Goal: Task Accomplishment & Management: Complete application form

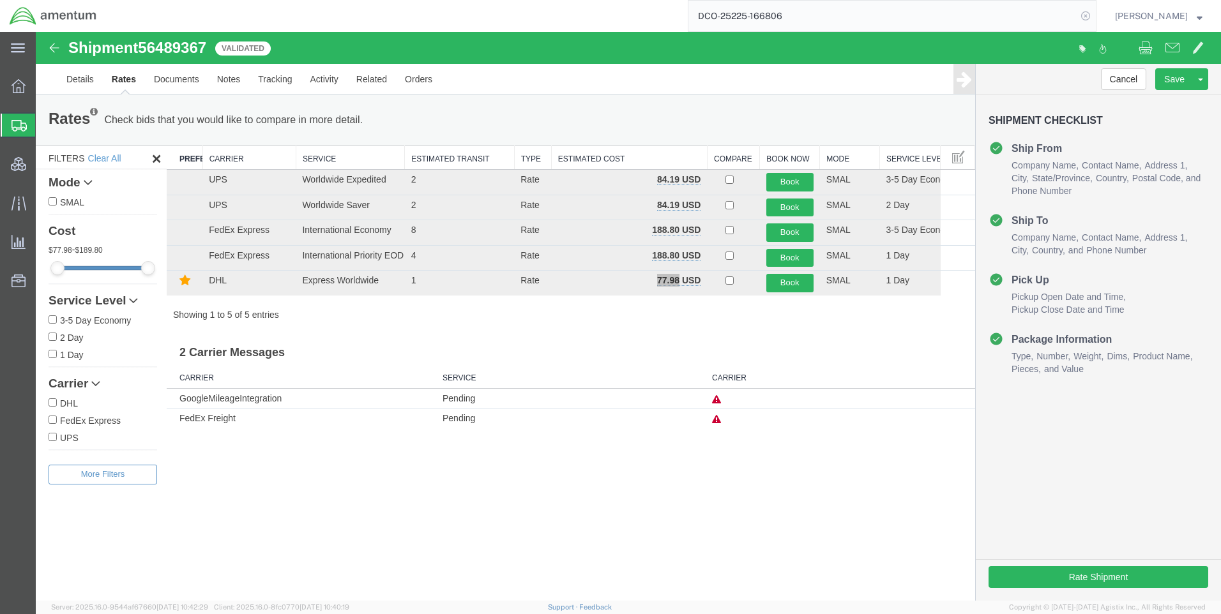
click at [1093, 20] on icon at bounding box center [1086, 16] width 18 height 18
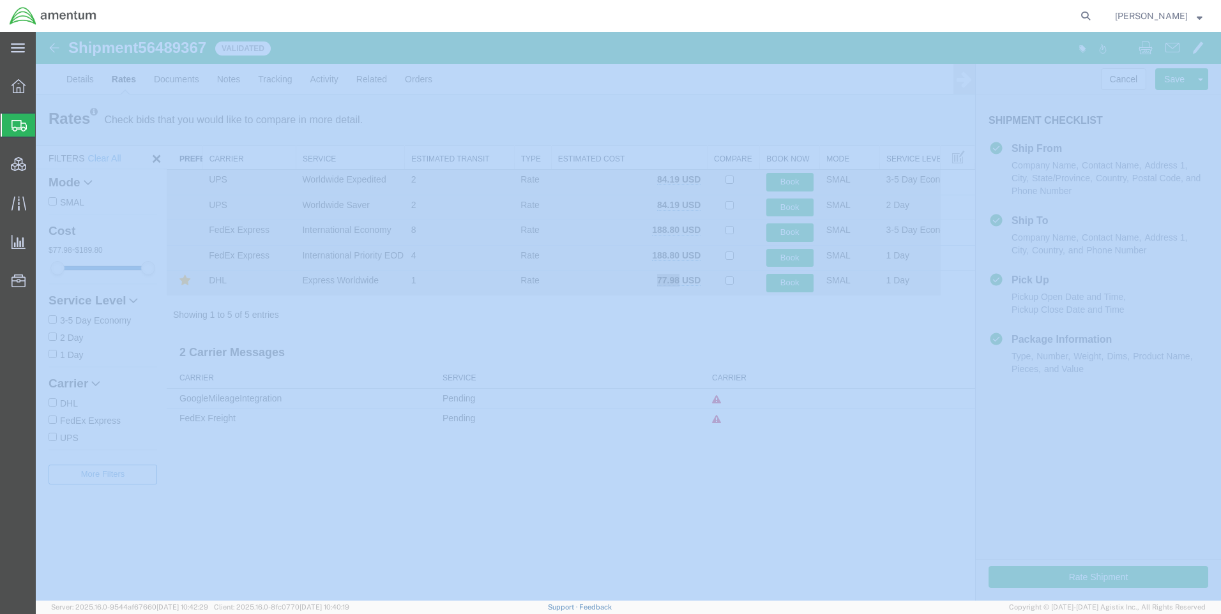
click at [1092, 19] on icon at bounding box center [1086, 16] width 18 height 18
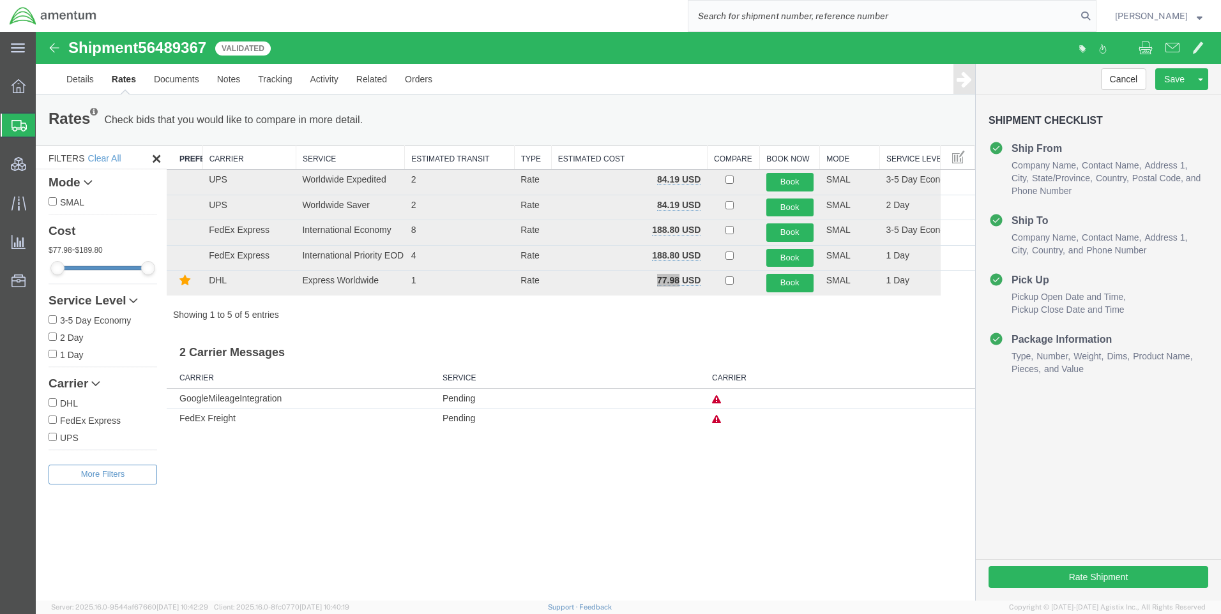
paste input "DCO-25225-166778"
click at [1095, 17] on icon at bounding box center [1086, 16] width 18 height 18
type input "DCO-25225-166778"
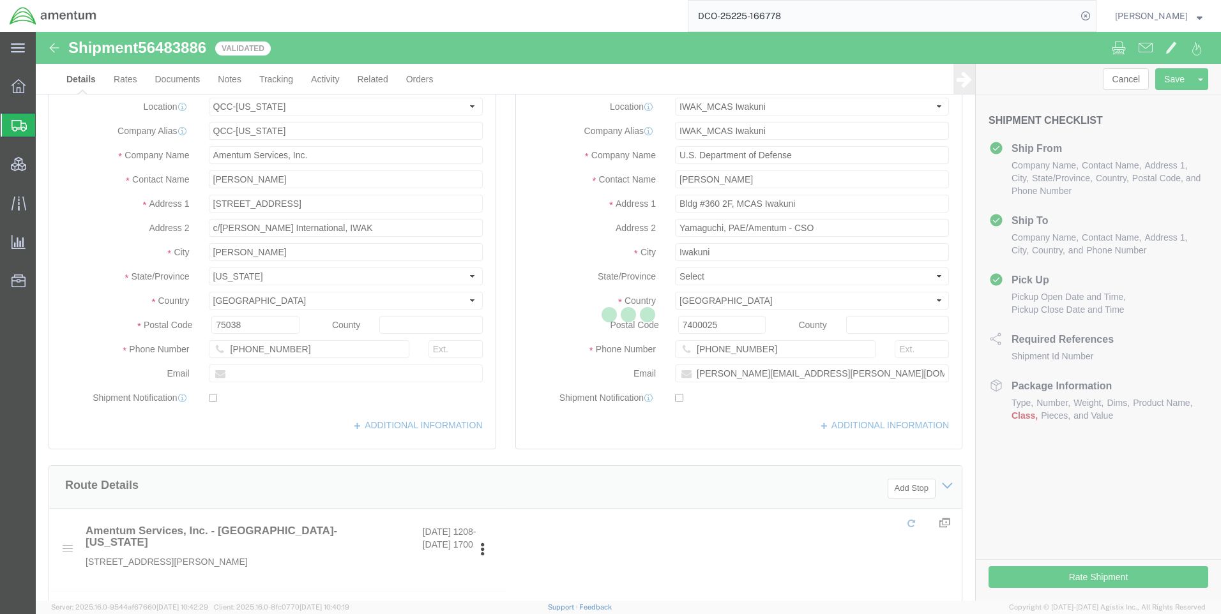
select select "42668"
select select "65691"
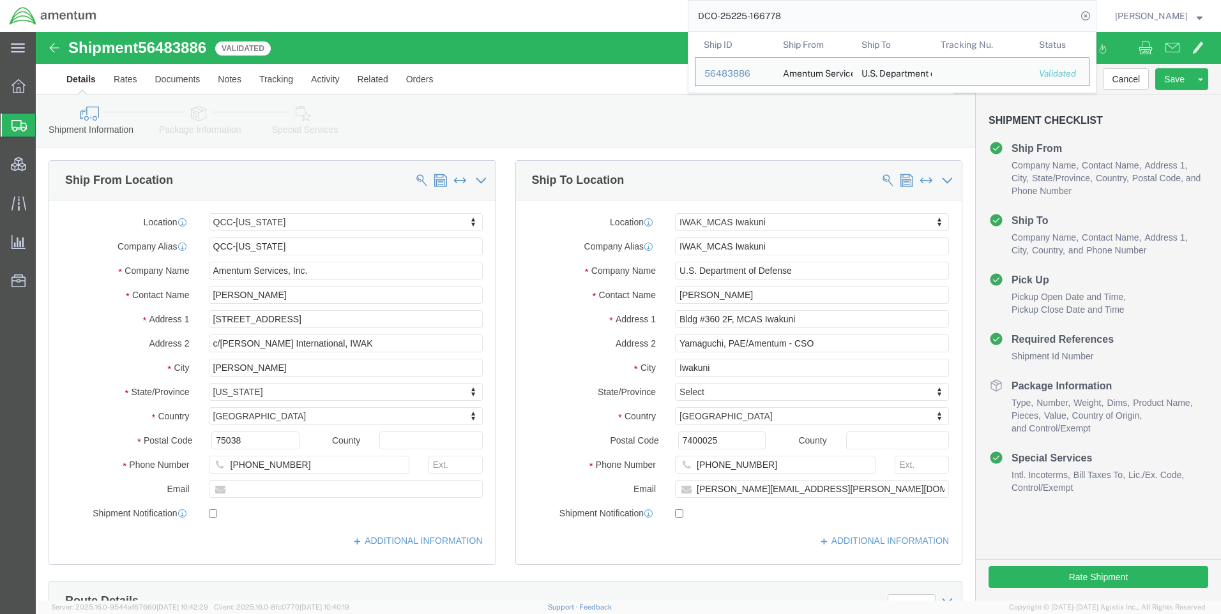
click ul "Details Rates Documents Notes Tracking Activity Related Orders"
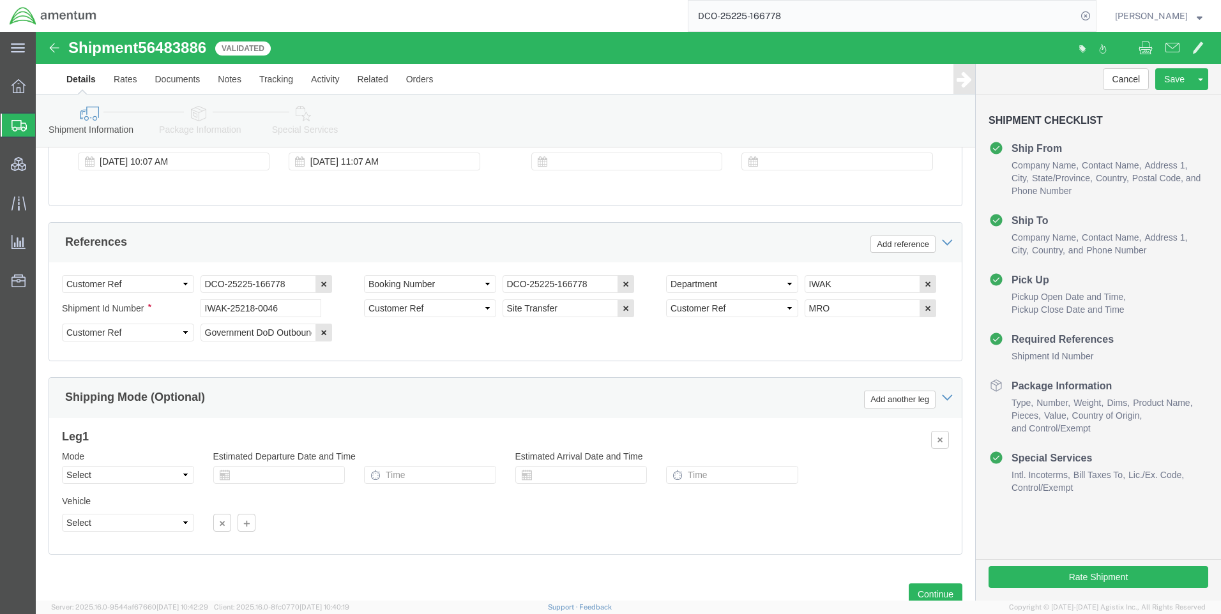
scroll to position [805, 0]
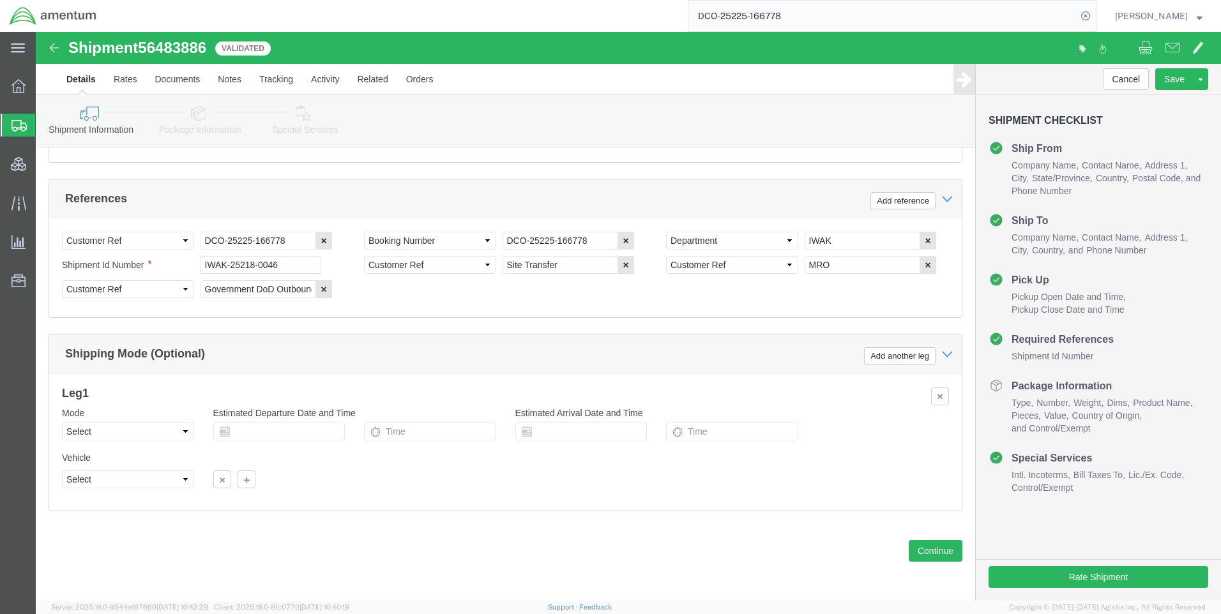
click icon
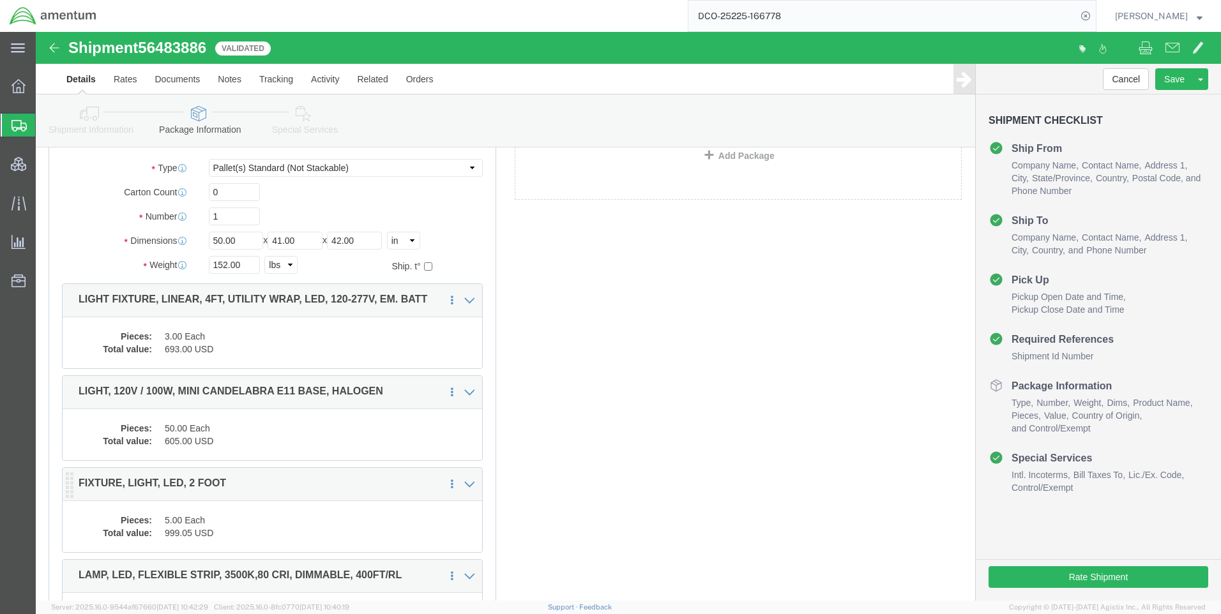
scroll to position [52, 0]
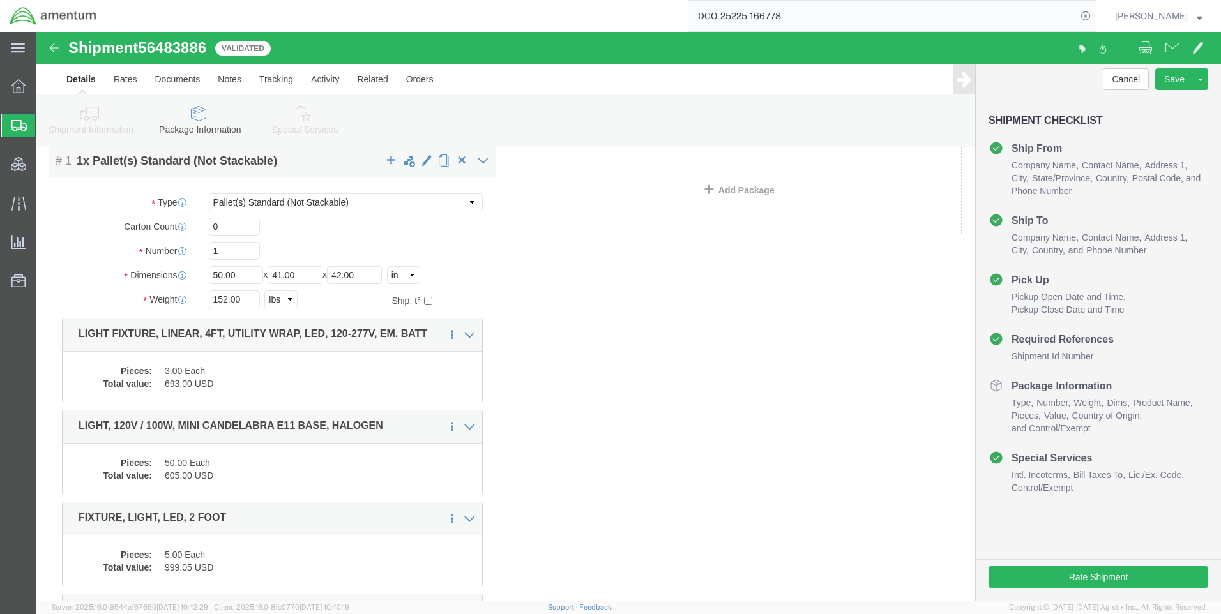
click icon
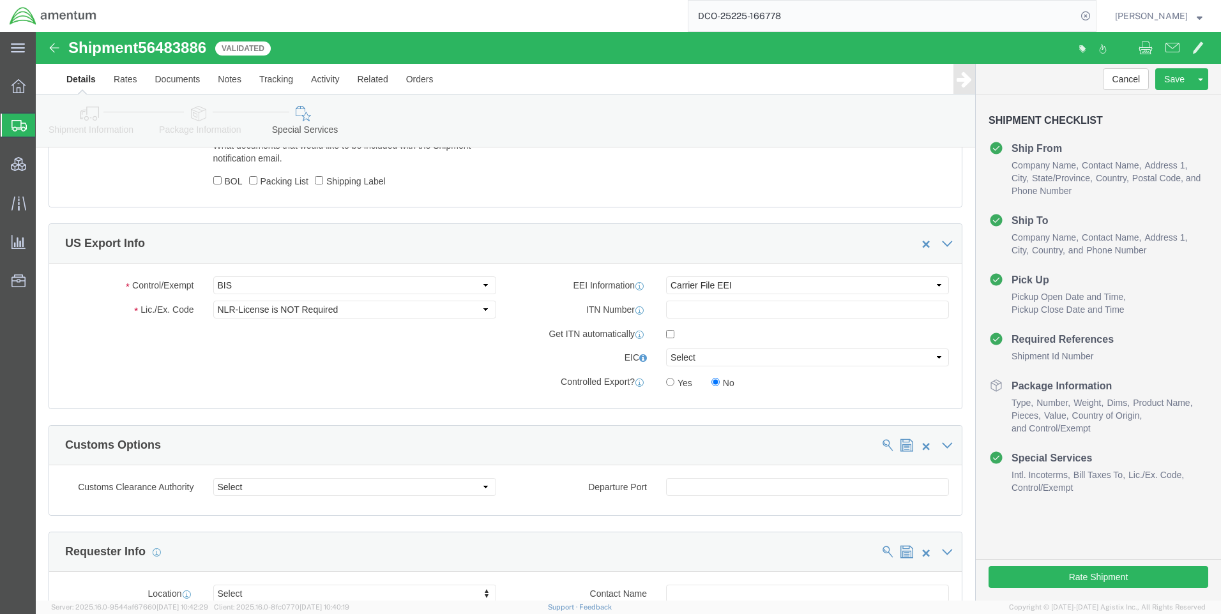
scroll to position [883, 0]
paste input "X20250813668145"
type input "X20250813668145"
click select "Select ATF BIS DEA EPA FDA FTR ITAR OFAC Other (OPA)"
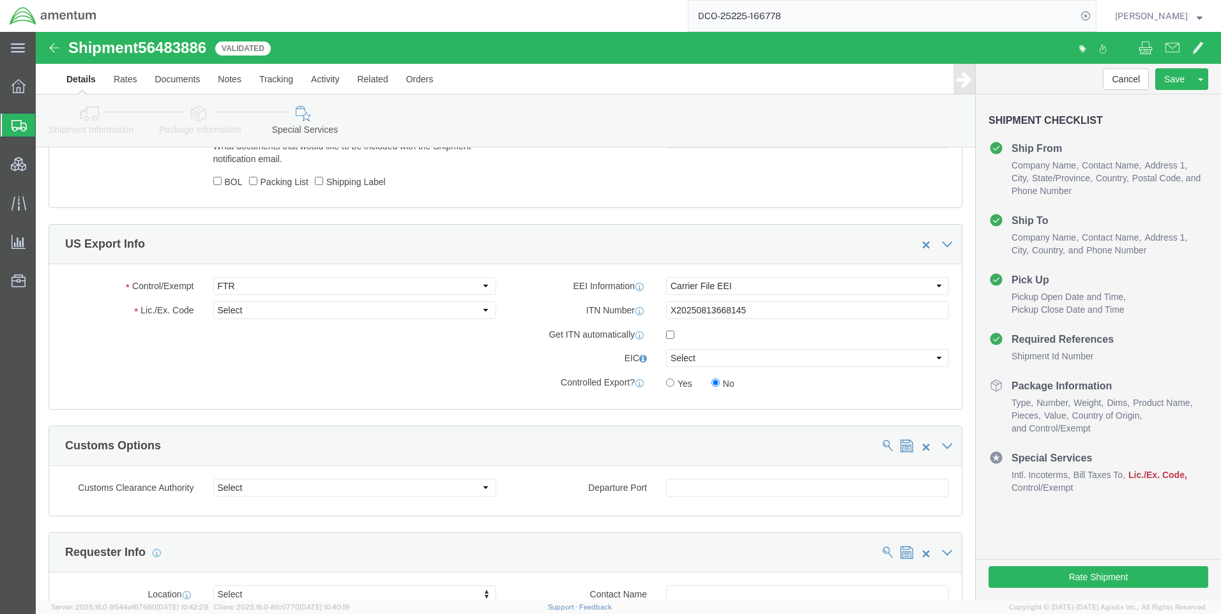
click div "Control/Exempt Select ATF BIS DEA EPA FDA FTR ITAR OFAC Other (OPA) Lic./Ex. Co…"
click select "Select ATF BIS DEA EPA FDA FTR ITAR OFAC Other (OPA)"
select select "BIS"
click select "Select ATF BIS DEA EPA FDA FTR ITAR OFAC Other (OPA)"
click select "Select AGR-Agricultural APP-Computers APR-Additional Permissive Exports AVS-Air…"
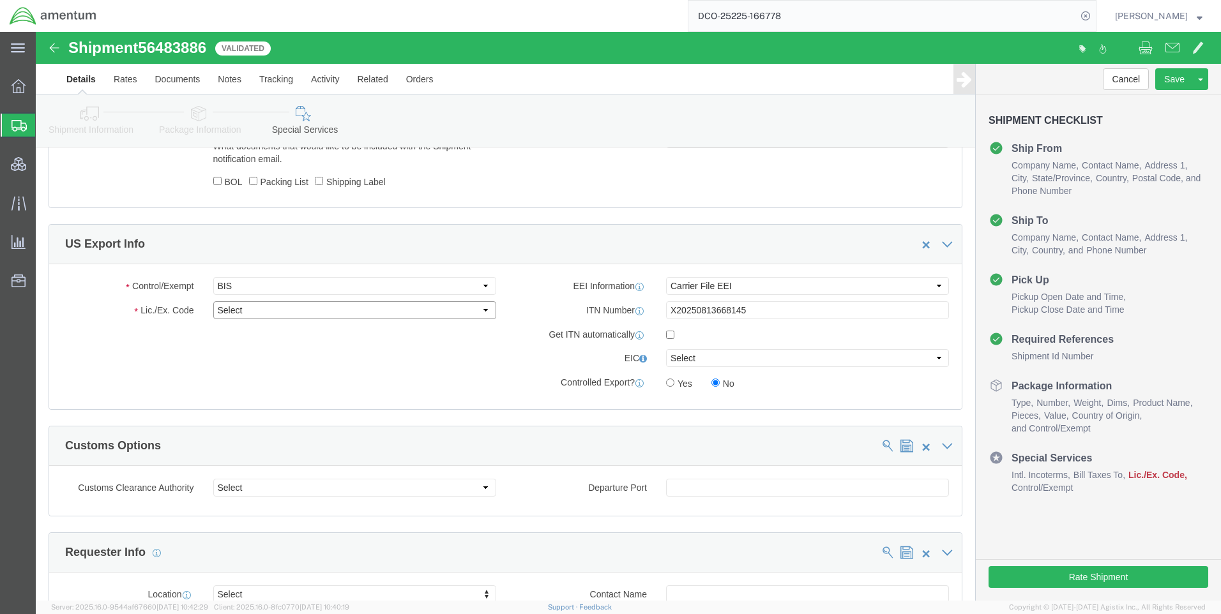
select select "NLR"
click select "Select AGR-Agricultural APP-Computers APR-Additional Permissive Exports AVS-Air…"
click select "Select AES-Direct EEI Carrier File EEI EEI Exempt"
select select "AESD"
click select "Select AES-Direct EEI Carrier File EEI EEI Exempt"
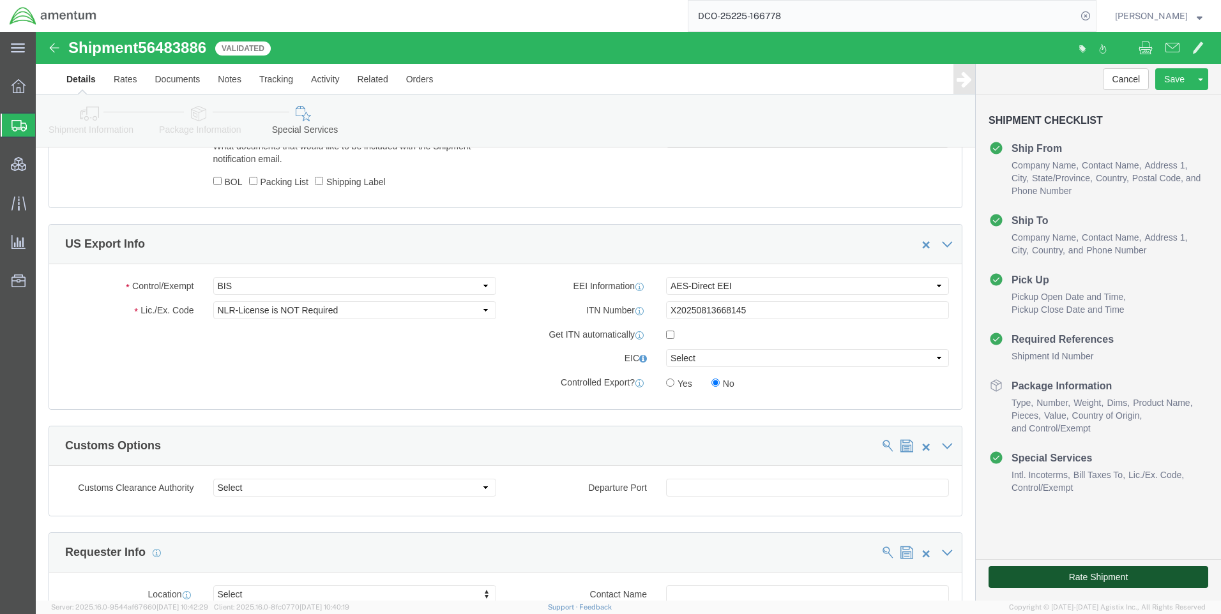
click button "Rate Shipment"
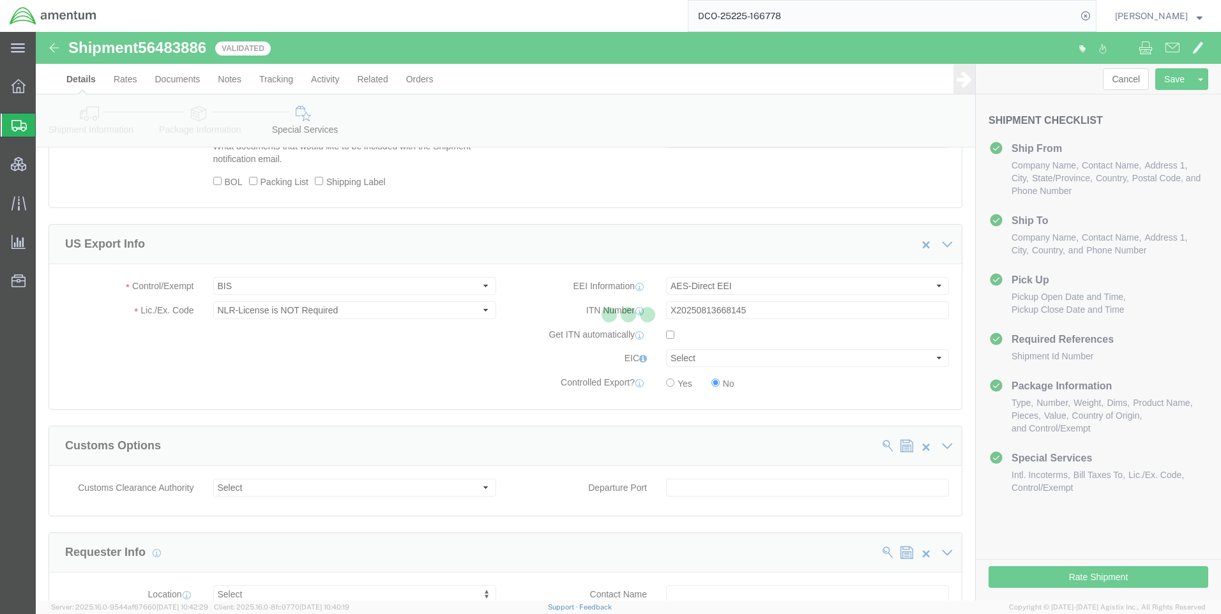
scroll to position [0, 0]
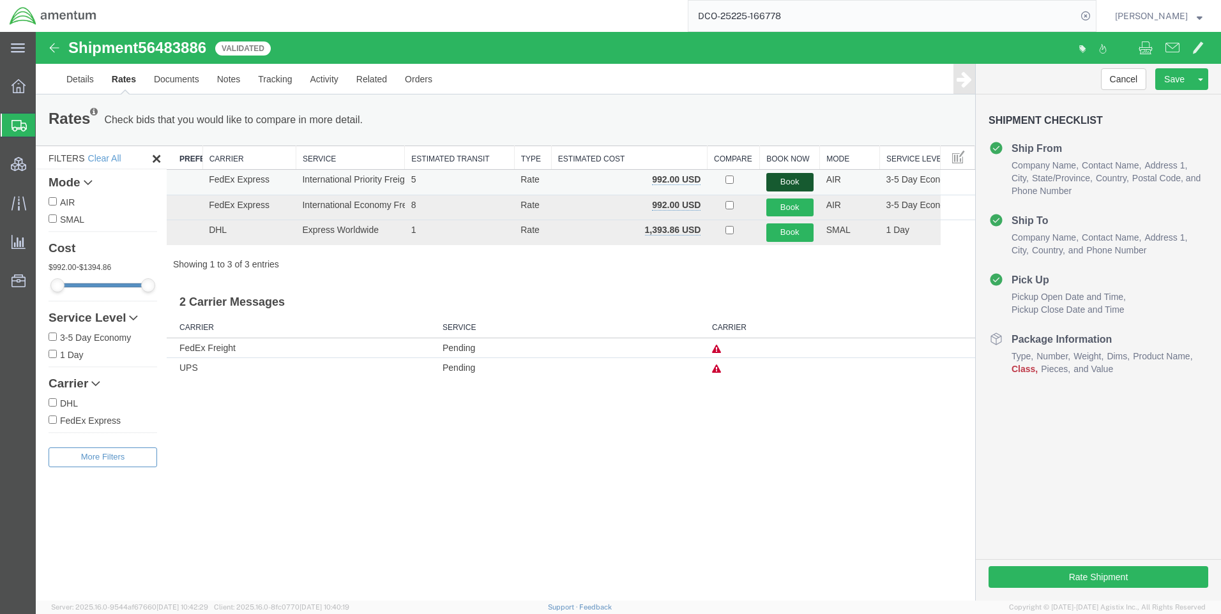
click at [782, 181] on button "Book" at bounding box center [789, 182] width 47 height 19
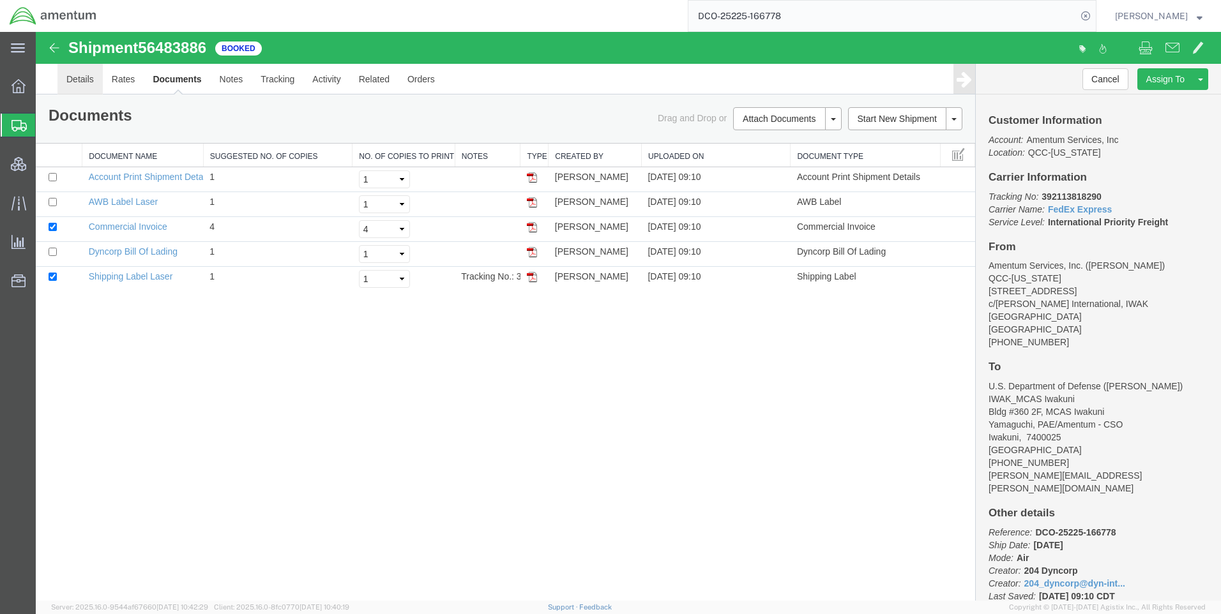
click at [90, 84] on link "Details" at bounding box center [79, 79] width 45 height 31
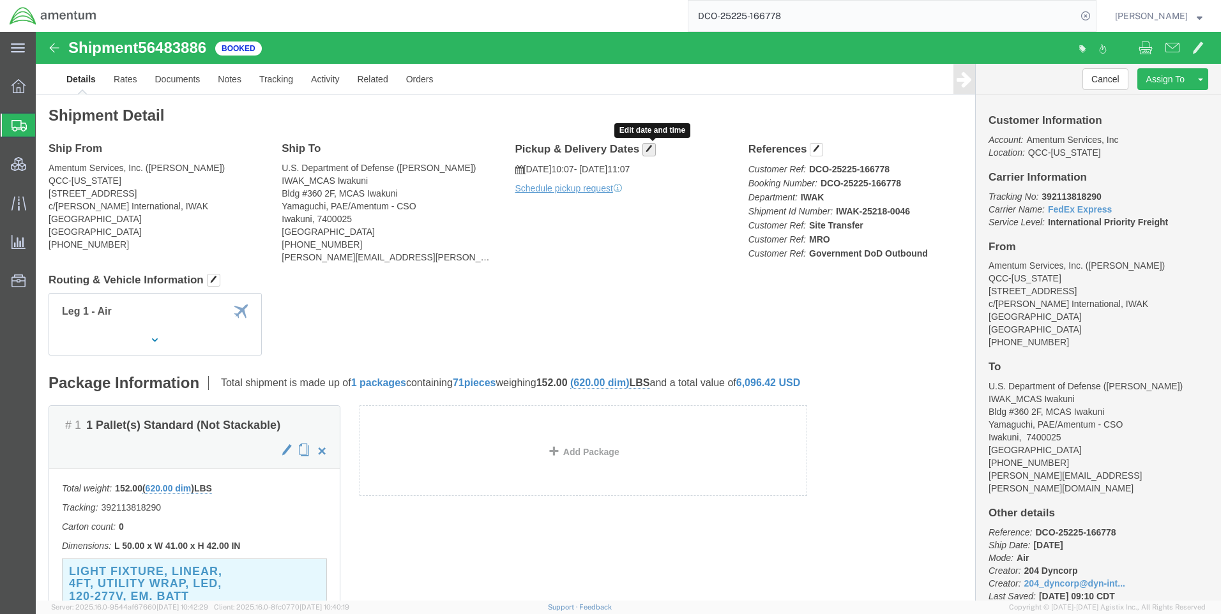
click span "button"
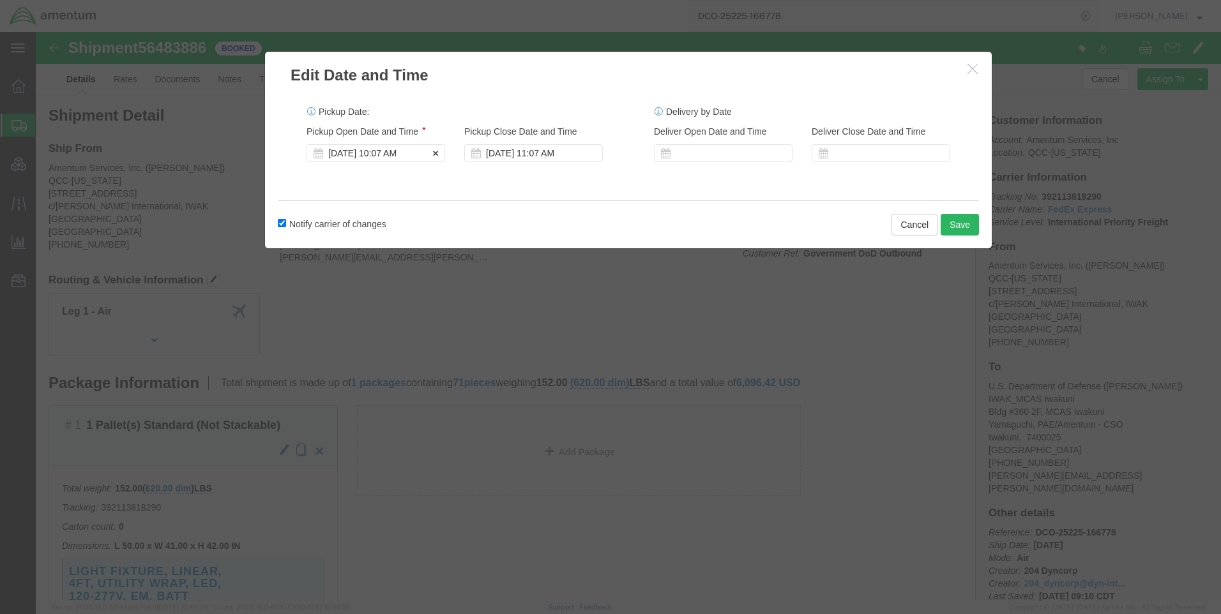
click div "[DATE] 10:07 AM"
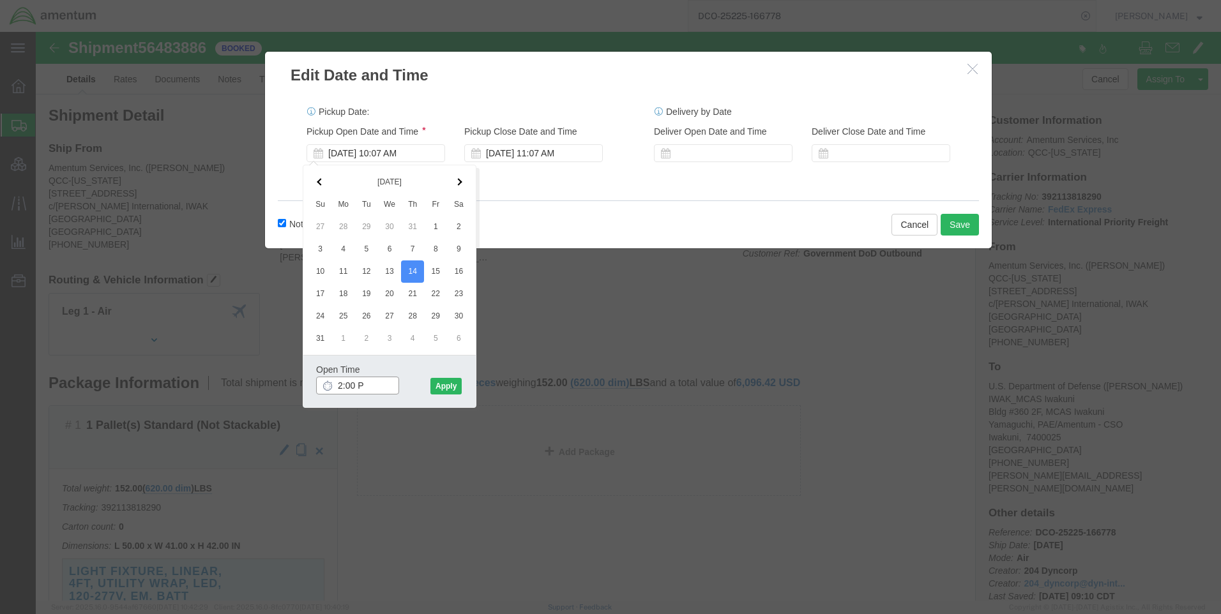
type input "2:00 PM"
click button "Apply"
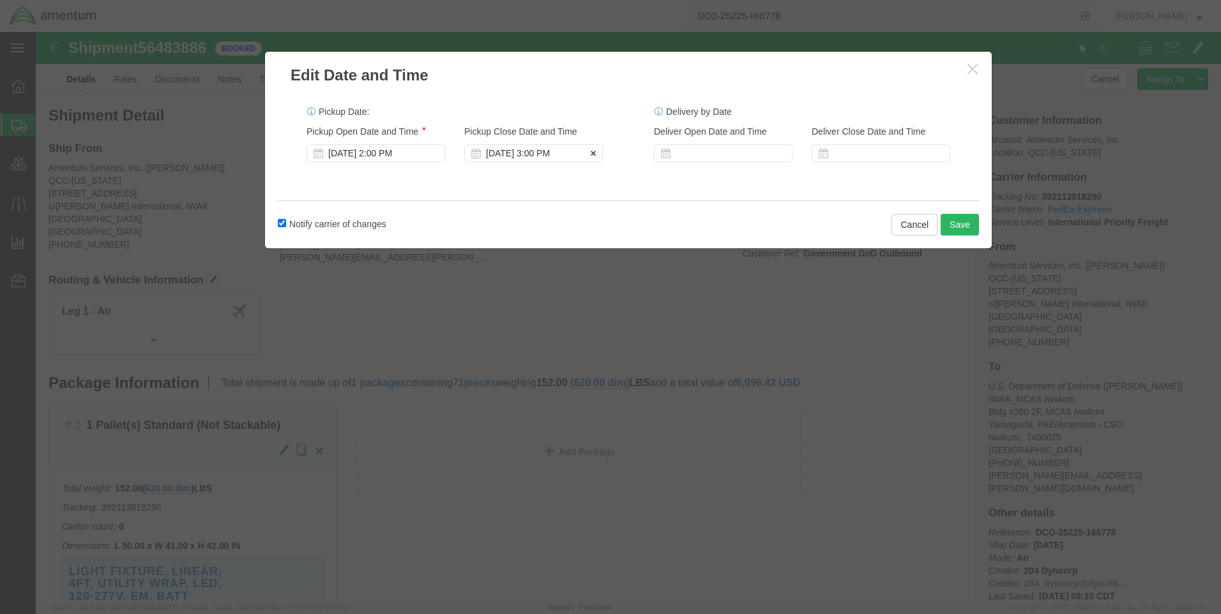
click div "[DATE] 3:00 PM"
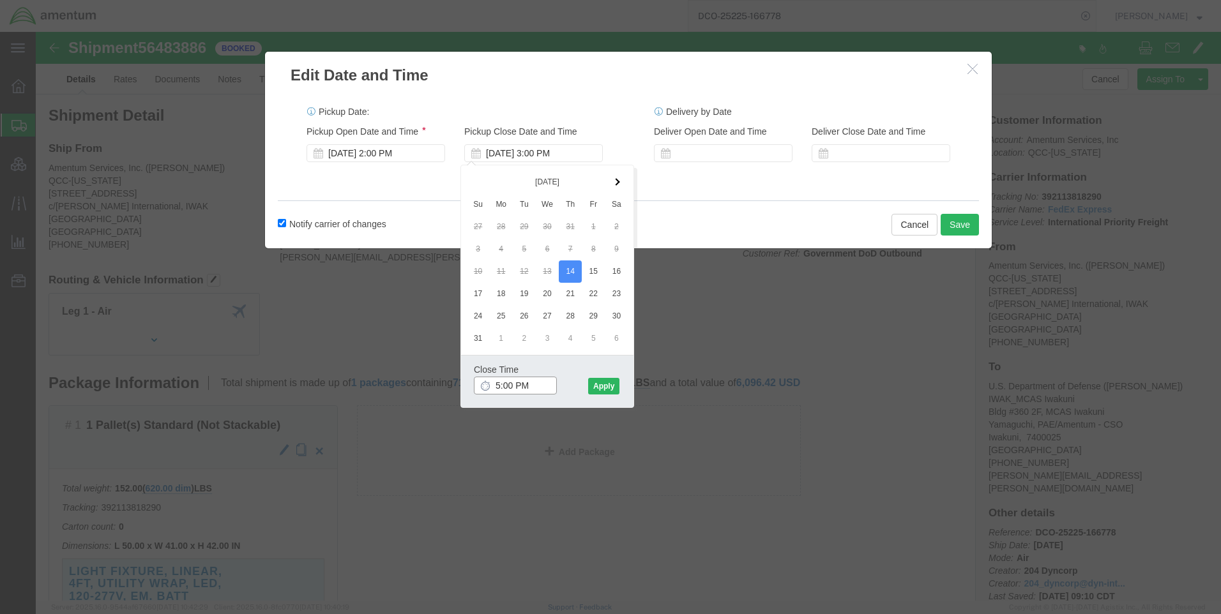
type input "5:00 PM"
click div "Close Time 5:00 PM [DATE] 3:00 PM - [DATE] 3:00 PM Cancel Apply"
click button "Apply"
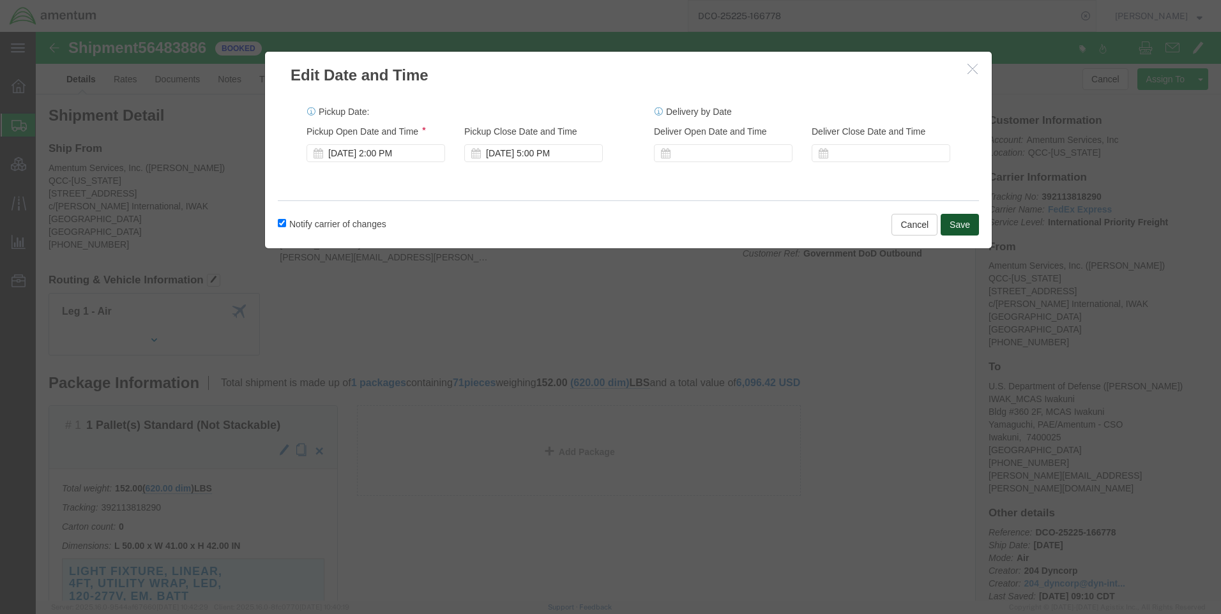
click button "Save"
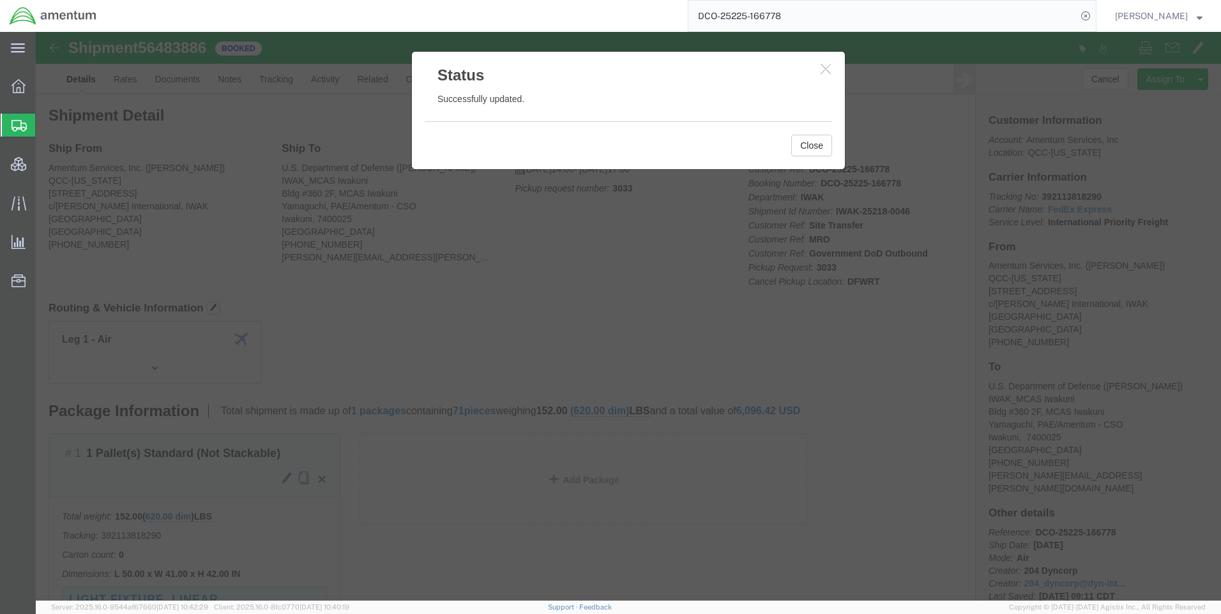
click icon "button"
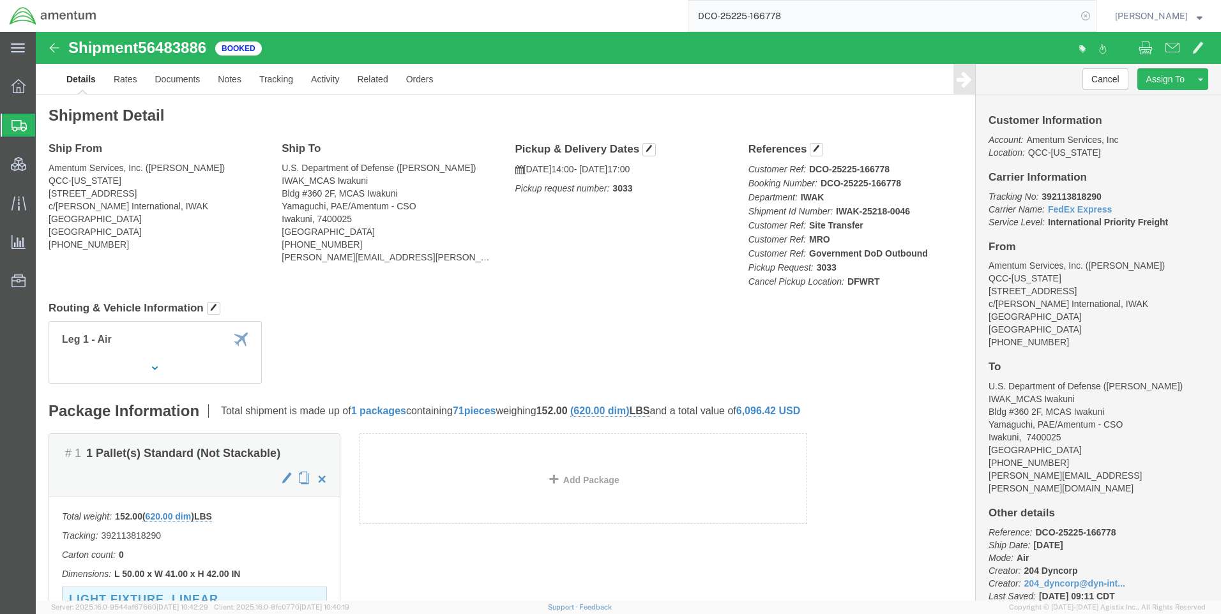
click at [1095, 15] on icon at bounding box center [1086, 16] width 18 height 18
drag, startPoint x: 1096, startPoint y: 15, endPoint x: 919, endPoint y: 31, distance: 178.3
click at [1092, 19] on icon at bounding box center [1086, 16] width 18 height 18
paste input "DCO-25226-166853"
type input "DCO-25226-166853"
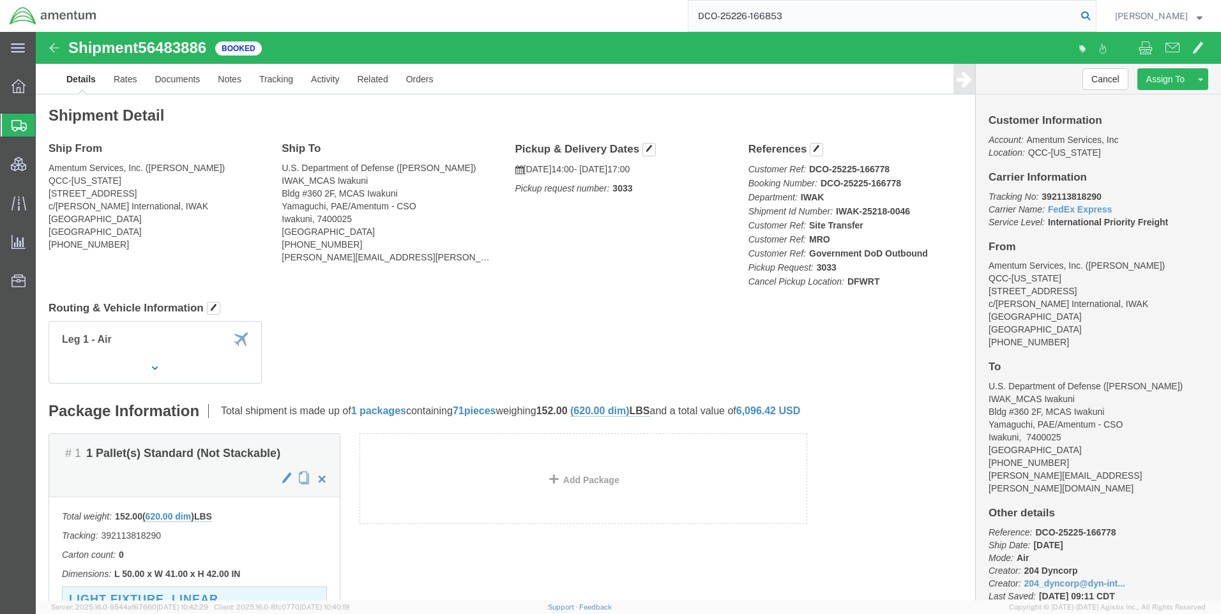
click at [1095, 19] on icon at bounding box center [1086, 16] width 18 height 18
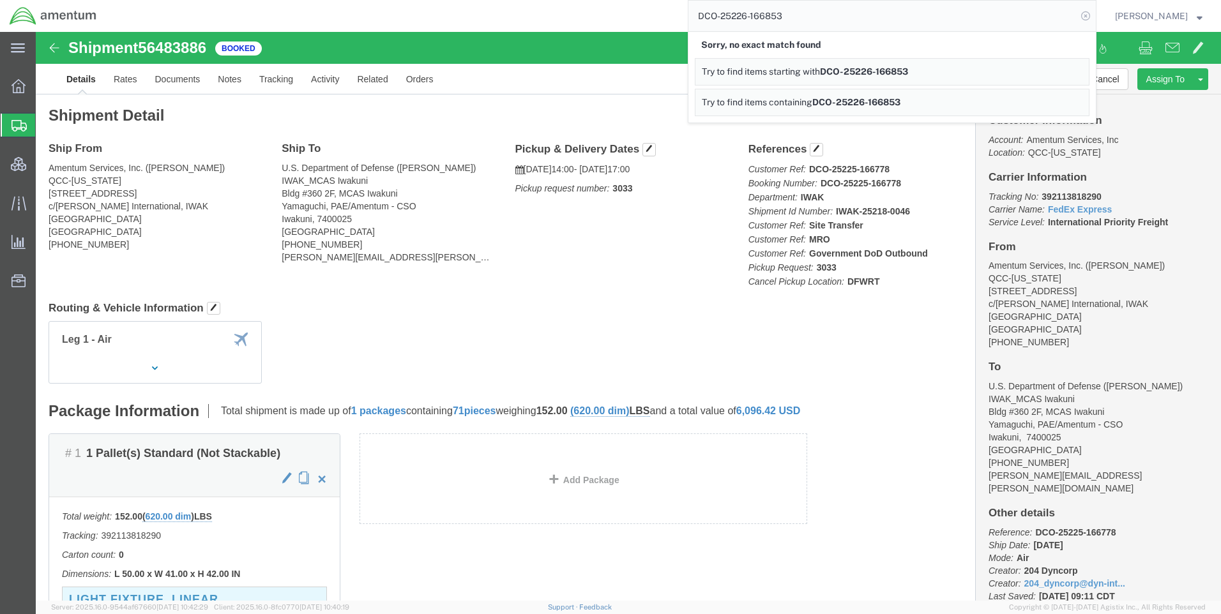
click at [1095, 18] on icon at bounding box center [1086, 16] width 18 height 18
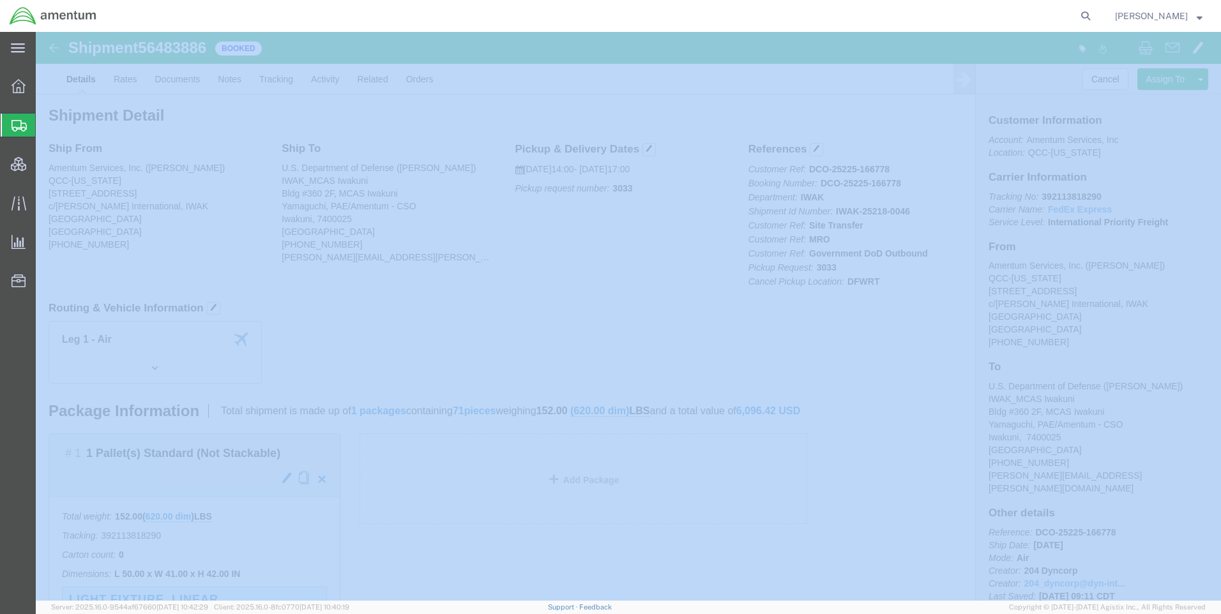
click at [1095, 18] on icon at bounding box center [1086, 16] width 18 height 18
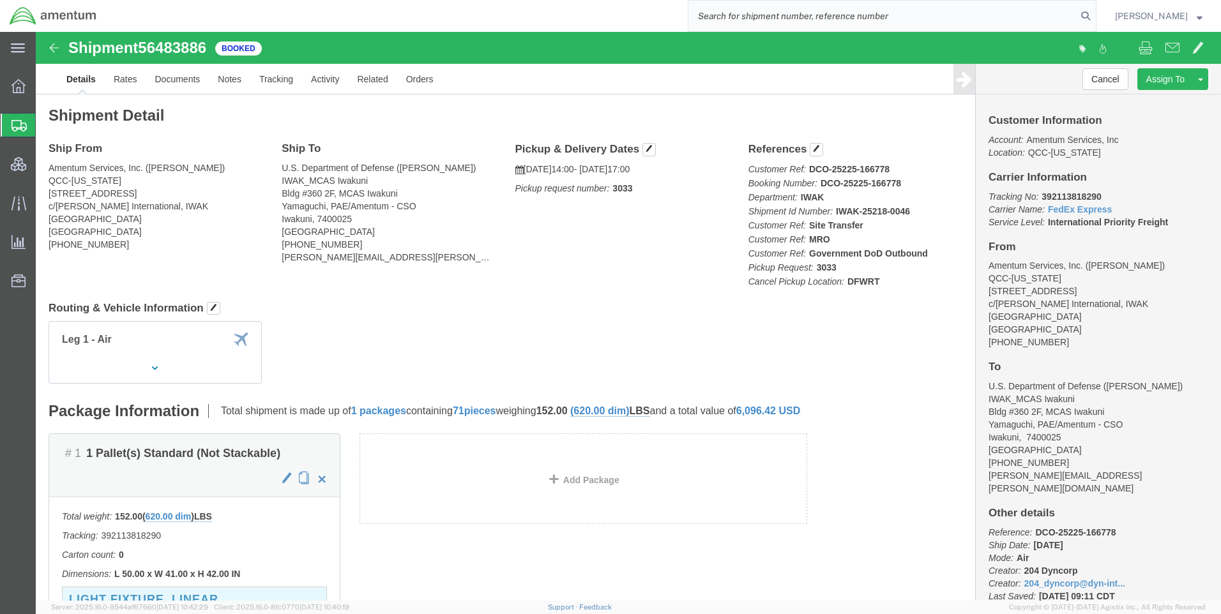
paste input "DCO-25226-166853"
type input "DCO-25226-166853"
click at [1095, 13] on icon at bounding box center [1086, 16] width 18 height 18
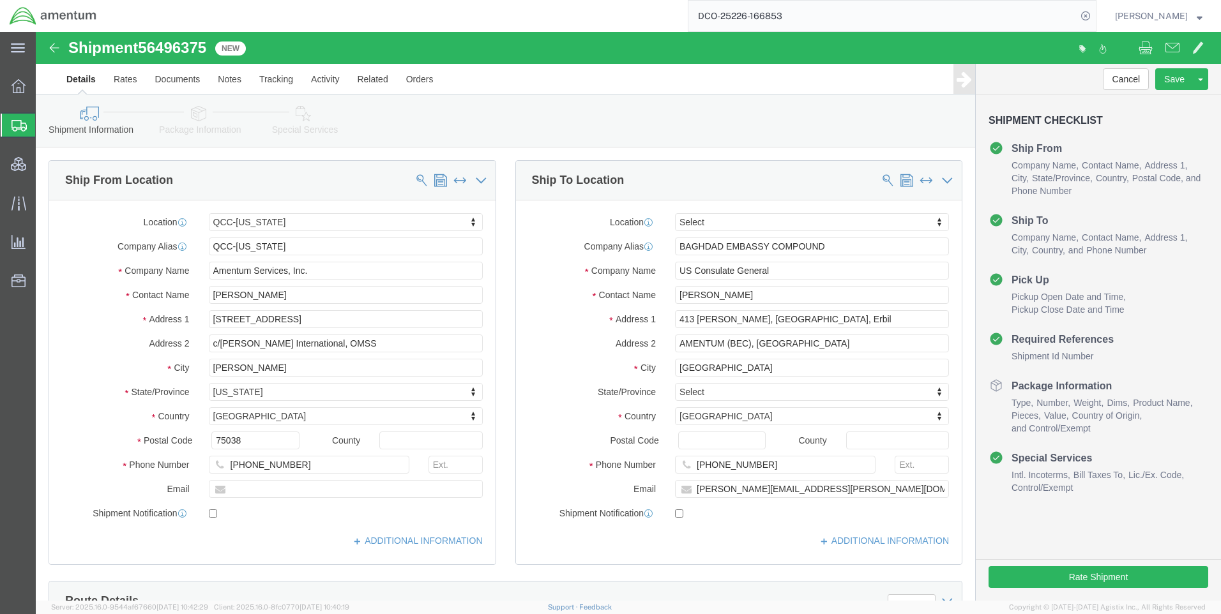
select select "42668"
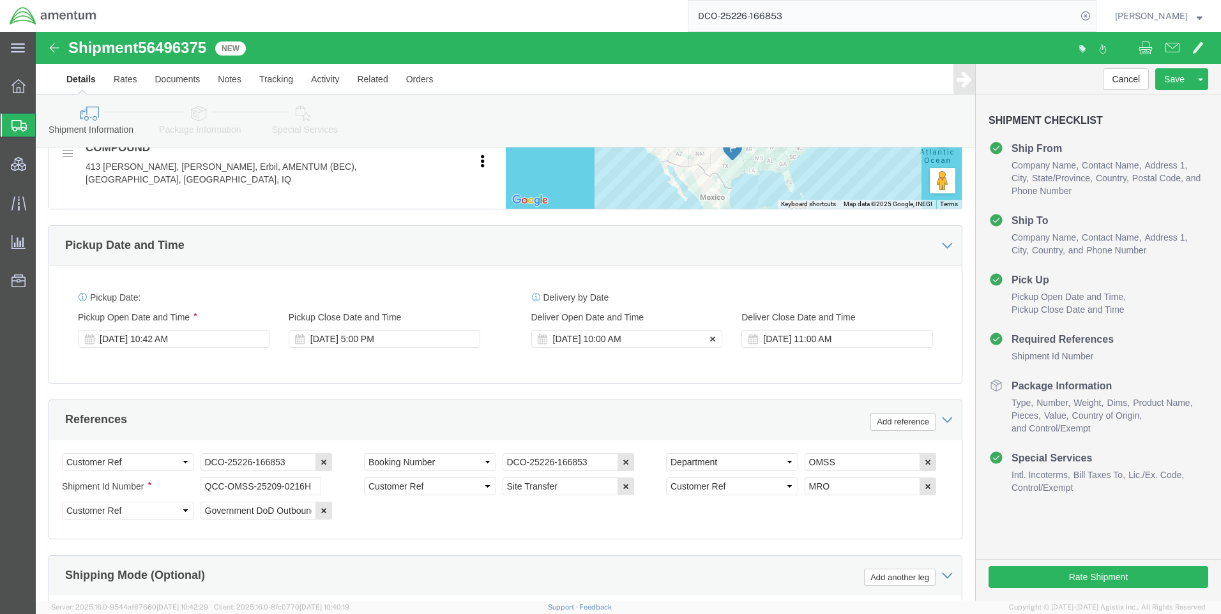
scroll to position [548, 0]
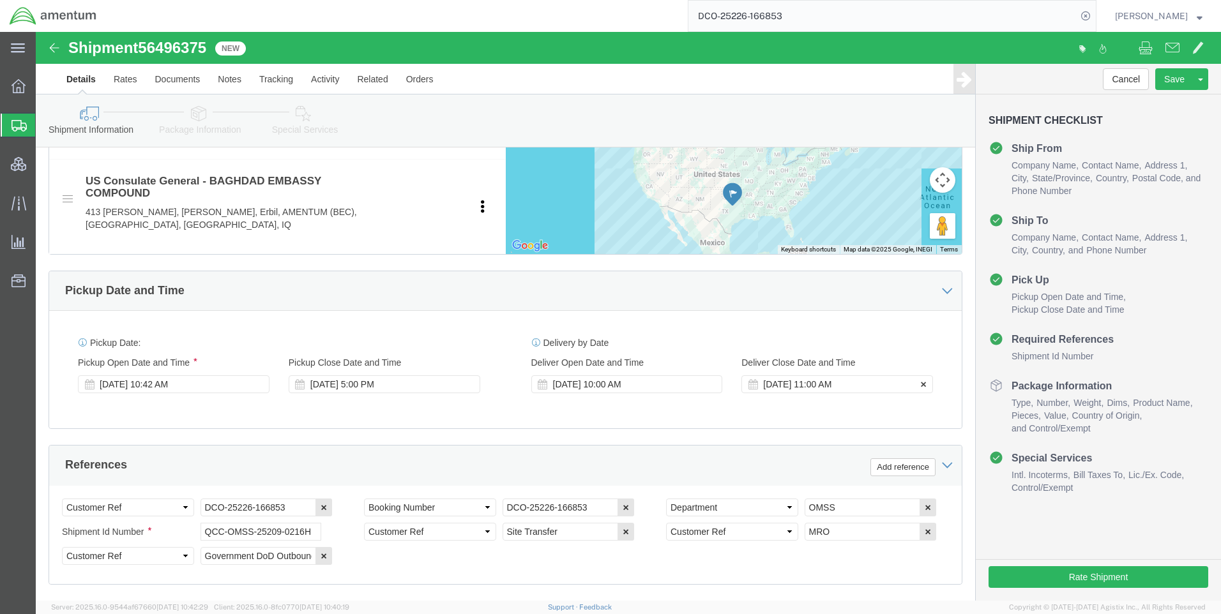
click icon
click button
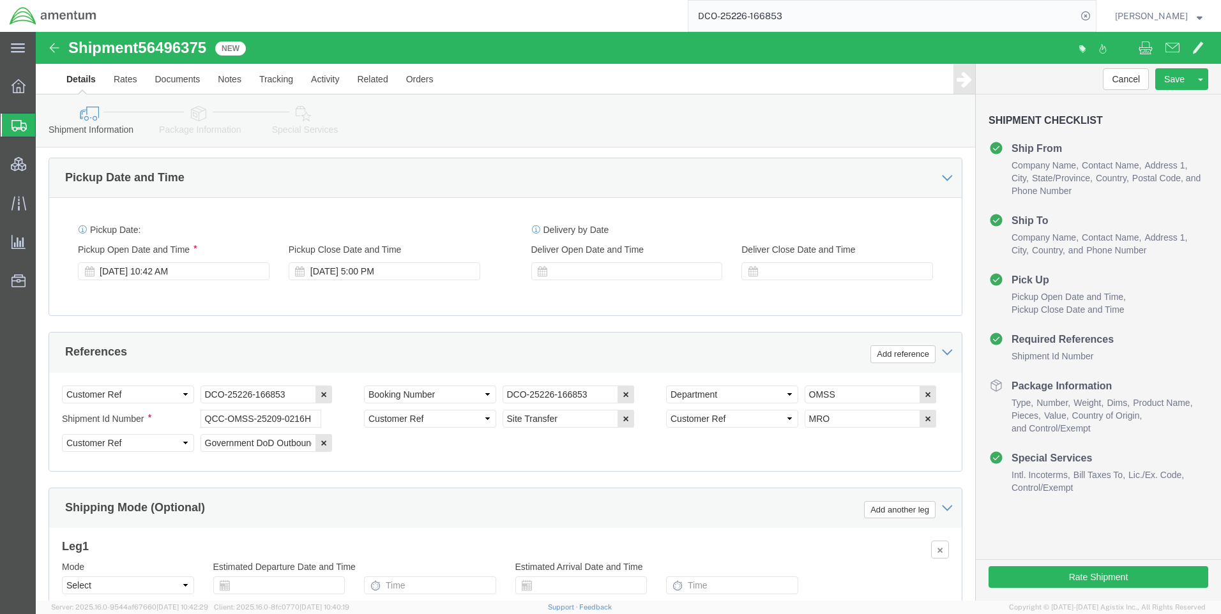
scroll to position [804, 0]
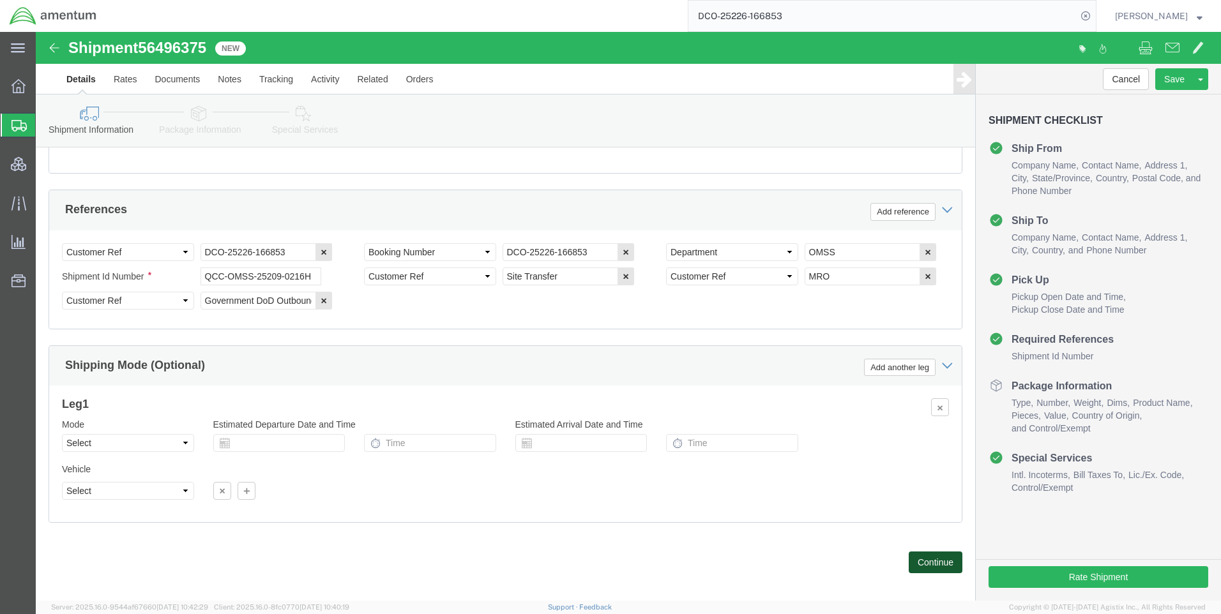
click button "Continue"
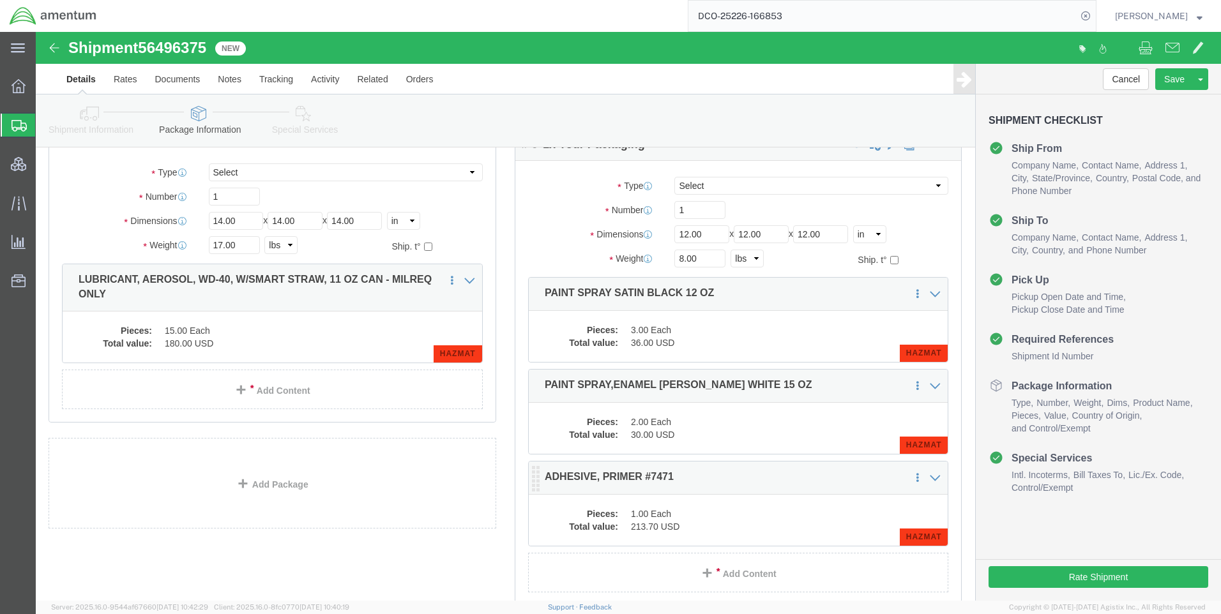
scroll to position [892, 0]
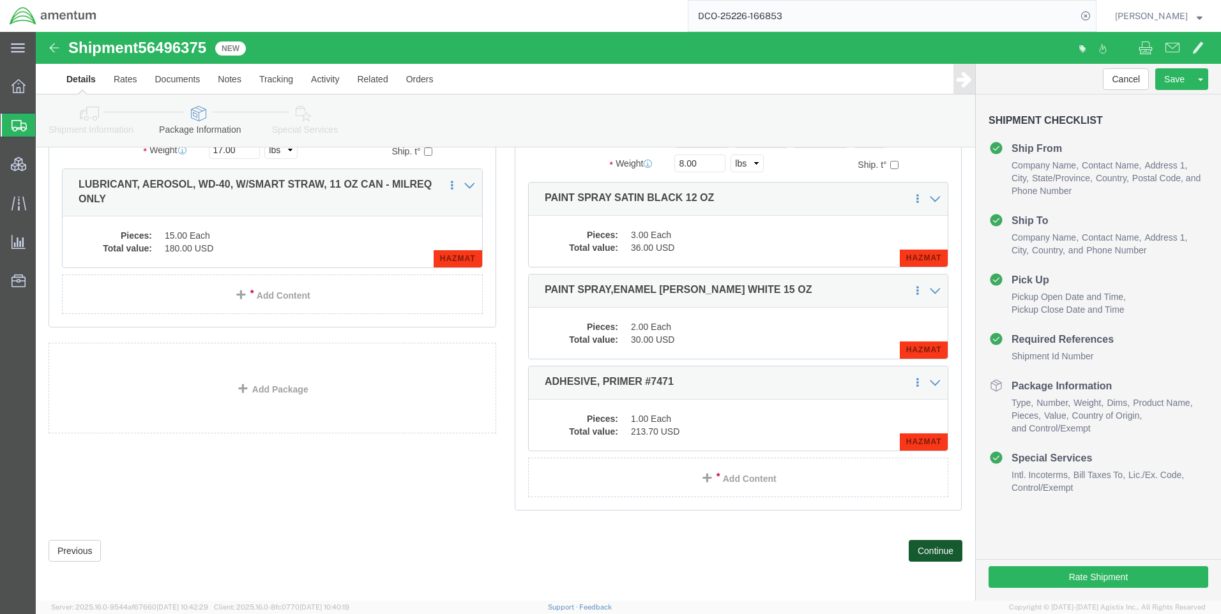
click button "Continue"
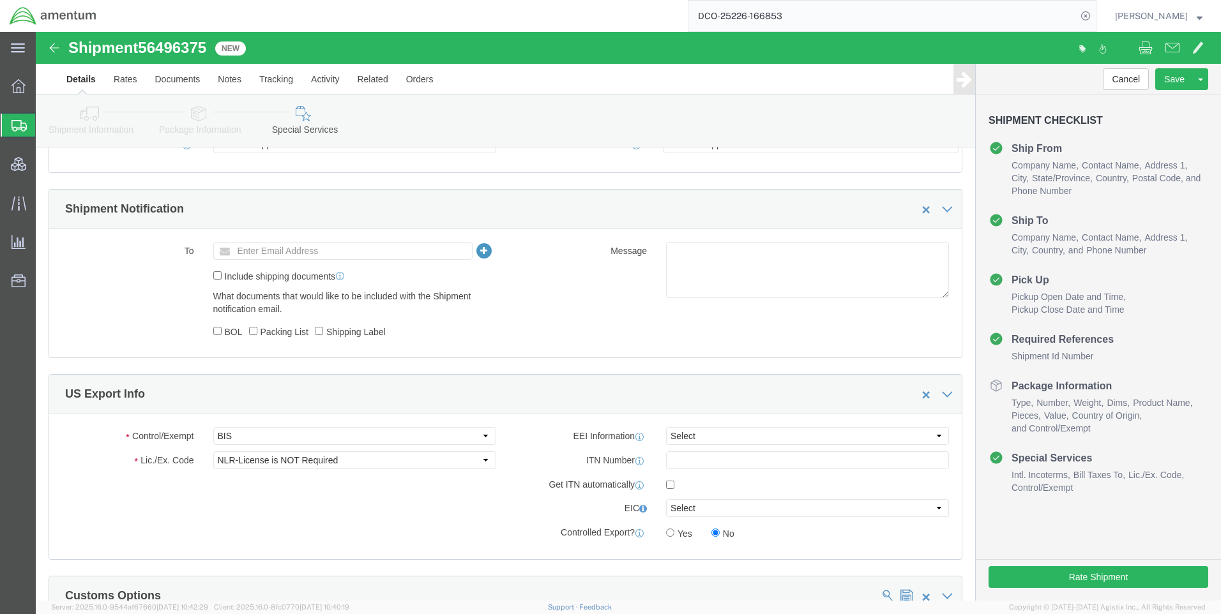
scroll to position [766, 0]
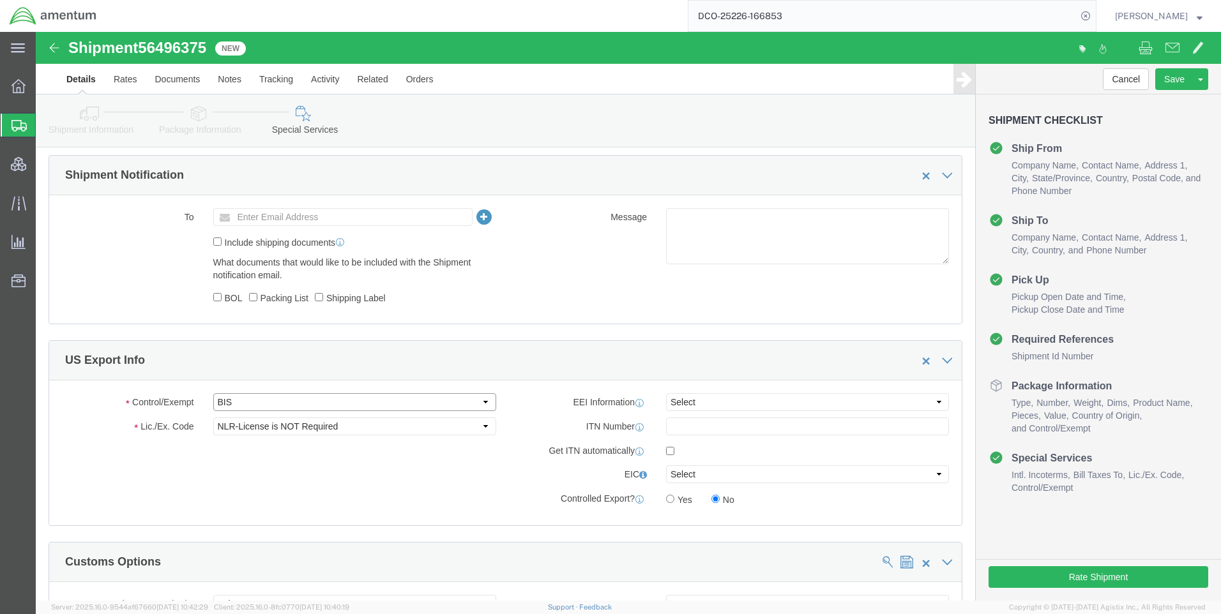
click select "Select ATF BIS DEA EPA FDA FTR ITAR OFAC Other (OPA)"
click div "Control/Exempt Select ATF BIS DEA EPA FDA FTR ITAR OFAC Other (OPA) Lic./Ex. Co…"
click select "Select AES-Direct EEI Carrier File EEI EEI Exempt"
select select "CFIL"
click select "Select AES-Direct EEI Carrier File EEI EEI Exempt"
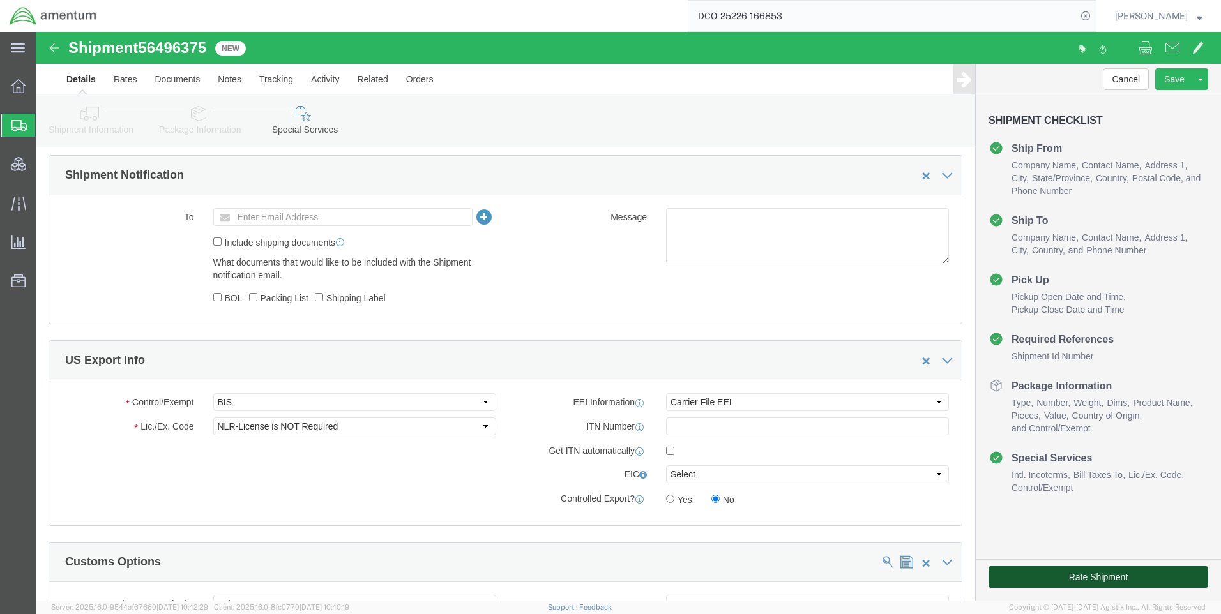
click button "Rate Shipment"
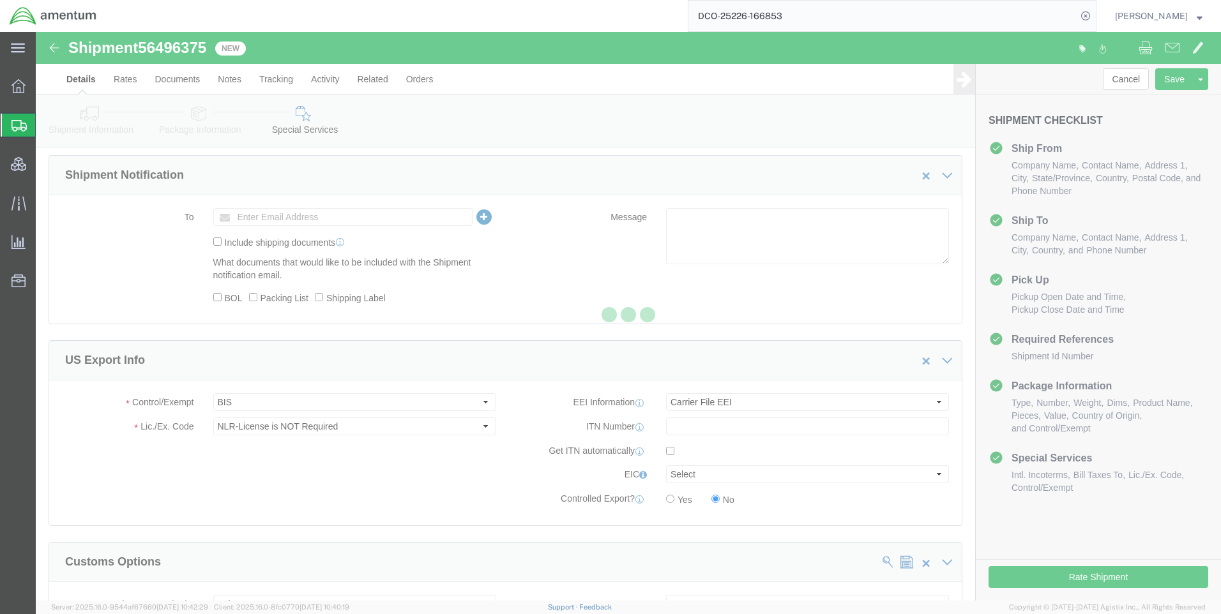
scroll to position [0, 0]
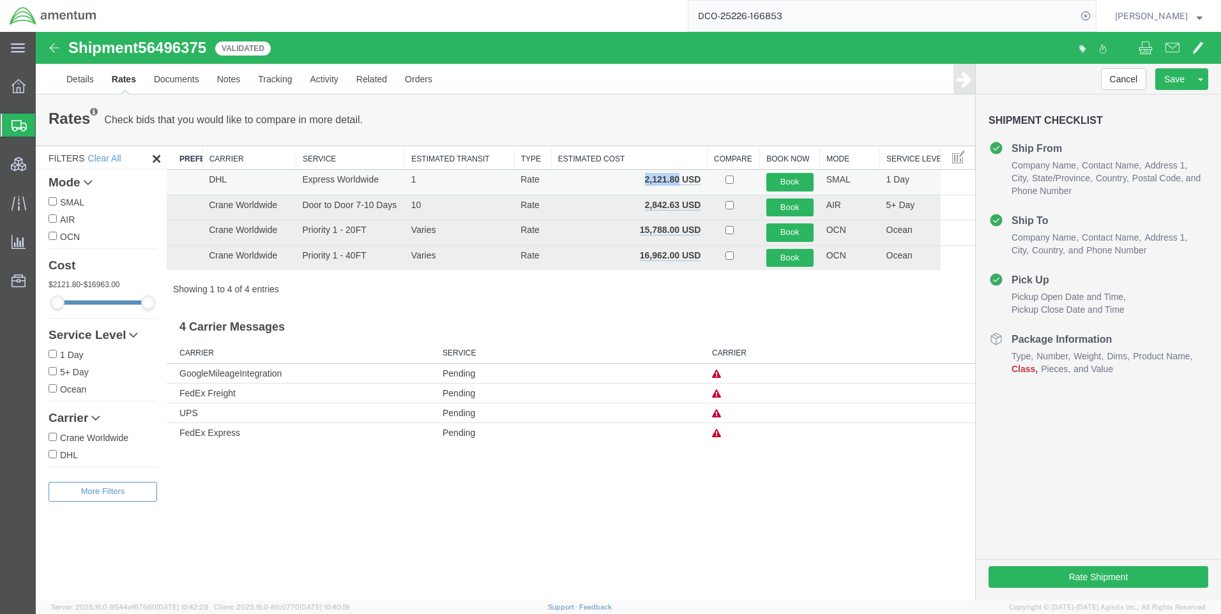
drag, startPoint x: 678, startPoint y: 181, endPoint x: 641, endPoint y: 183, distance: 37.7
click at [641, 183] on td "2,121.80 USD" at bounding box center [629, 183] width 156 height 26
copy b "2,121.80"
click at [1095, 11] on icon at bounding box center [1086, 16] width 18 height 18
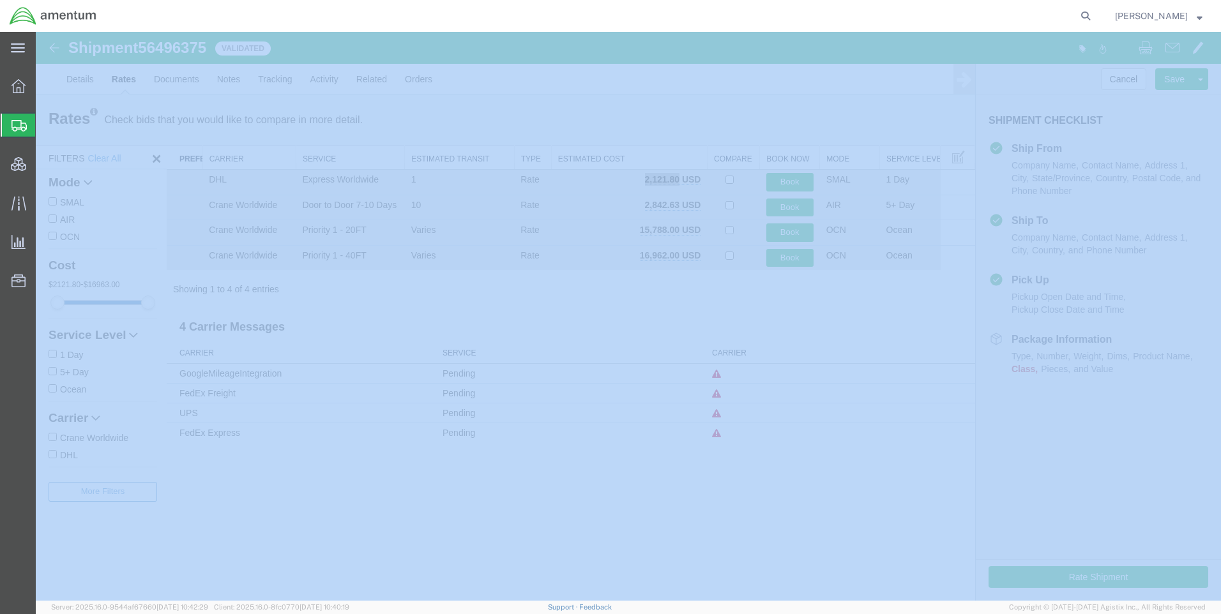
click at [1095, 10] on icon at bounding box center [1086, 16] width 18 height 18
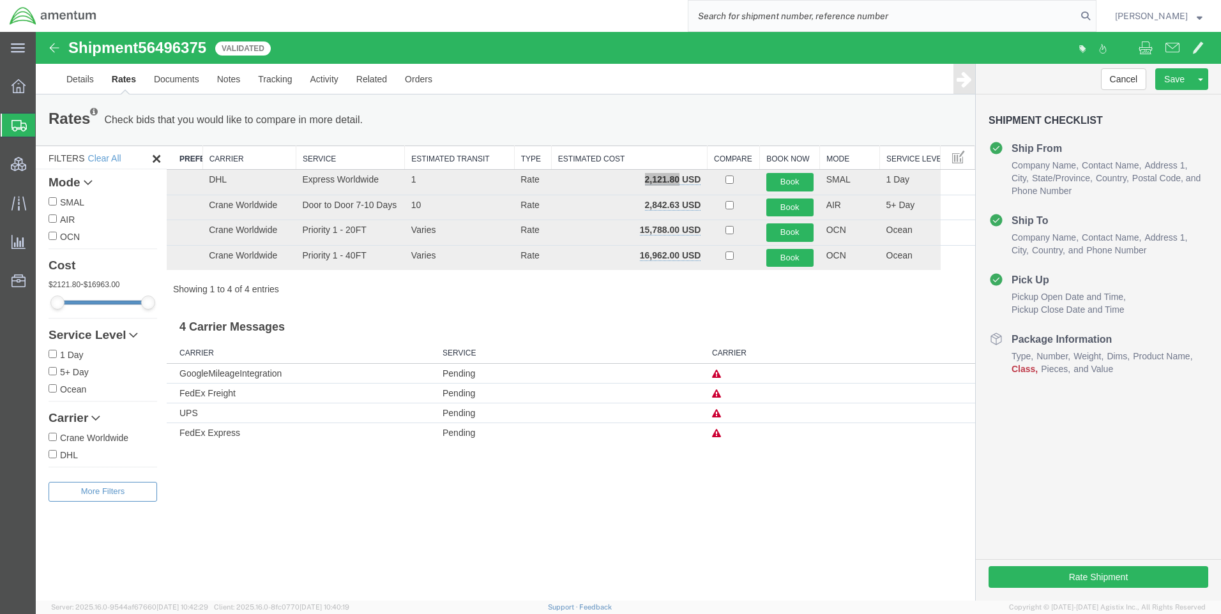
paste input "DCO-25226-166854"
type input "DCO-25226-166854"
click at [1094, 11] on icon at bounding box center [1086, 16] width 18 height 18
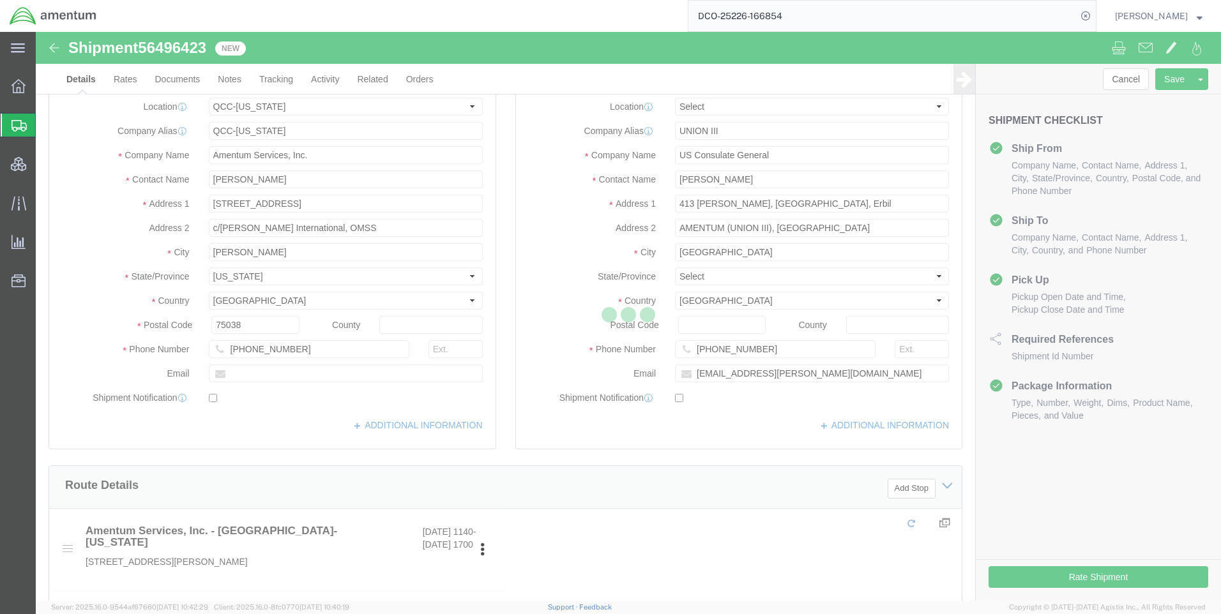
select select "42668"
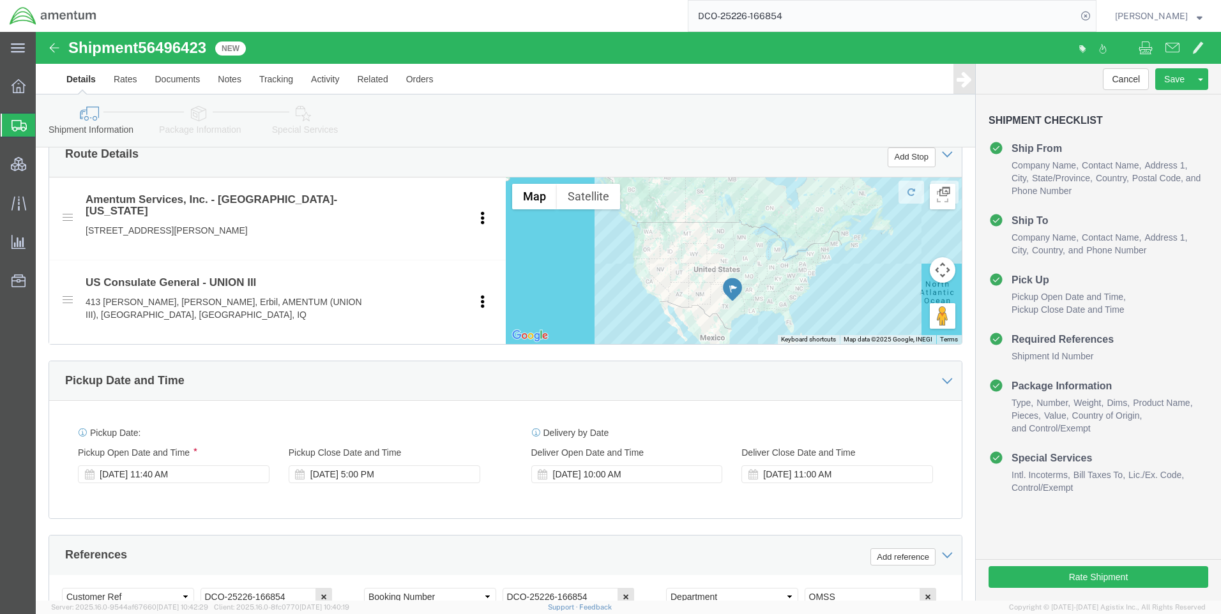
scroll to position [639, 0]
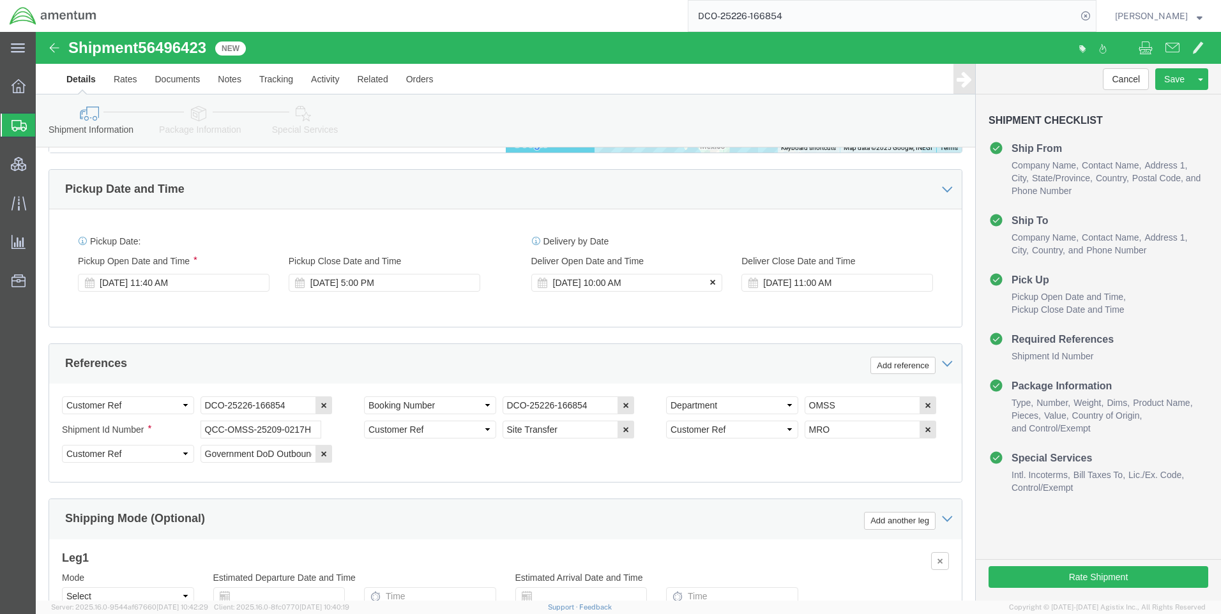
click icon
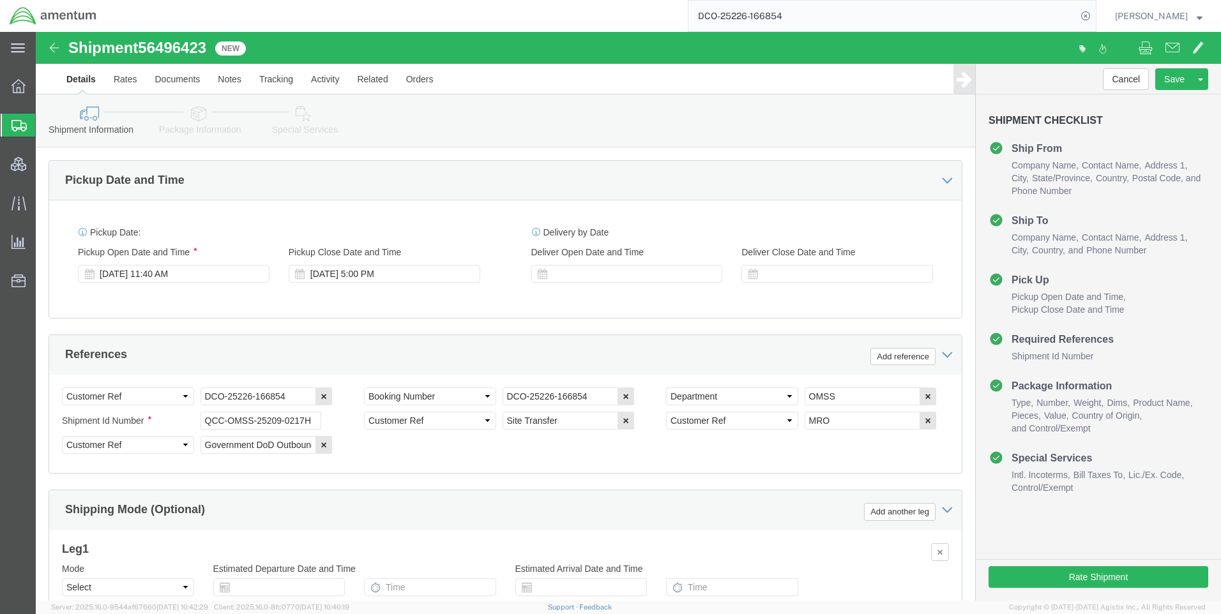
scroll to position [805, 0]
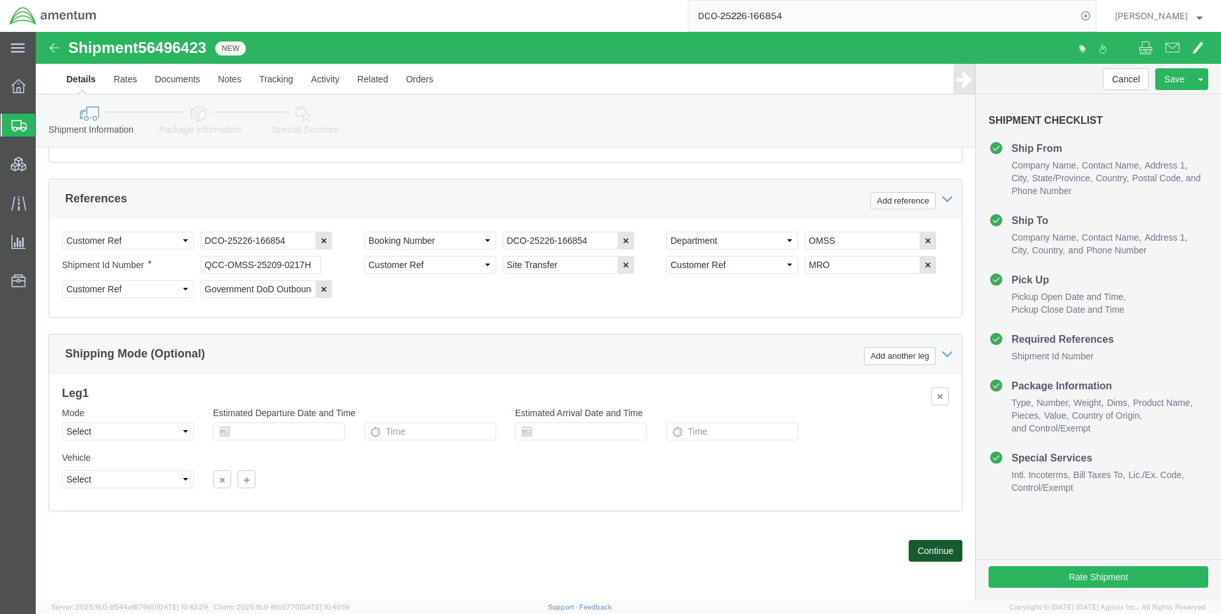
click button "Continue"
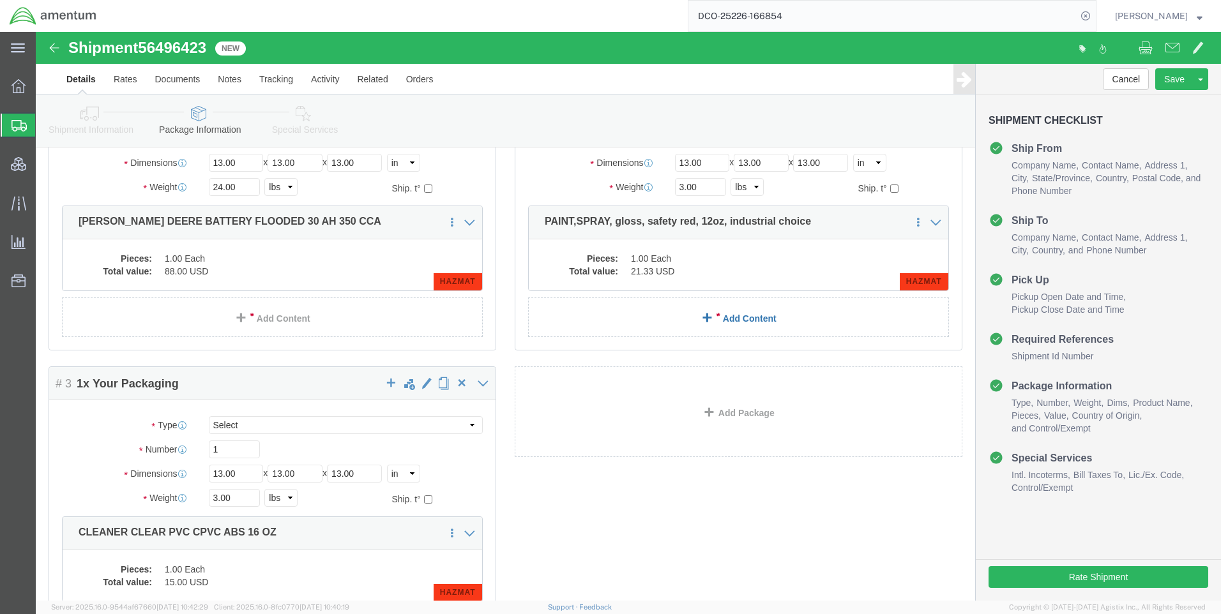
scroll to position [291, 0]
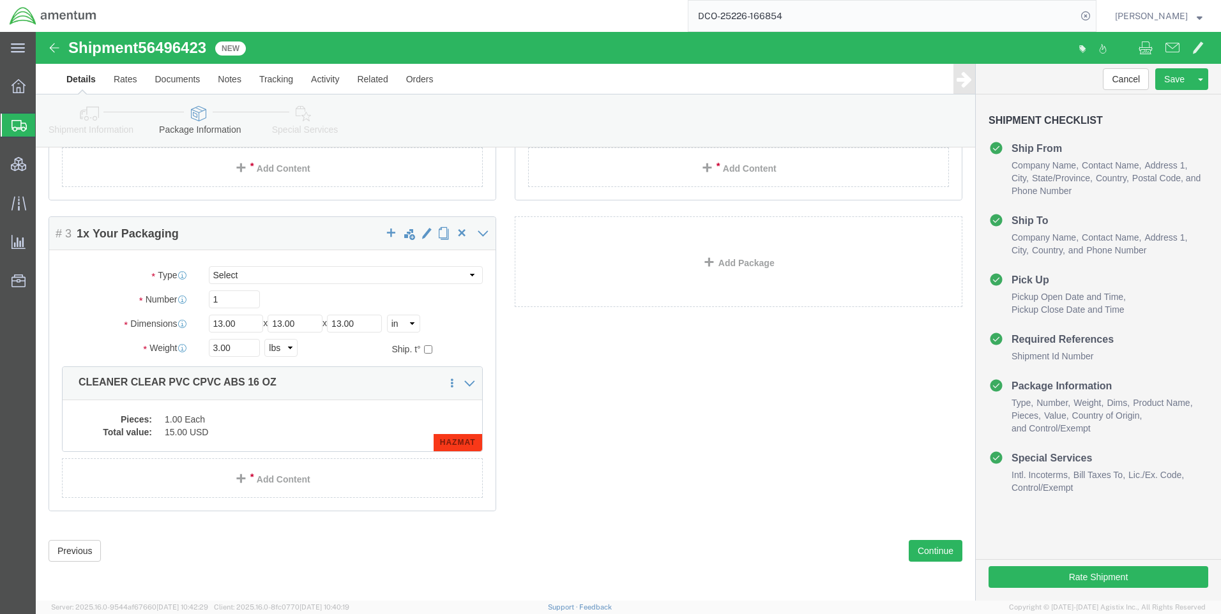
click div "Previous Continue"
click button "Continue"
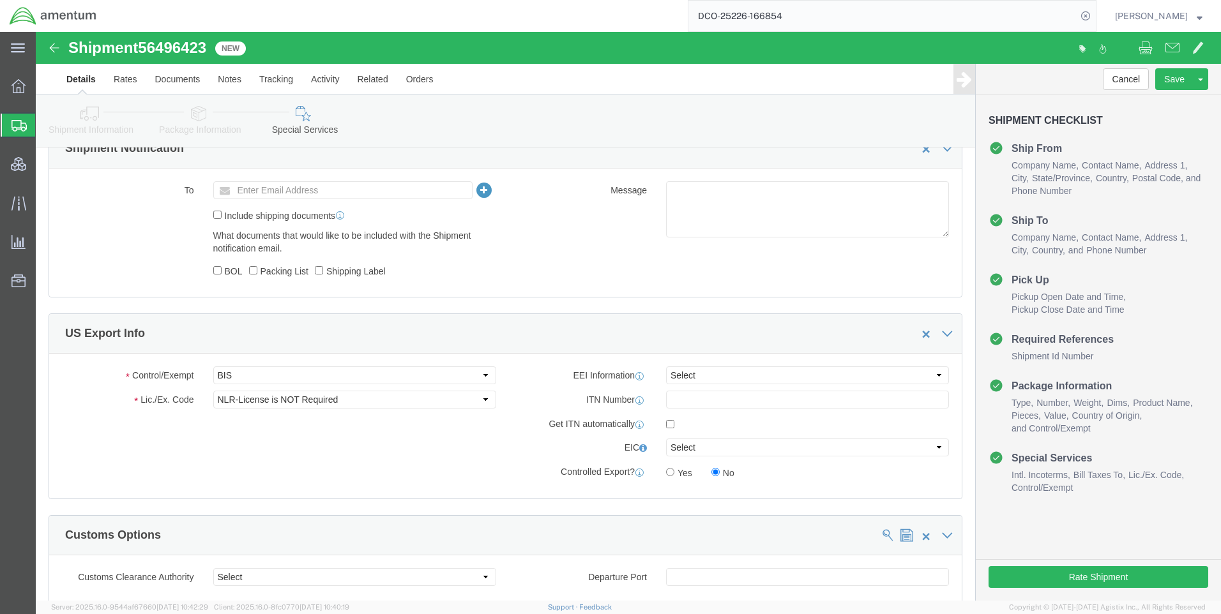
scroll to position [708, 0]
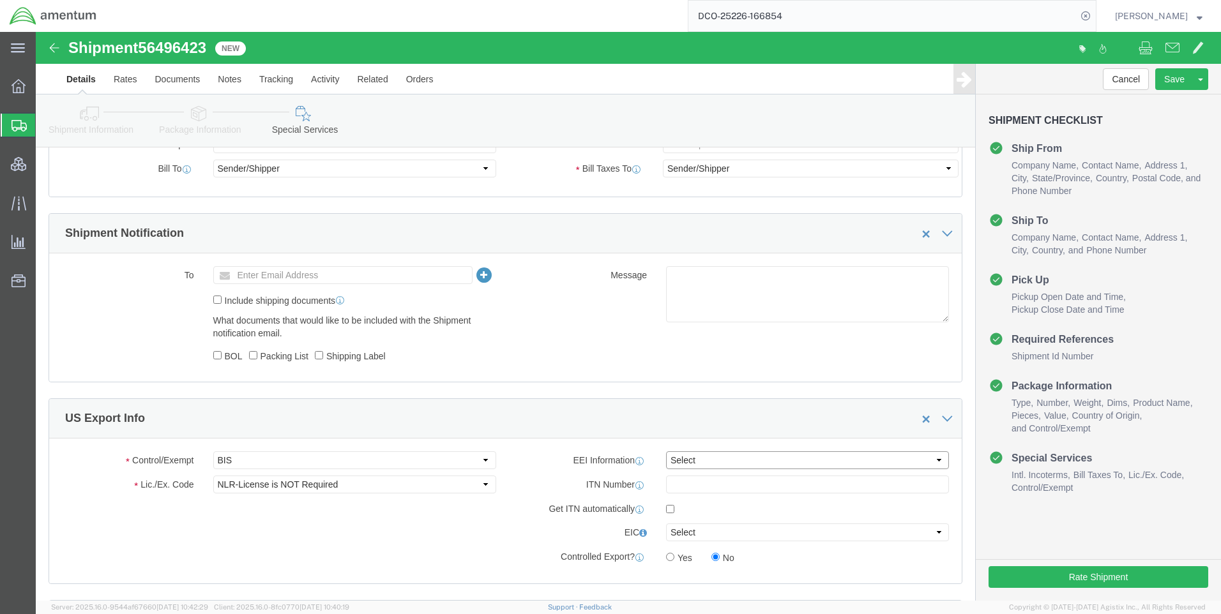
click select "Select AES-Direct EEI Carrier File EEI EEI Exempt"
select select "CFIL"
click select "Select AES-Direct EEI Carrier File EEI EEI Exempt"
click button "Rate Shipment"
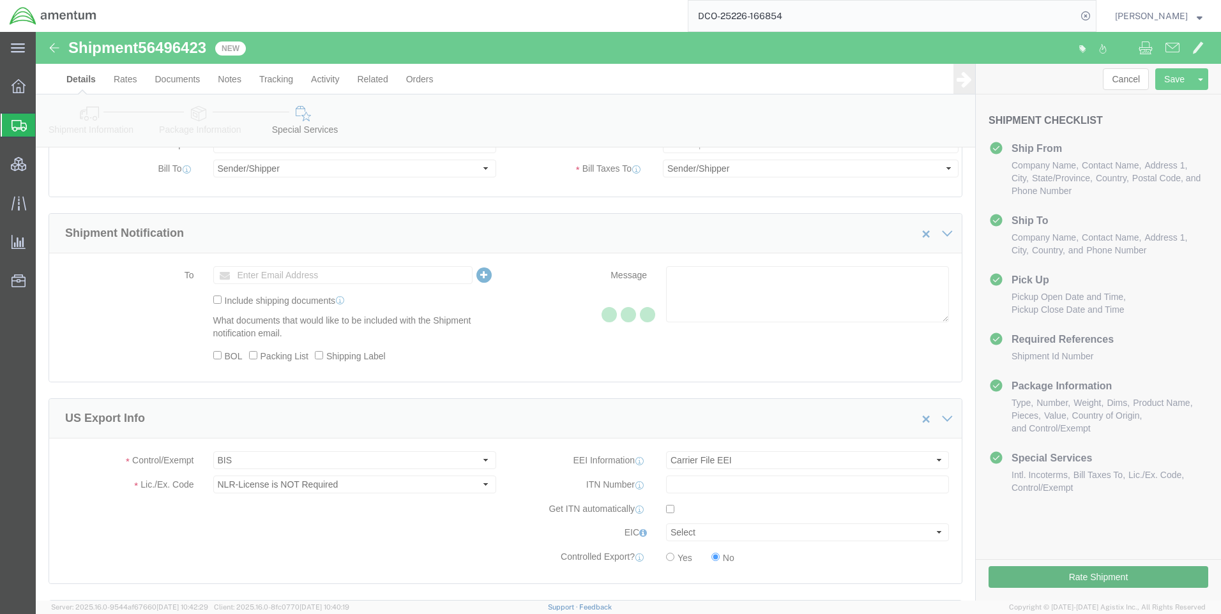
scroll to position [0, 0]
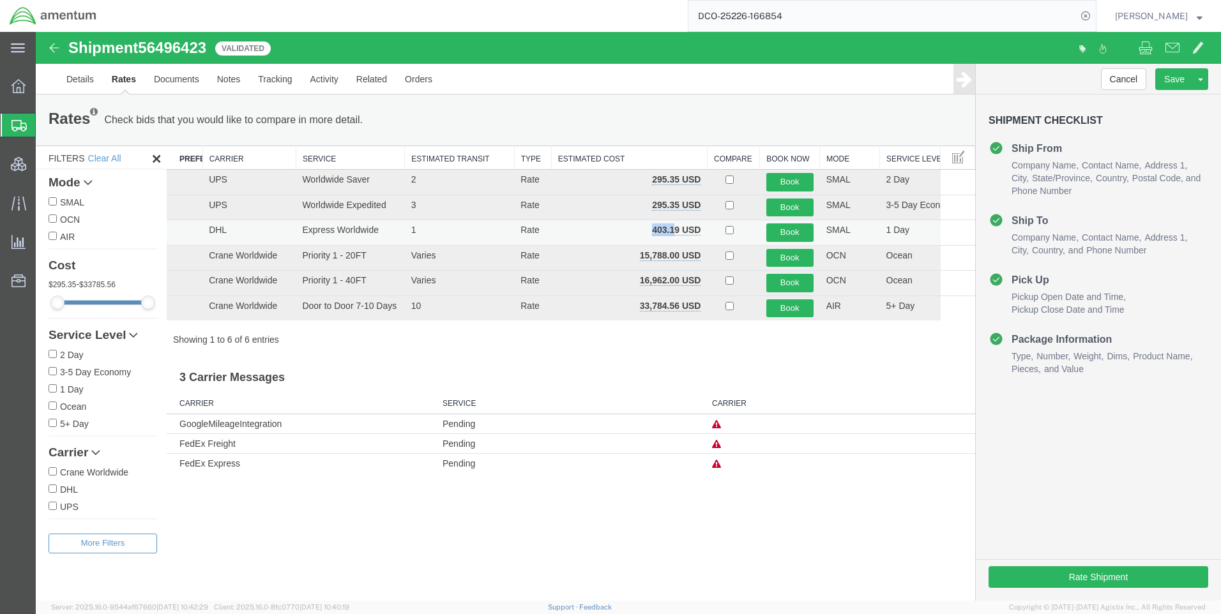
drag, startPoint x: 654, startPoint y: 227, endPoint x: 677, endPoint y: 224, distance: 23.3
click at [677, 224] on td "403.19 USD" at bounding box center [629, 233] width 156 height 26
drag, startPoint x: 677, startPoint y: 224, endPoint x: 678, endPoint y: 233, distance: 9.0
click at [678, 233] on b "403.19 USD" at bounding box center [676, 230] width 49 height 10
drag, startPoint x: 680, startPoint y: 231, endPoint x: 653, endPoint y: 231, distance: 27.5
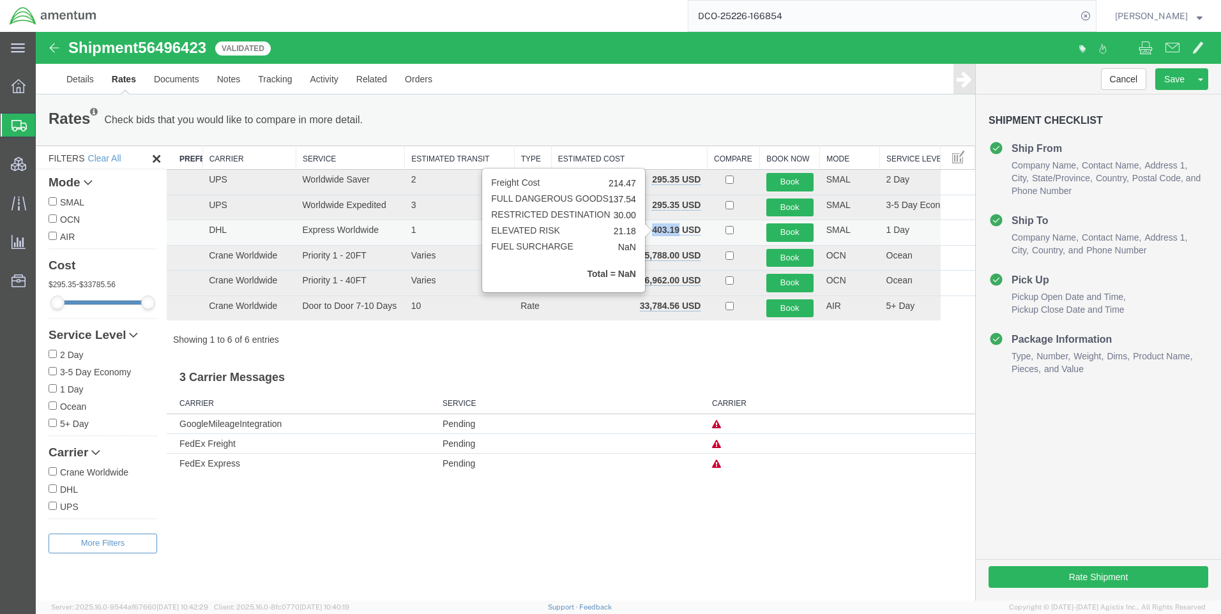
click at [653, 231] on b "403.19 USD" at bounding box center [676, 230] width 49 height 10
copy b "403.19"
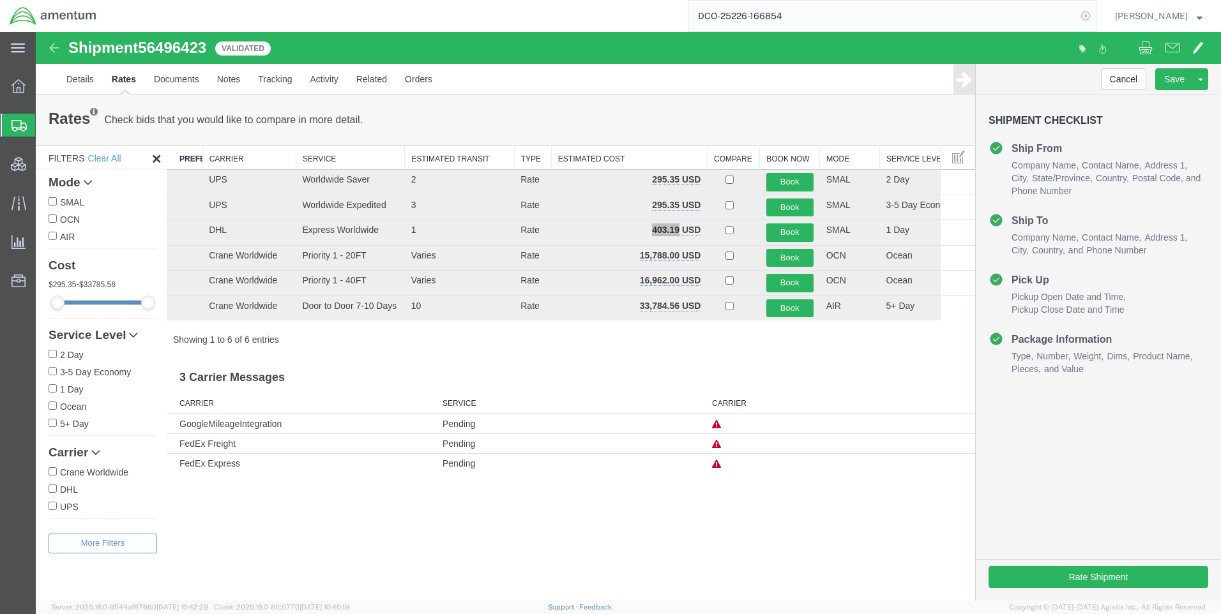
click at [1095, 18] on icon at bounding box center [1086, 16] width 18 height 18
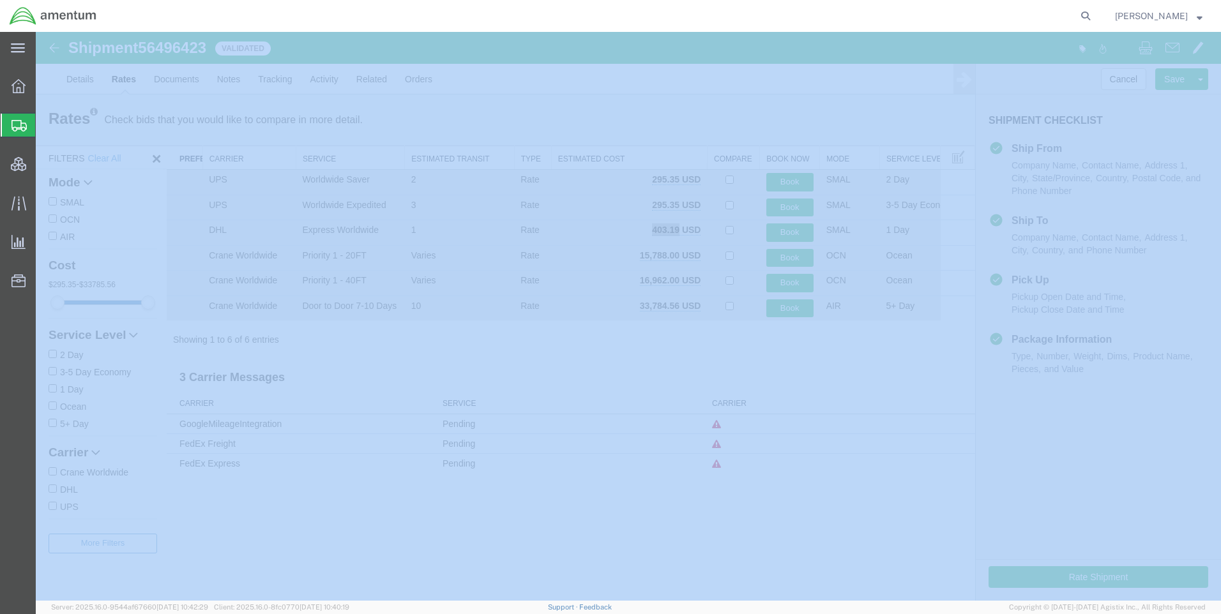
click at [1095, 18] on icon at bounding box center [1086, 16] width 18 height 18
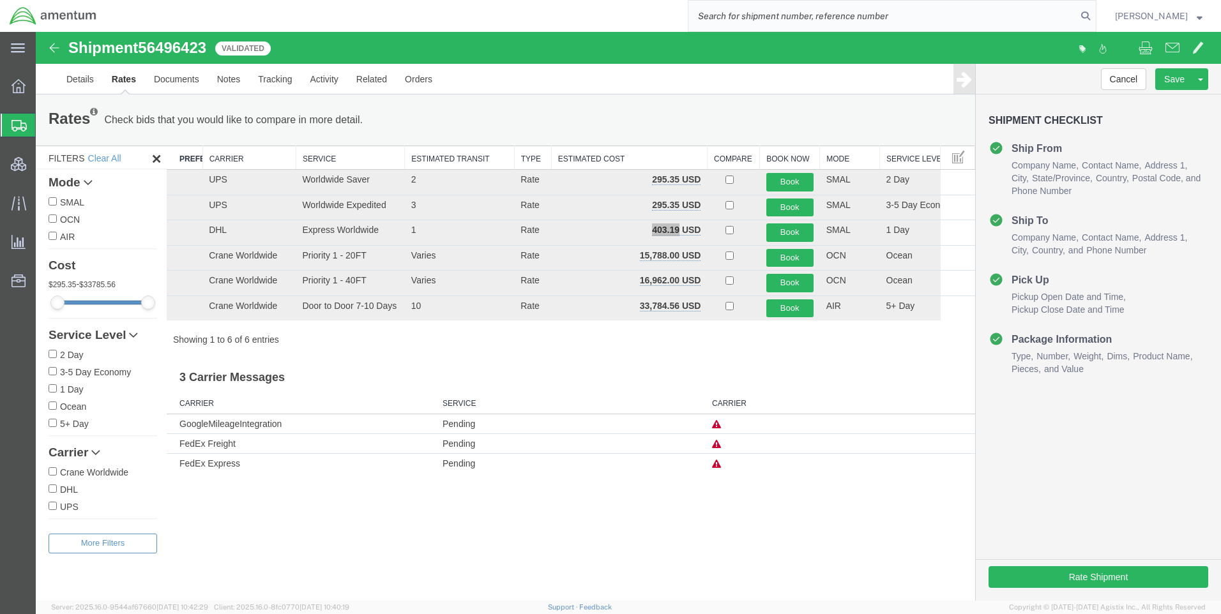
paste input "DCO-25226-166858"
type input "DCO-25226-166858"
click at [1094, 11] on icon at bounding box center [1086, 16] width 18 height 18
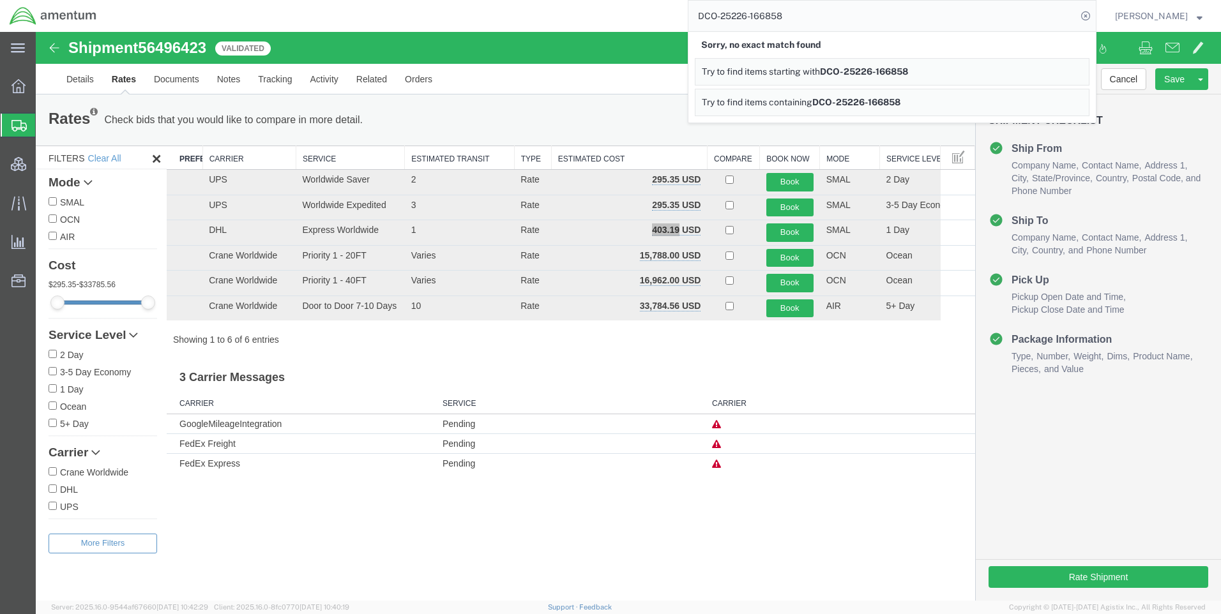
click at [1094, 11] on icon at bounding box center [1086, 16] width 18 height 18
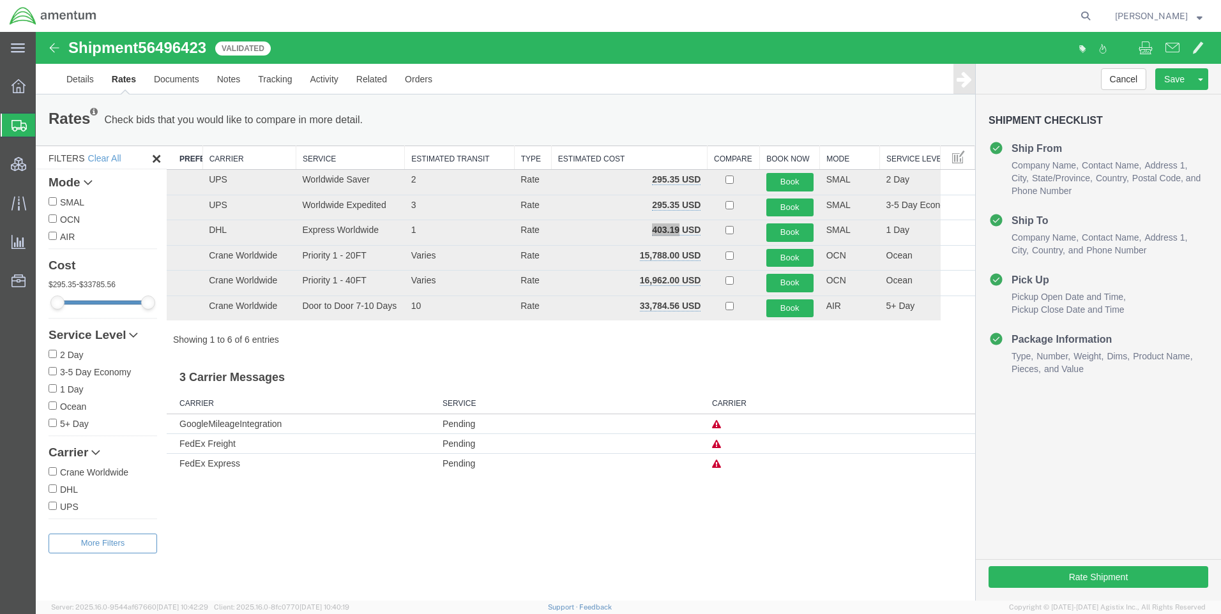
click at [1094, 11] on icon at bounding box center [1086, 16] width 18 height 18
paste input "DCO-25226-166858"
type input "DCO-25226-166858"
click at [1095, 12] on icon at bounding box center [1086, 16] width 18 height 18
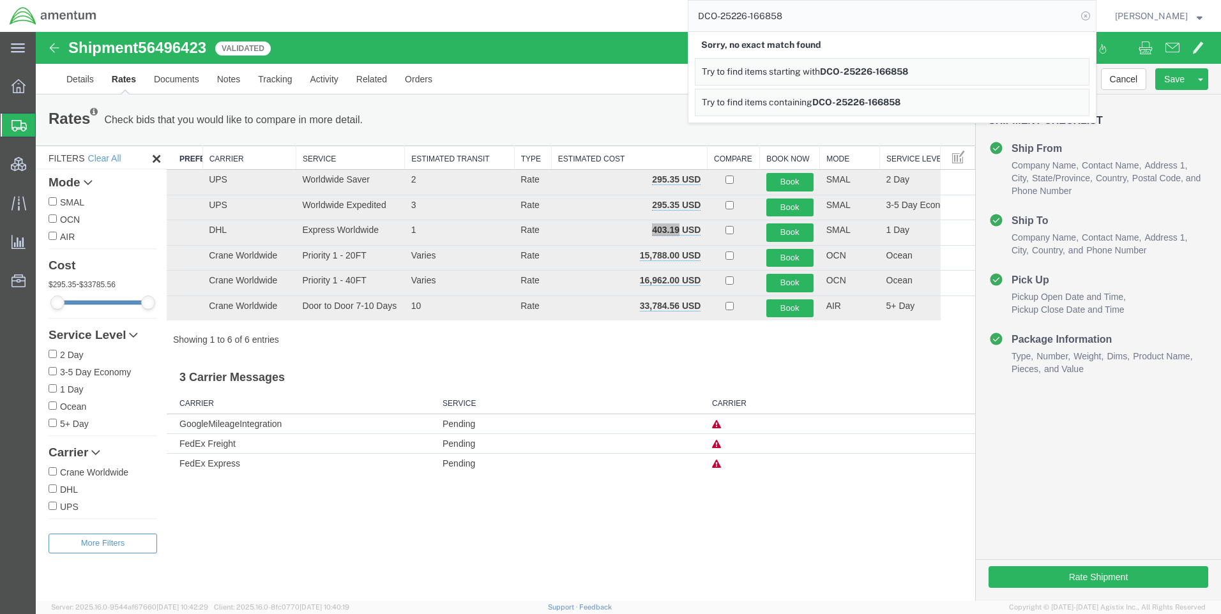
click at [1095, 19] on icon at bounding box center [1086, 16] width 18 height 18
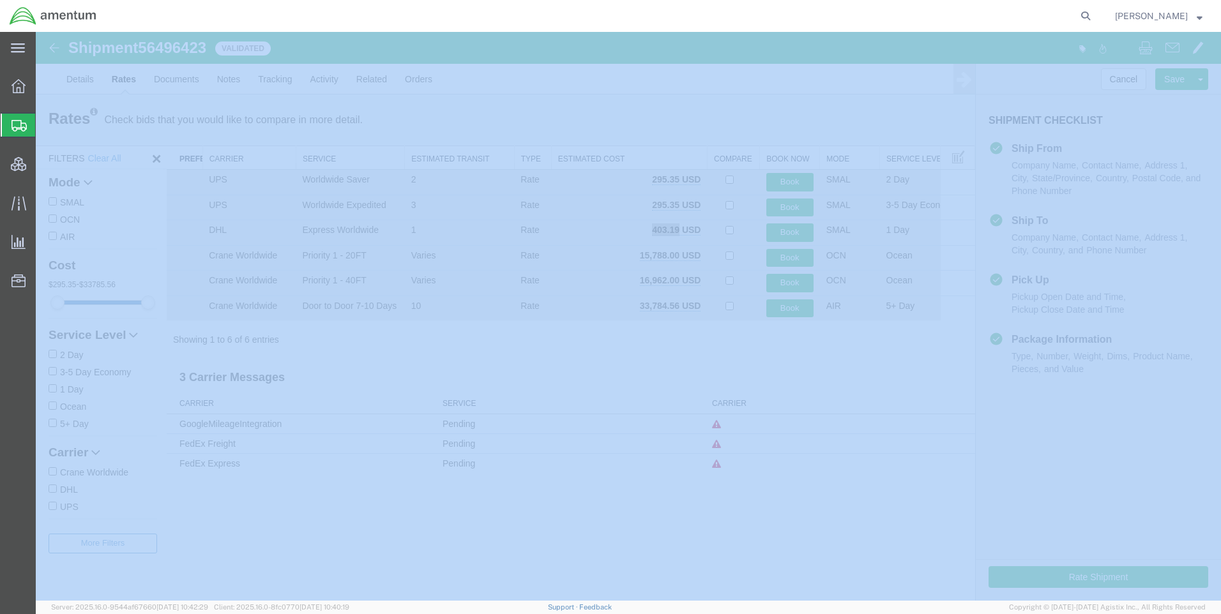
click at [1095, 19] on icon at bounding box center [1086, 16] width 18 height 18
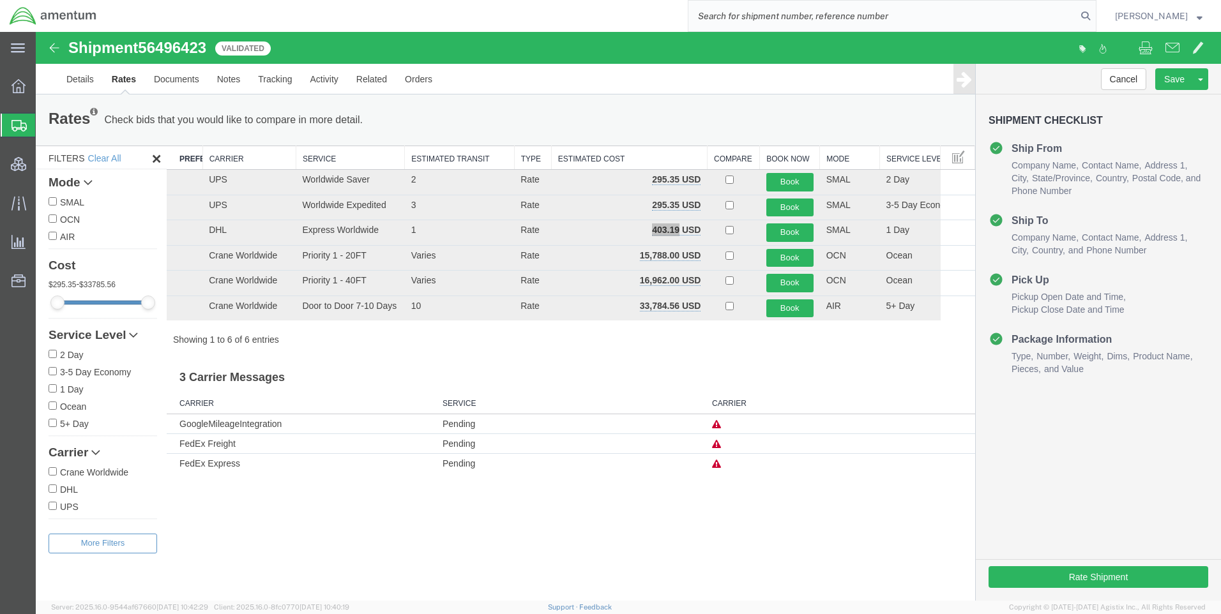
paste input "DCO-25226-166858"
type input "DCO-25226-166858"
click at [1095, 11] on icon at bounding box center [1086, 16] width 18 height 18
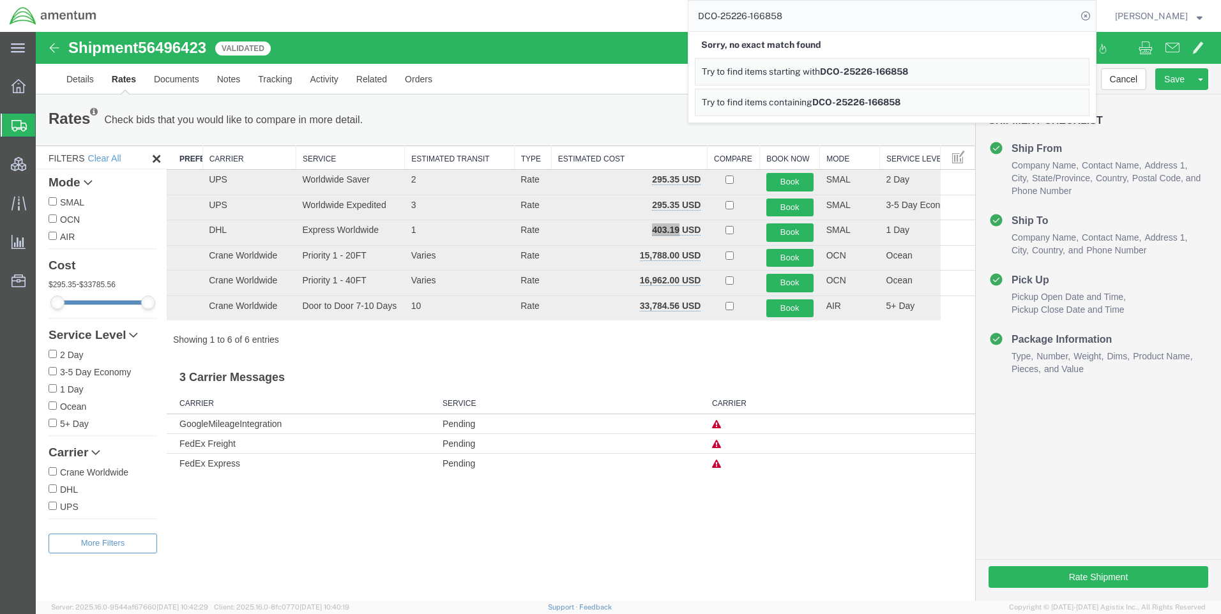
click at [1095, 11] on icon at bounding box center [1086, 16] width 18 height 18
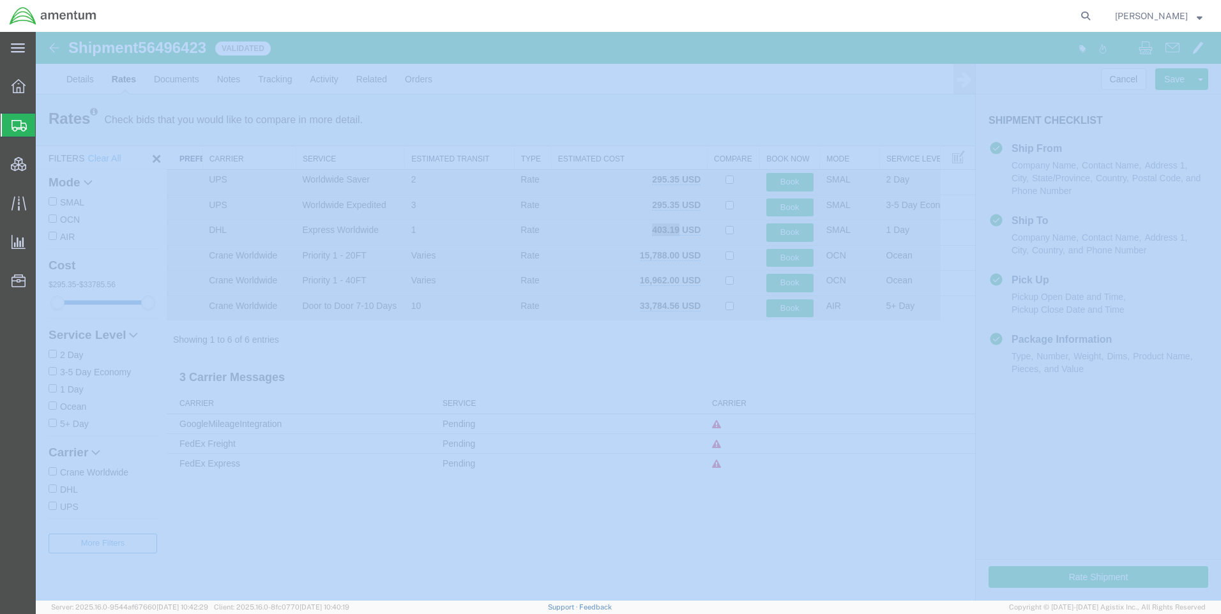
click at [1095, 11] on icon at bounding box center [1086, 16] width 18 height 18
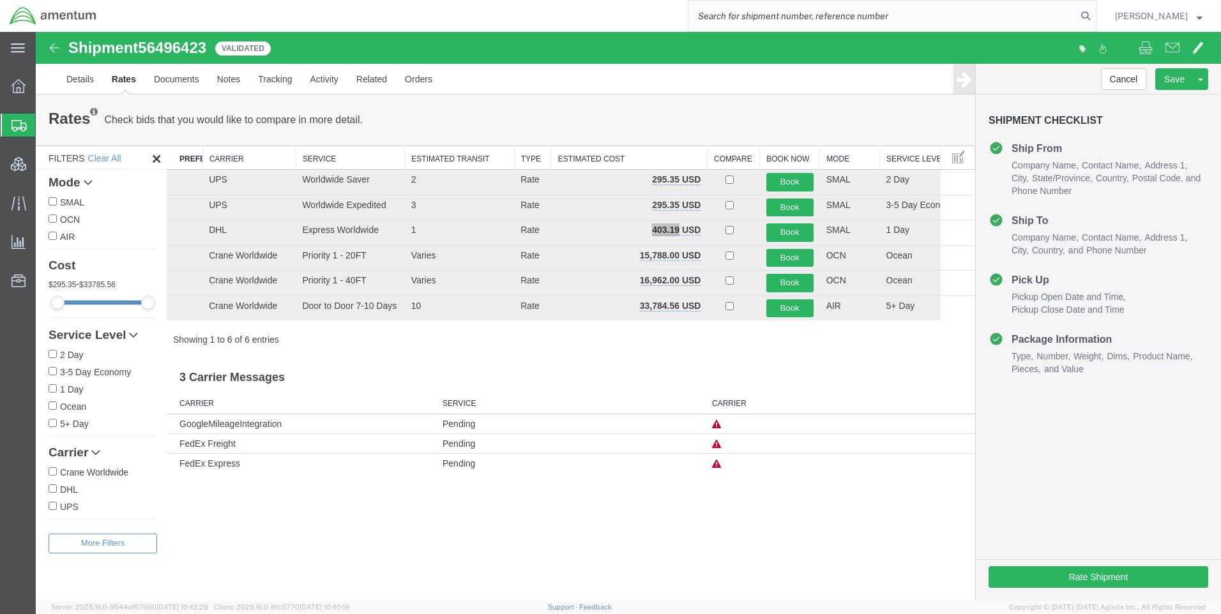
paste input "DCO-25226-166858"
type input "DCO-25226-166858"
click at [1092, 12] on icon at bounding box center [1086, 16] width 18 height 18
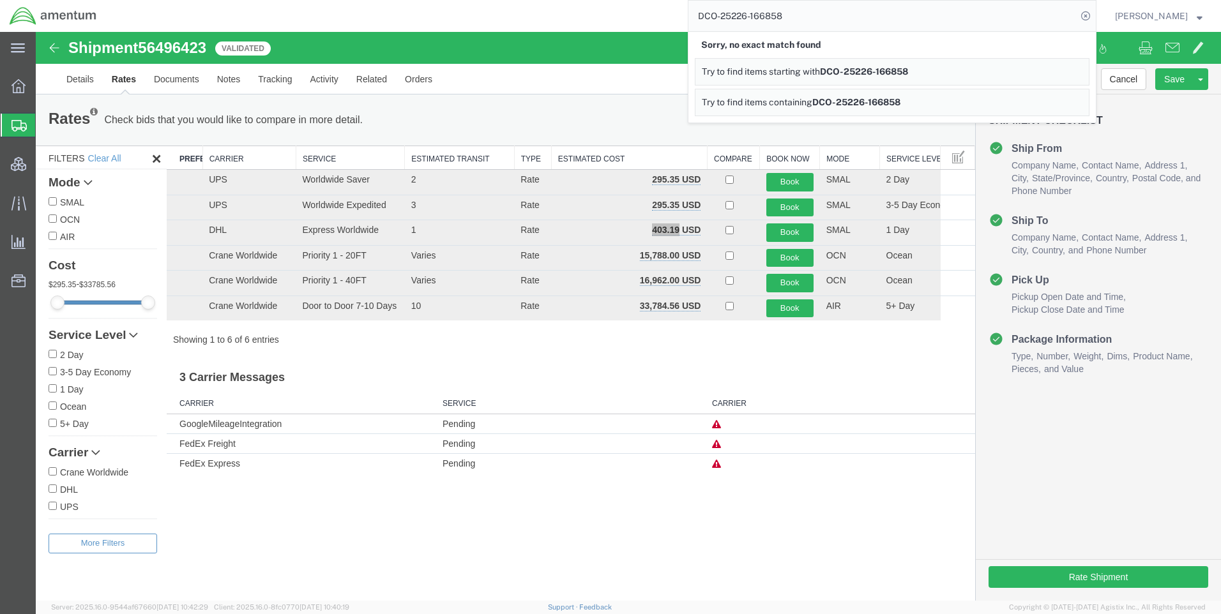
click at [1092, 12] on icon at bounding box center [1086, 16] width 18 height 18
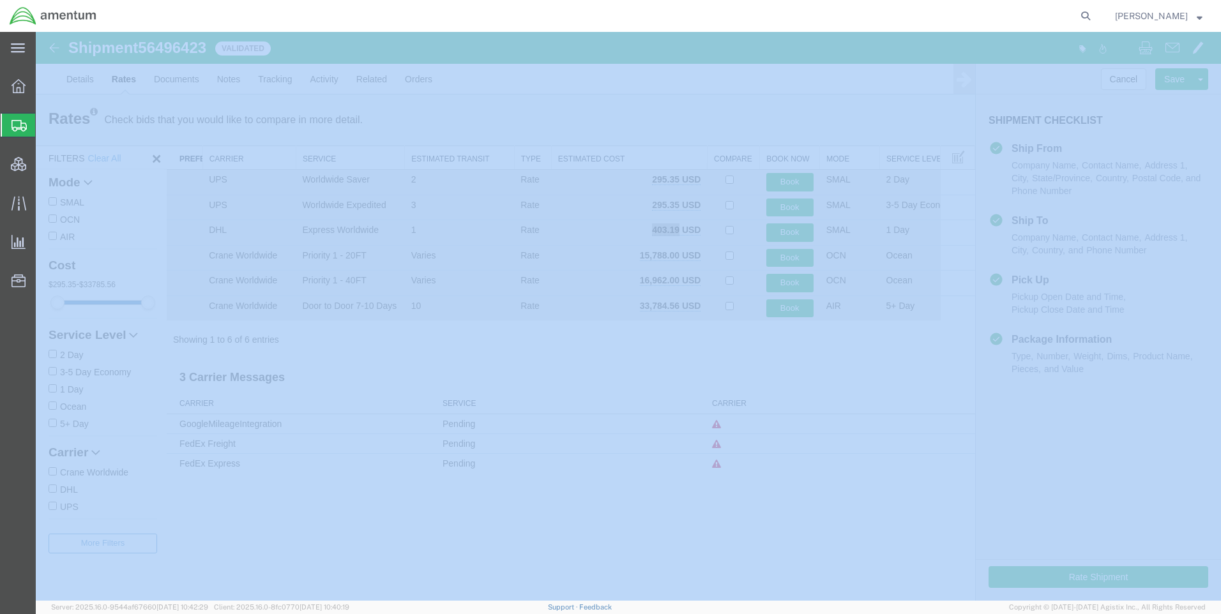
click at [1092, 12] on icon at bounding box center [1086, 16] width 18 height 18
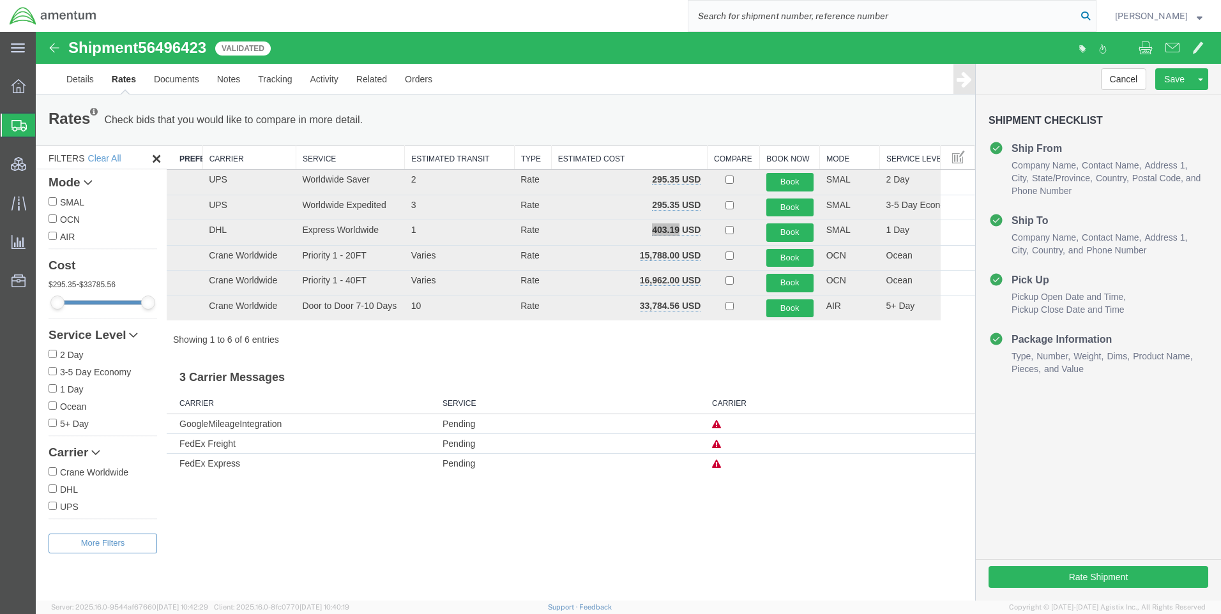
click at [1091, 13] on icon at bounding box center [1086, 16] width 18 height 18
click at [1095, 15] on icon at bounding box center [1086, 16] width 18 height 18
paste input "DCO-25226-166858"
type input "DCO-25226-166858"
click at [1095, 17] on icon at bounding box center [1086, 16] width 18 height 18
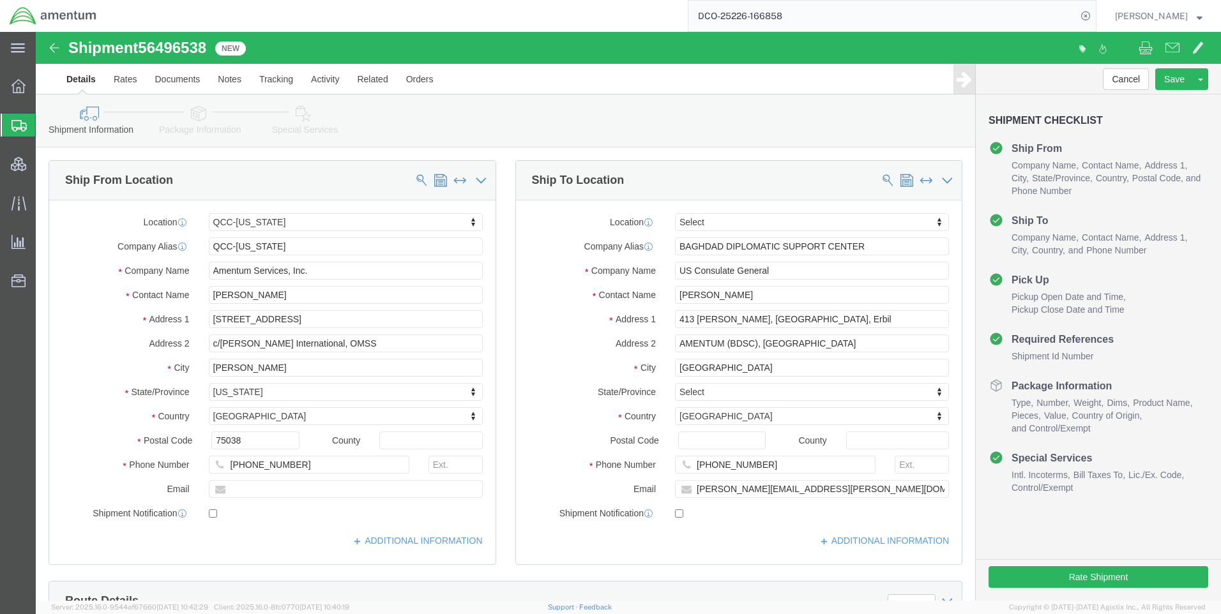
select select "42668"
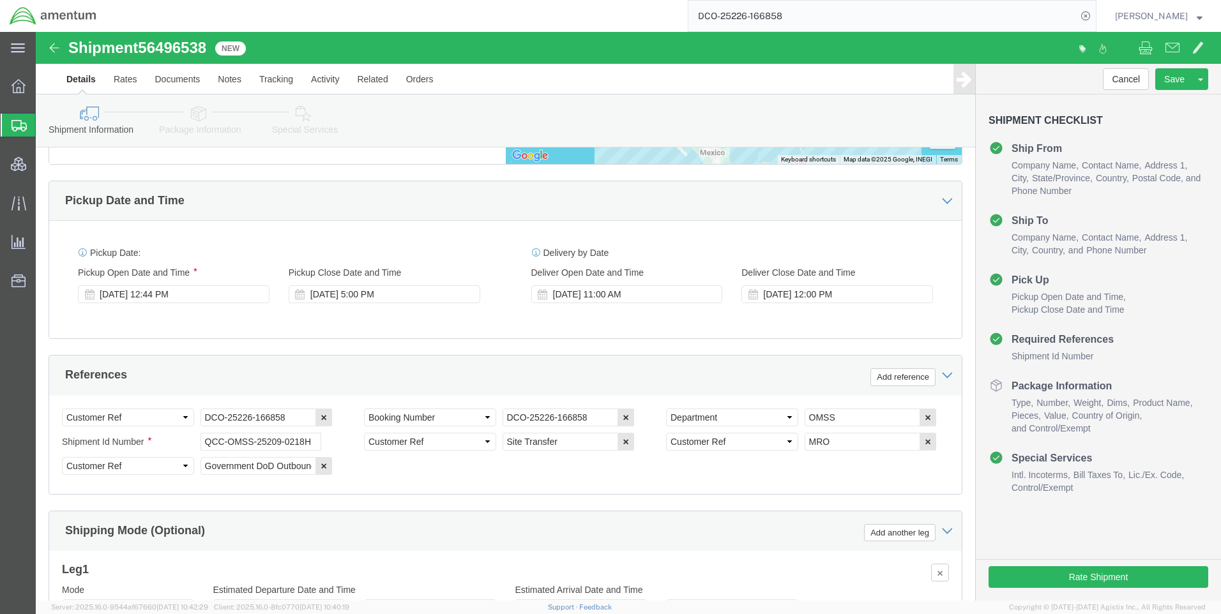
scroll to position [639, 0]
click icon
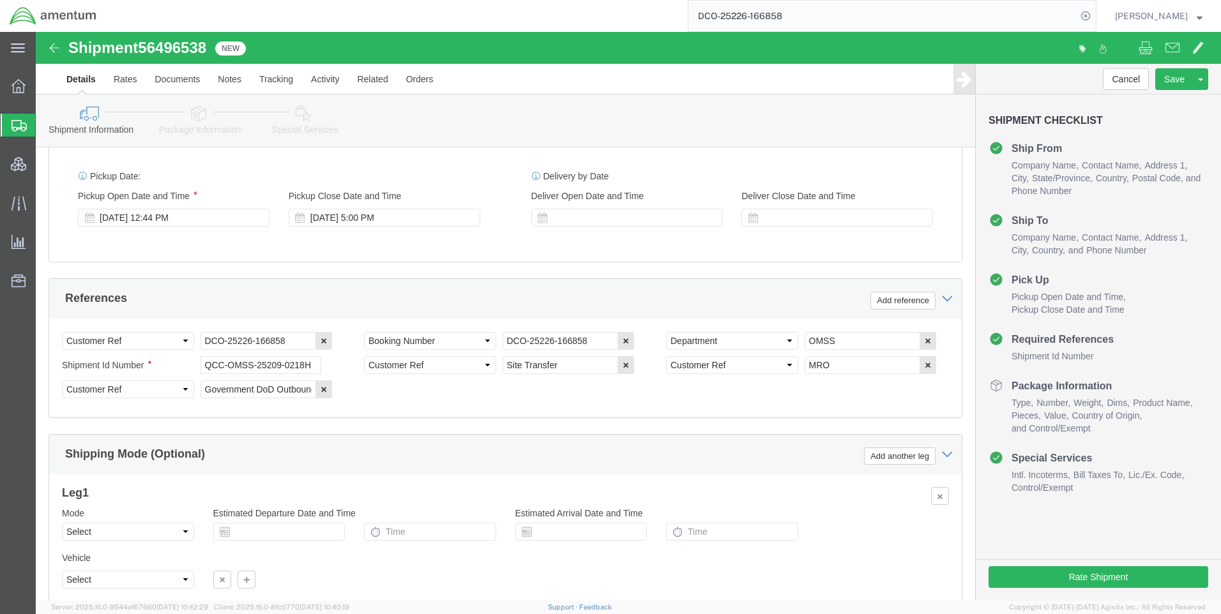
scroll to position [804, 0]
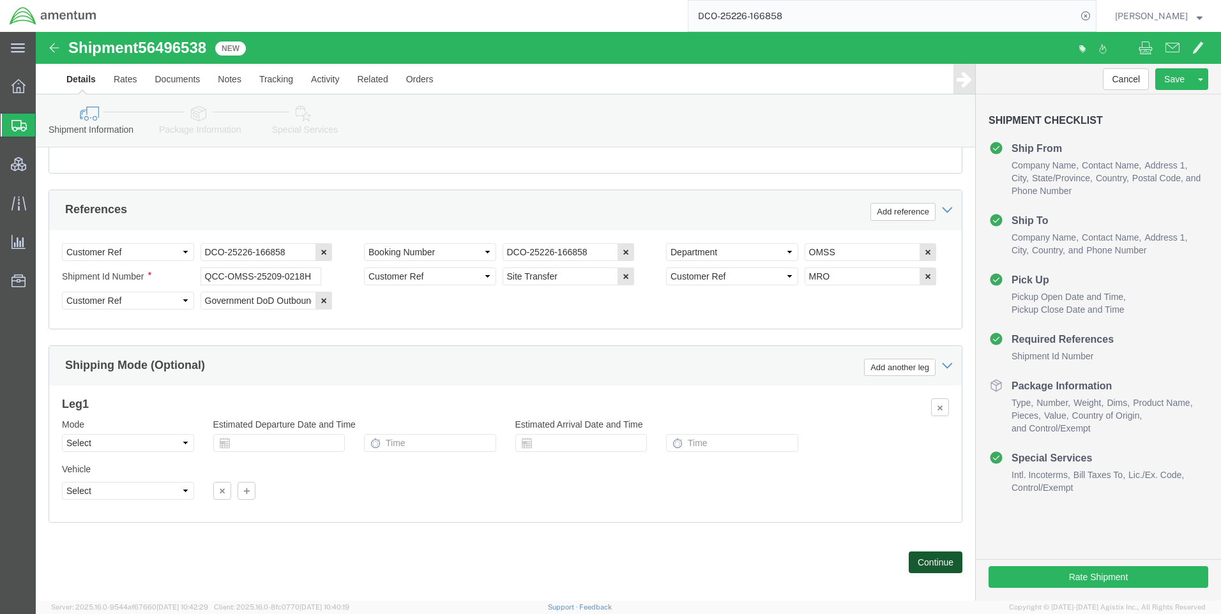
click button "Continue"
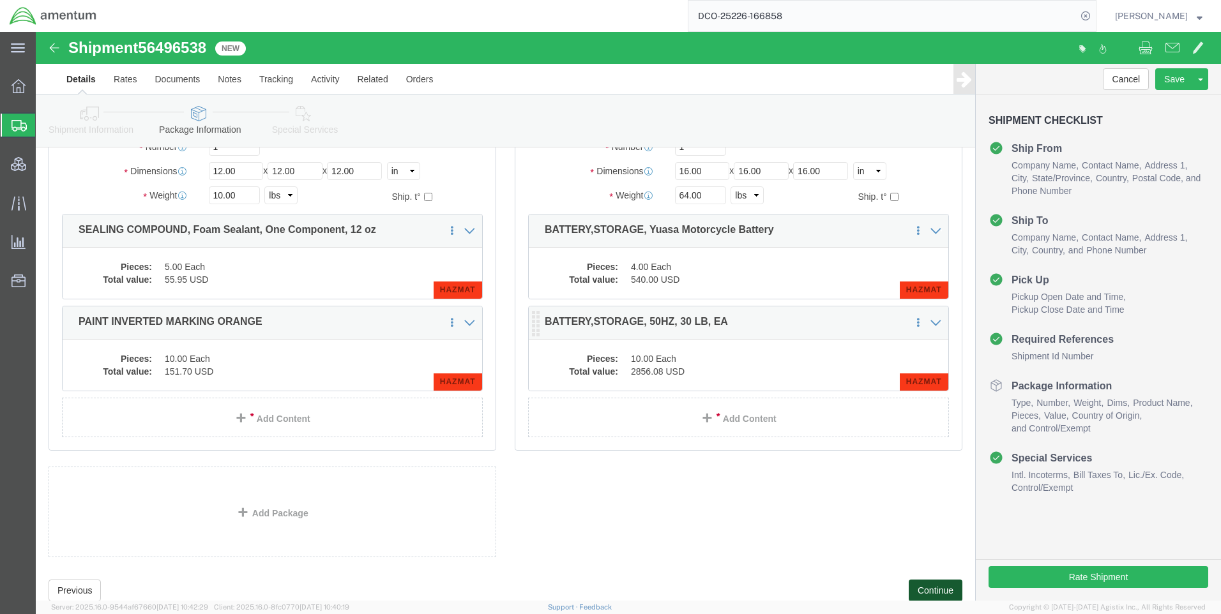
scroll to position [794, 0]
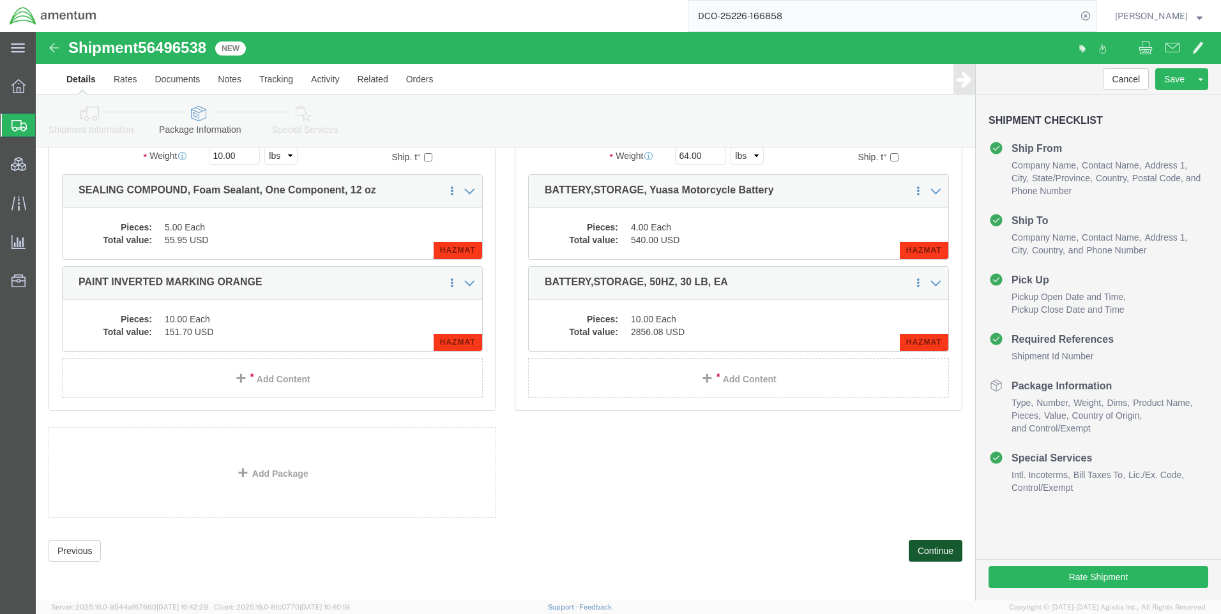
click button "Continue"
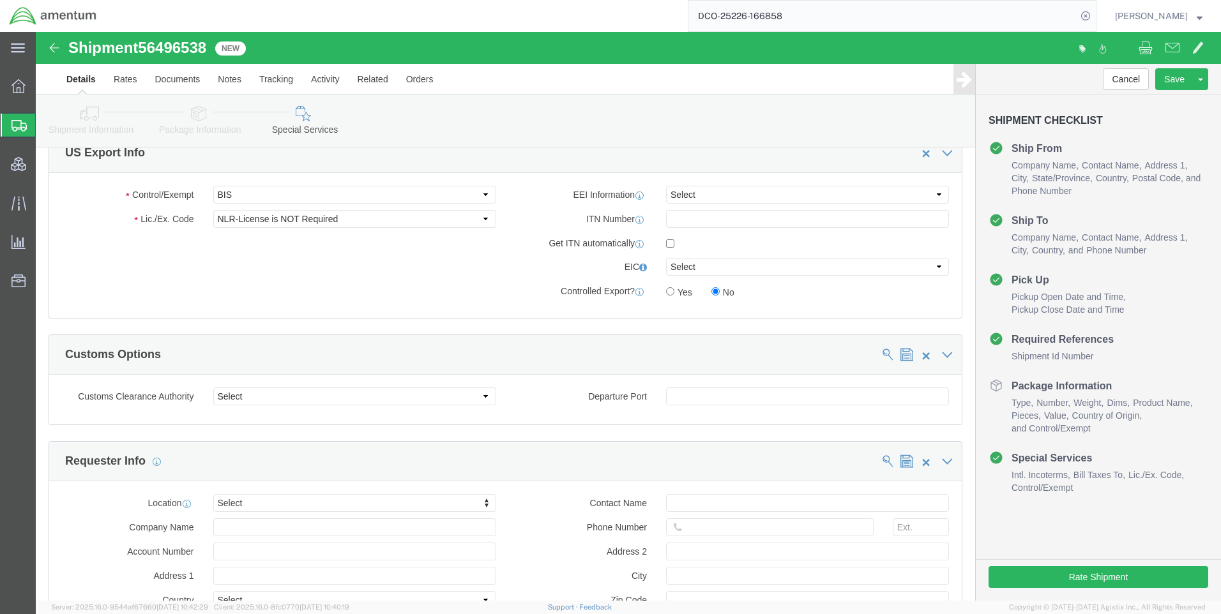
scroll to position [900, 0]
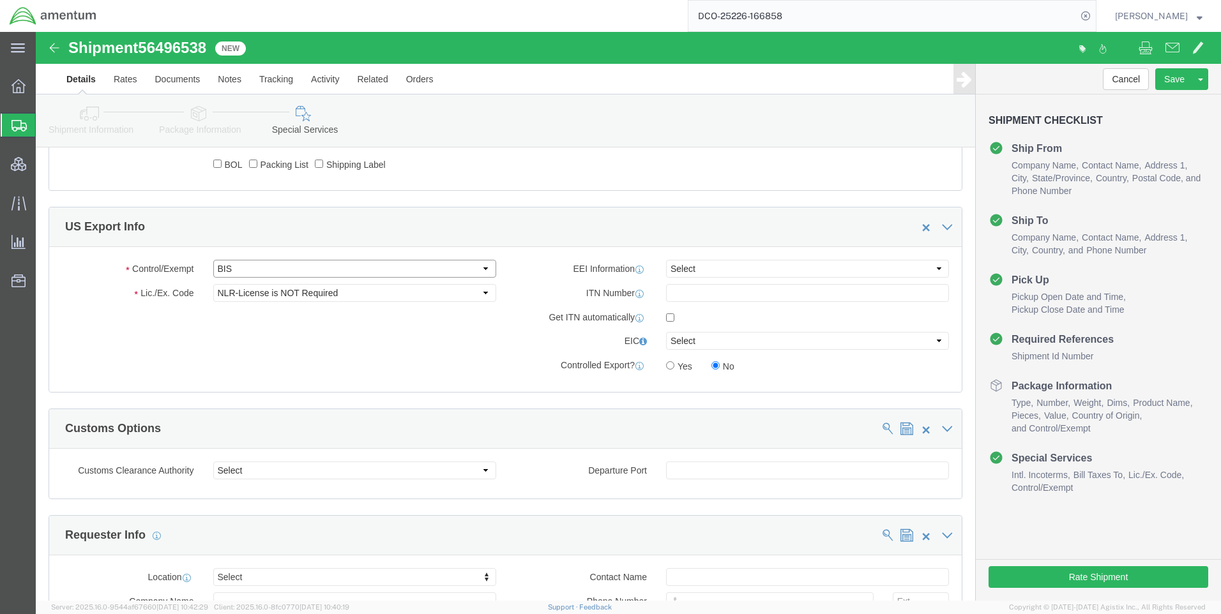
click select "Select ATF BIS DEA EPA FDA FTR ITAR OFAC Other (OPA)"
drag, startPoint x: 680, startPoint y: 236, endPoint x: 680, endPoint y: 245, distance: 8.9
click select "Select AES-Direct EEI Carrier File EEI EEI Exempt"
select select "CFIL"
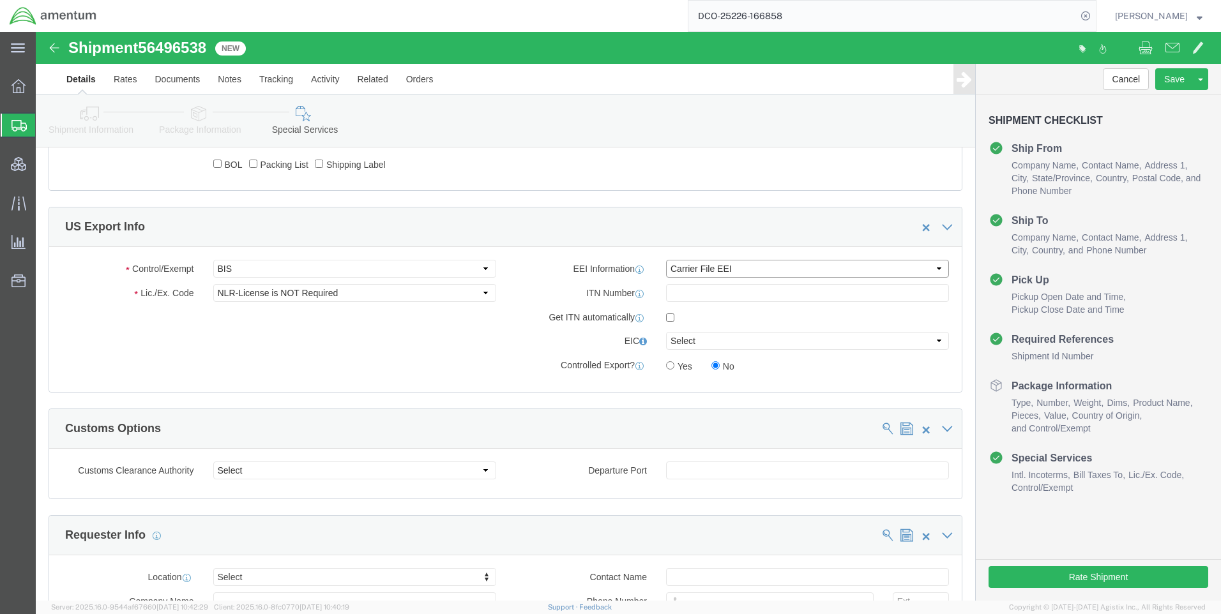
click select "Select AES-Direct EEI Carrier File EEI EEI Exempt"
click button "Rate Shipment"
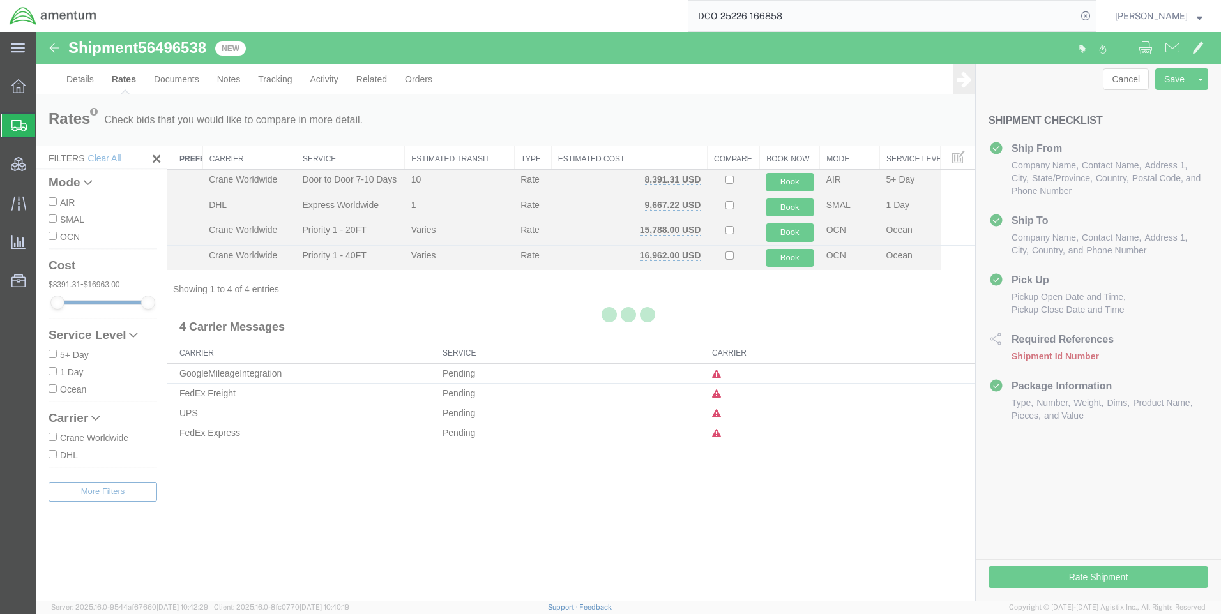
scroll to position [0, 0]
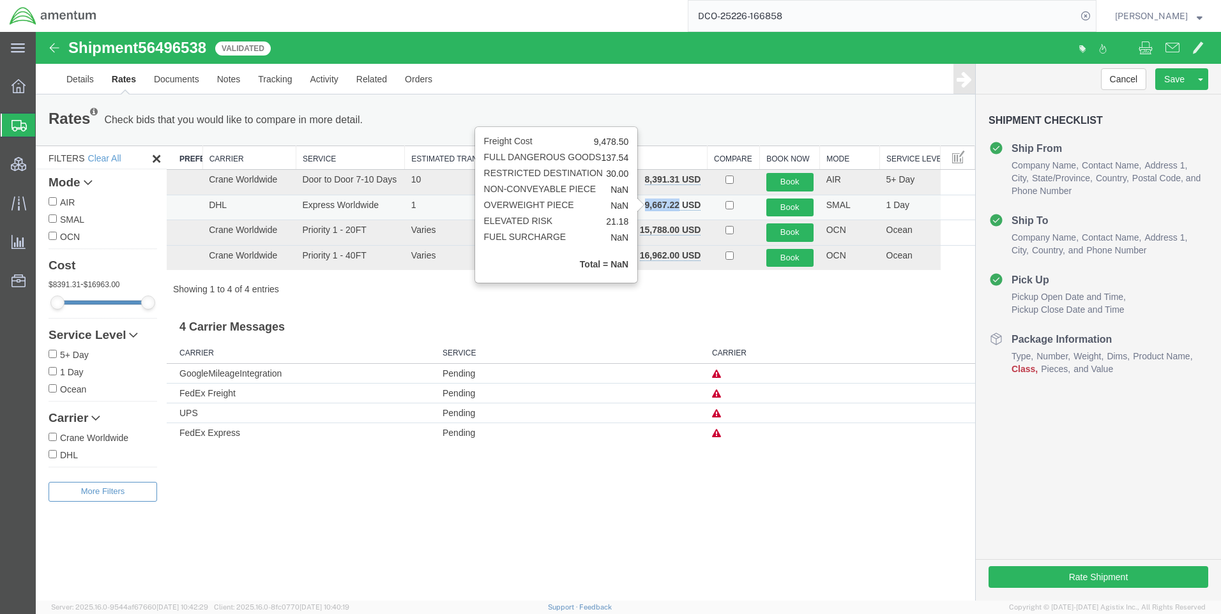
drag, startPoint x: 680, startPoint y: 206, endPoint x: 646, endPoint y: 210, distance: 34.1
click at [646, 210] on b "9,667.22 USD" at bounding box center [673, 205] width 56 height 10
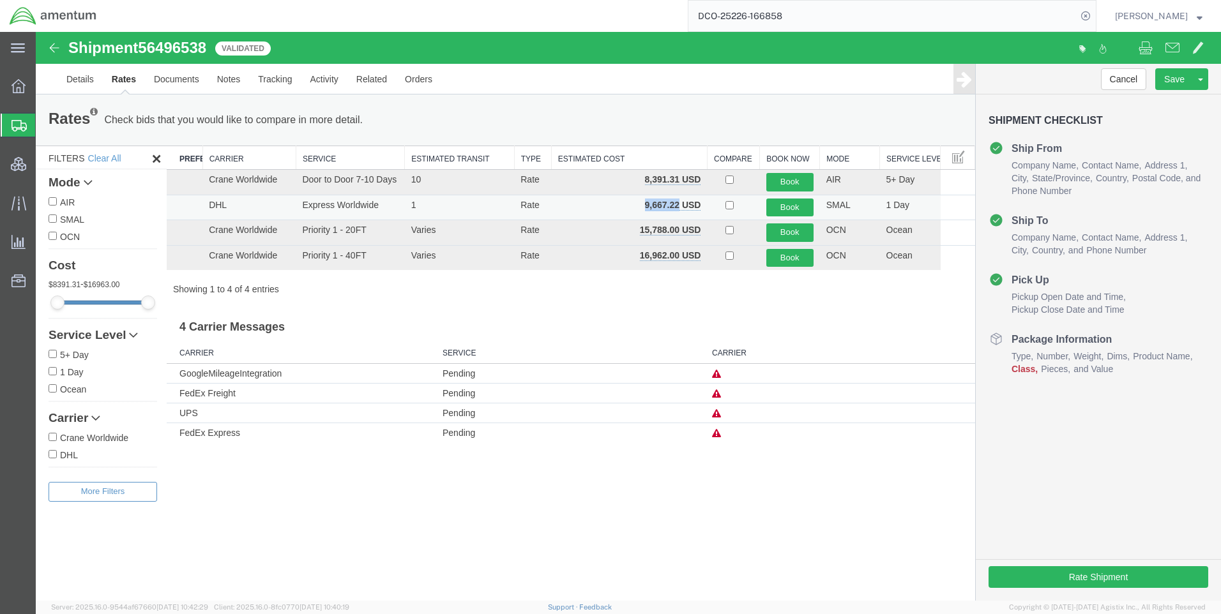
copy b "9,667.22"
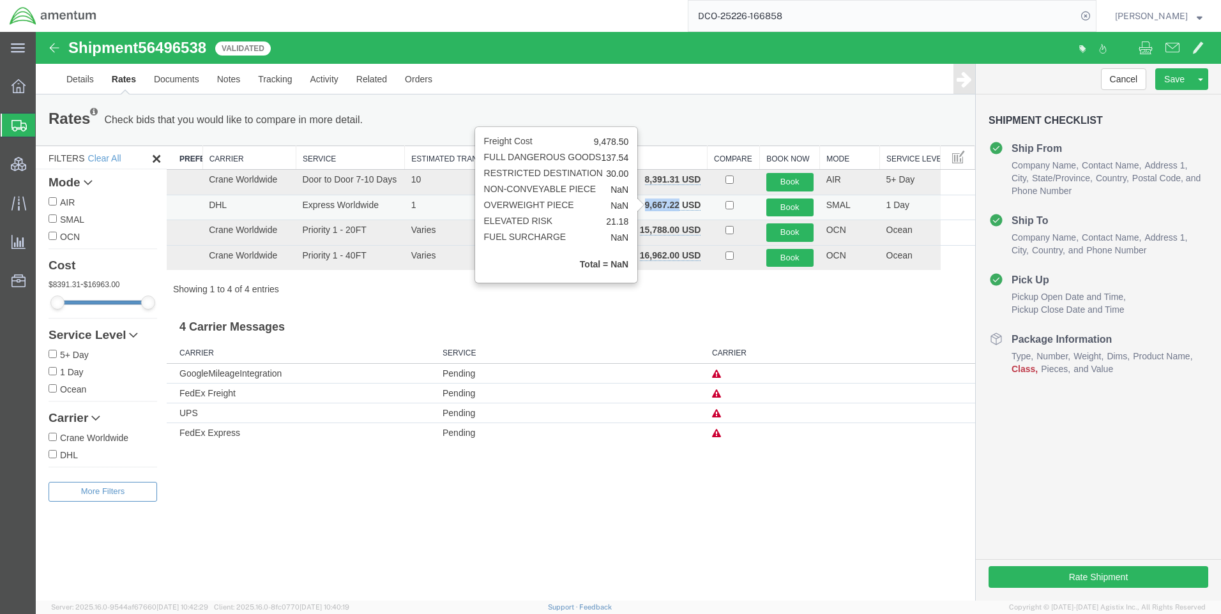
copy b "9,667.22"
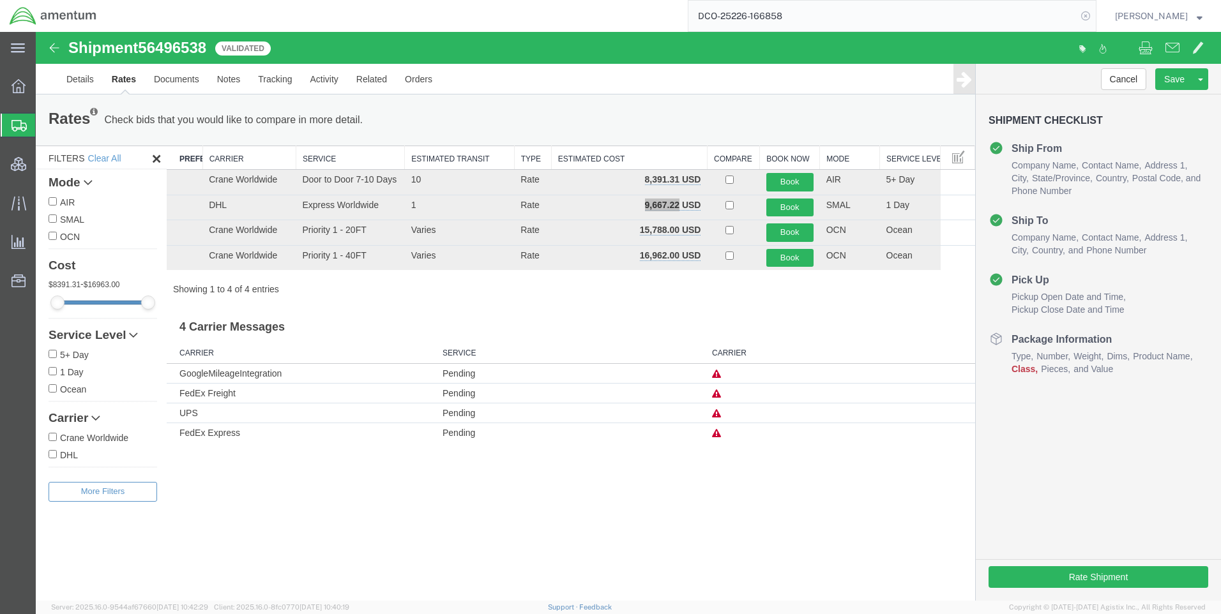
click at [1092, 19] on icon at bounding box center [1086, 16] width 18 height 18
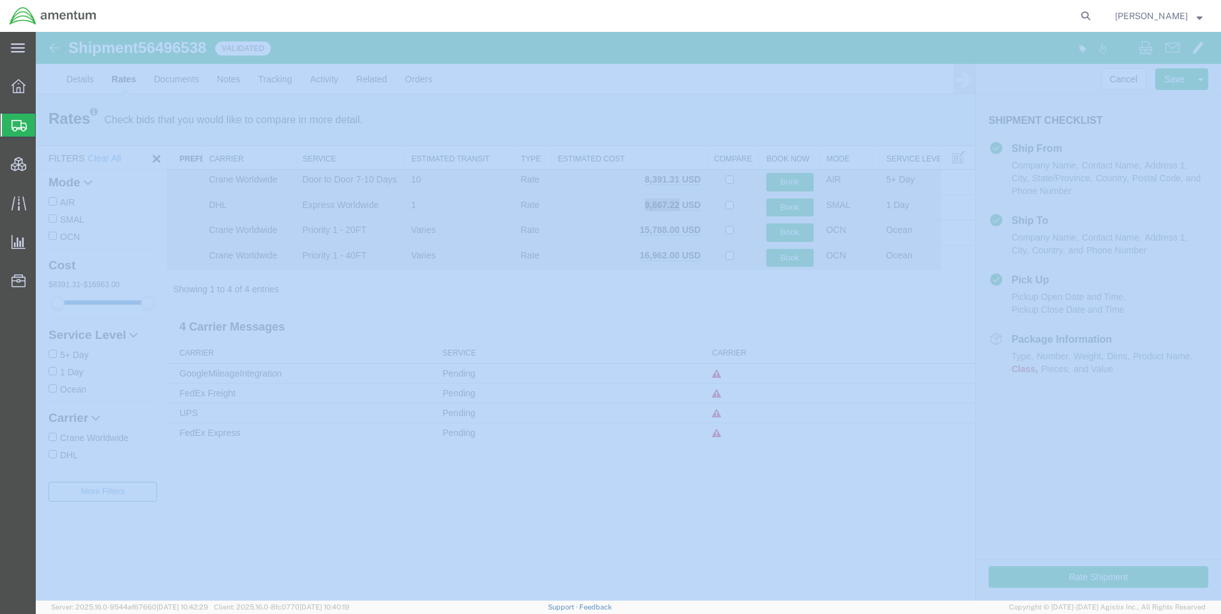
click at [1092, 19] on icon at bounding box center [1086, 16] width 18 height 18
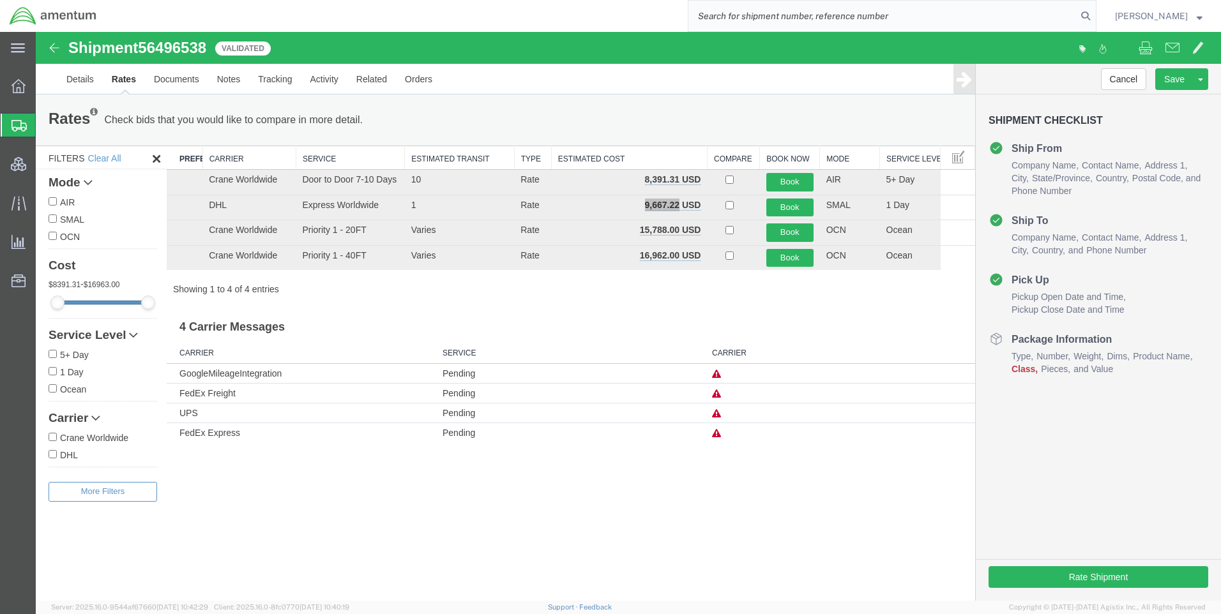
paste input "DCO-25225-166804"
click at [1092, 13] on icon at bounding box center [1086, 16] width 18 height 18
type input "DCO-25225-166804"
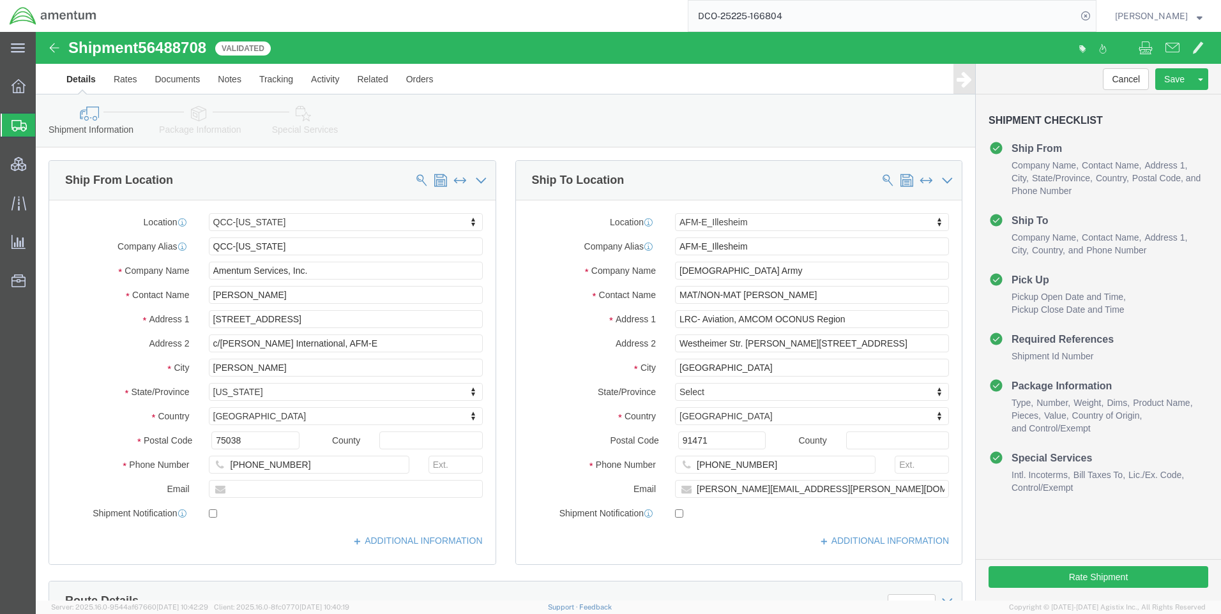
select select "42668"
select select "42637"
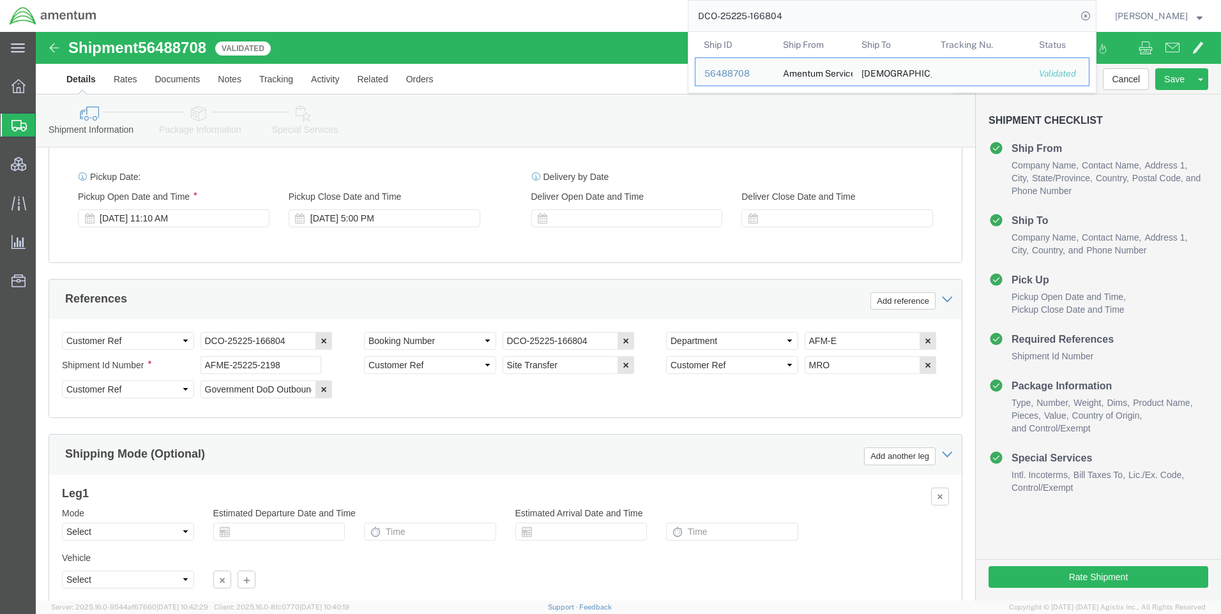
scroll to position [805, 0]
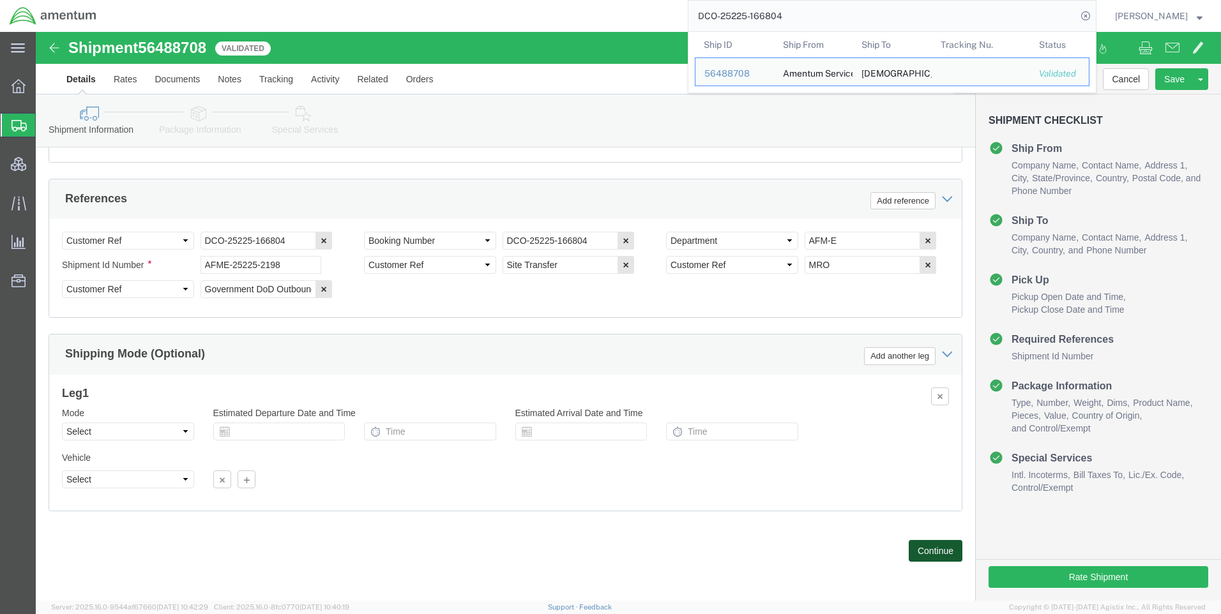
click button "Continue"
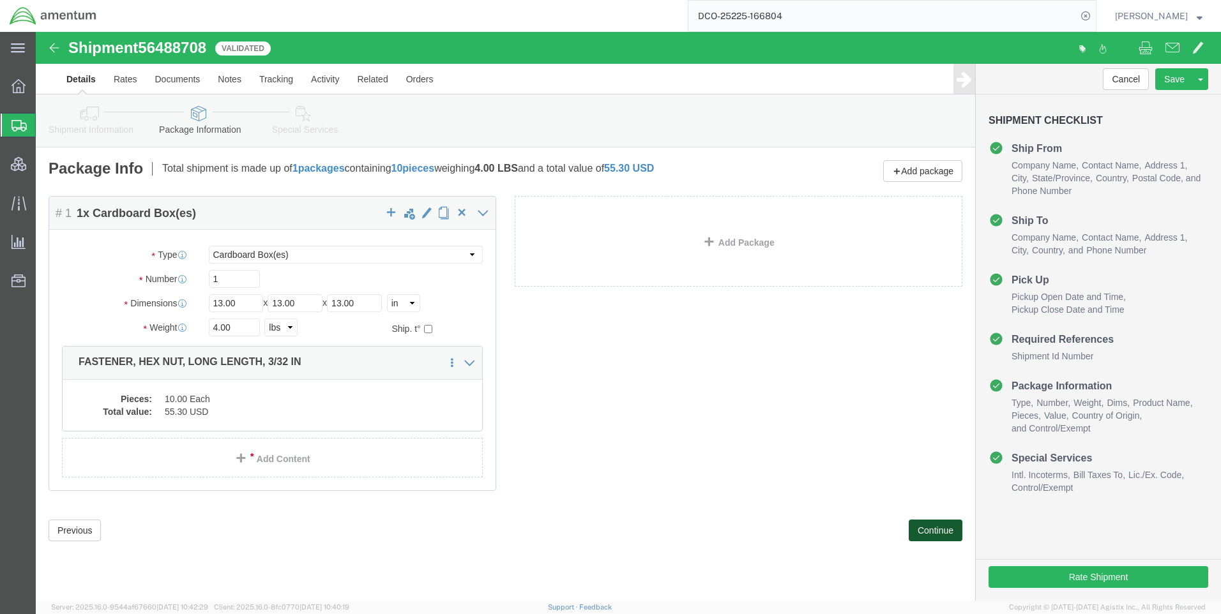
click button "Continue"
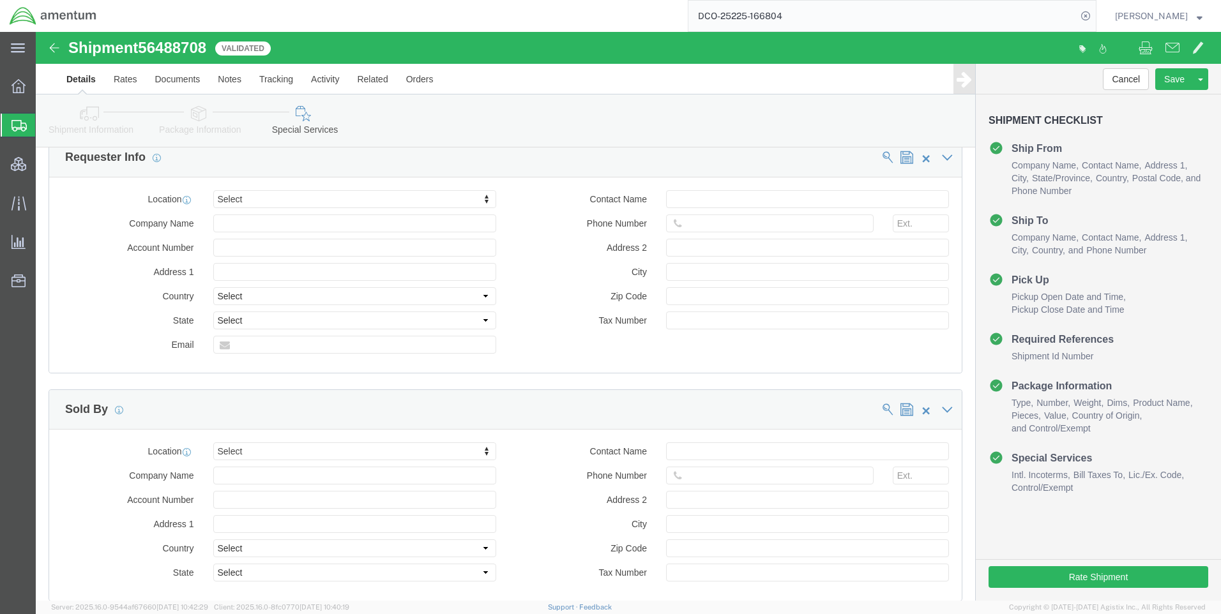
scroll to position [1475, 0]
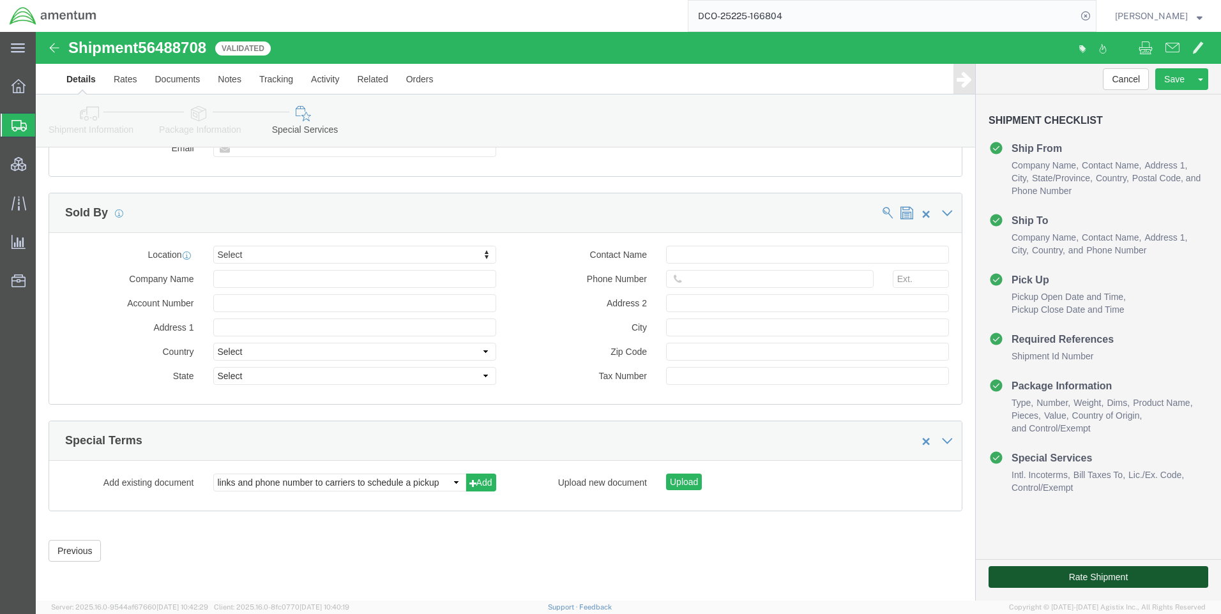
click button "Rate Shipment"
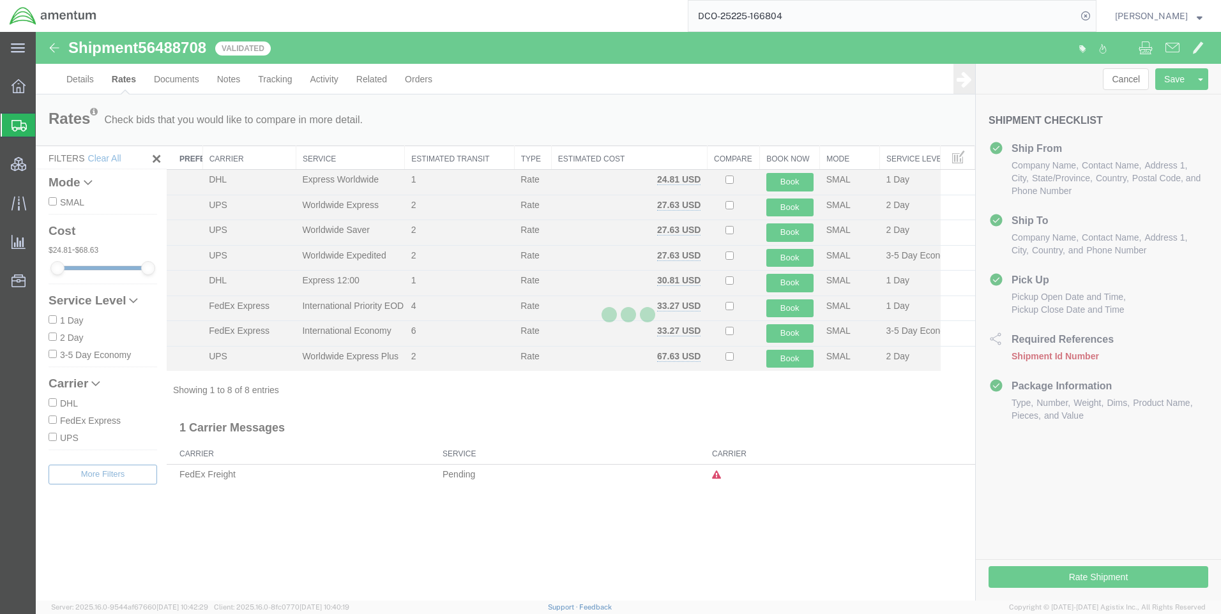
scroll to position [0, 0]
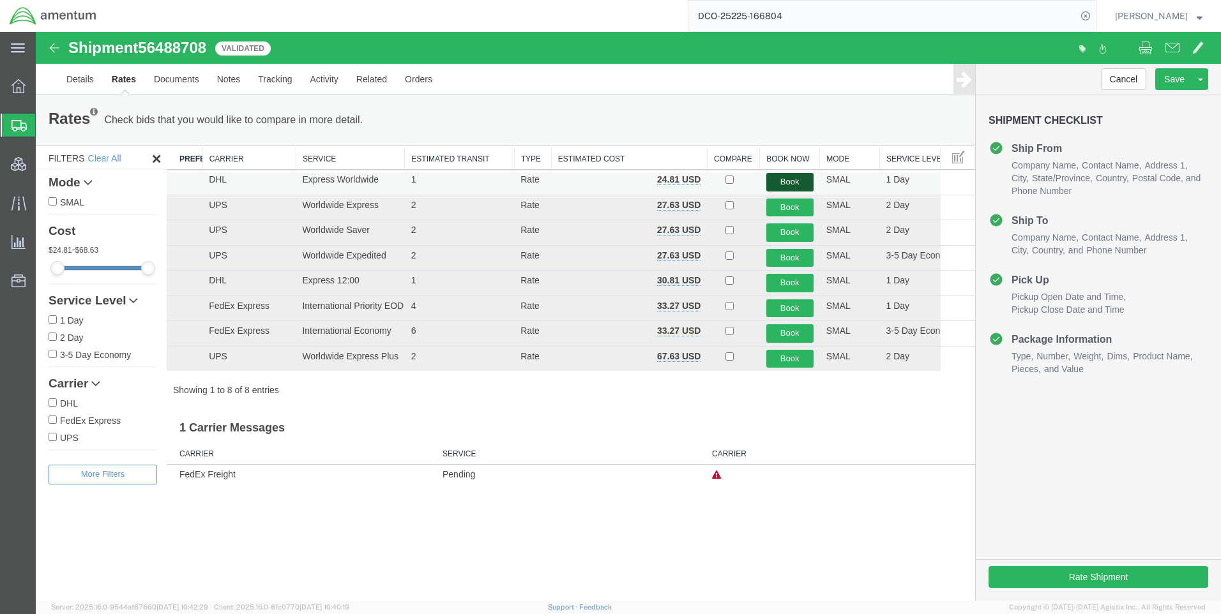
click at [798, 183] on button "Book" at bounding box center [789, 182] width 47 height 19
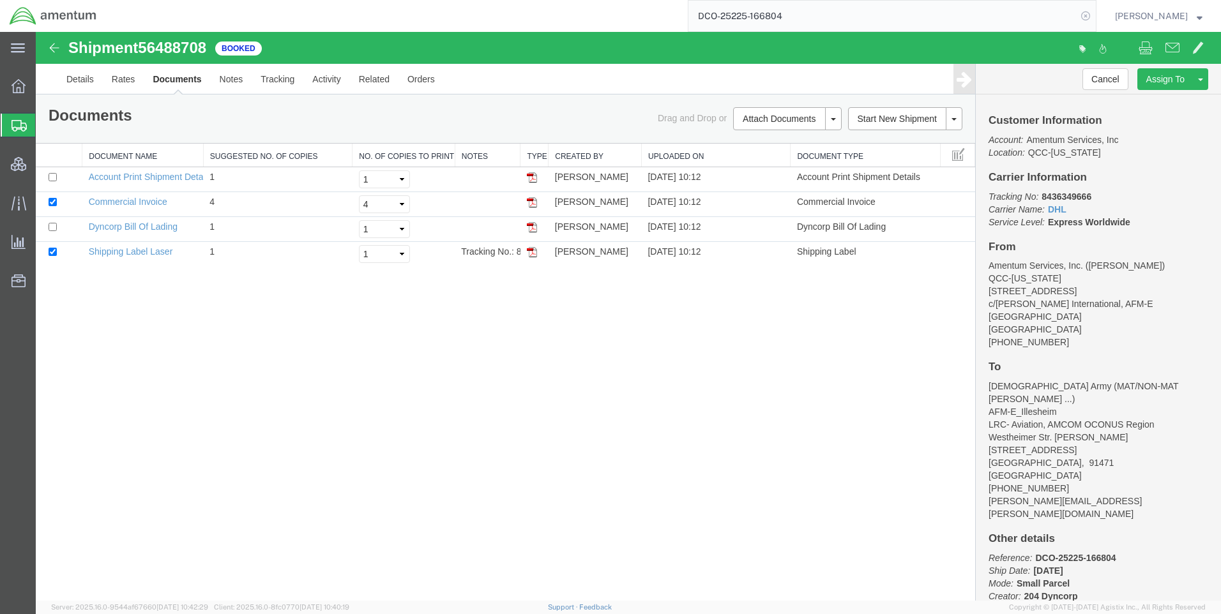
click at [1095, 15] on icon at bounding box center [1086, 16] width 18 height 18
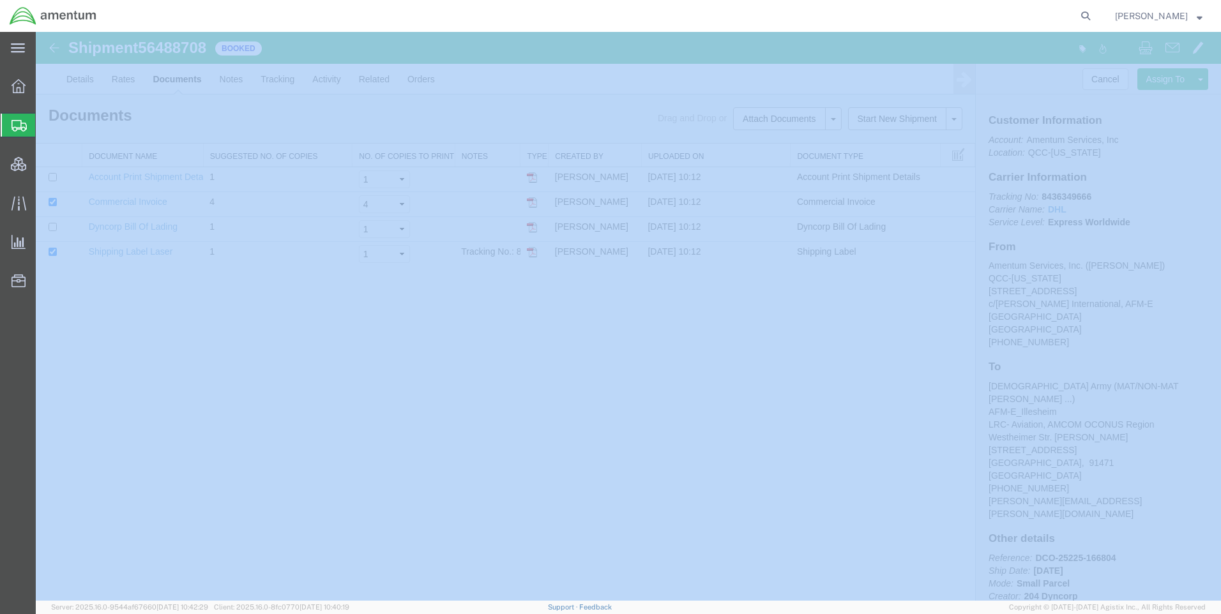
click at [1095, 15] on icon at bounding box center [1086, 16] width 18 height 18
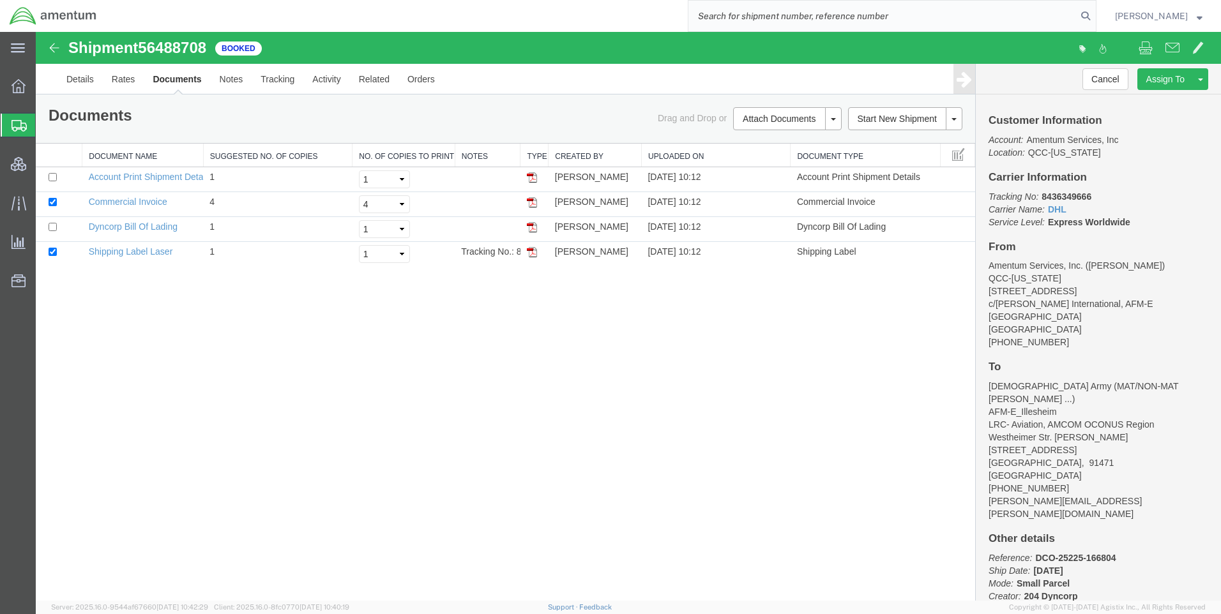
paste input "DCO-25225-166805"
click at [1109, 13] on nav "DCO-25225-166805 [PERSON_NAME]" at bounding box center [615, 16] width 1212 height 32
click at [1095, 12] on icon at bounding box center [1086, 16] width 18 height 18
type input "DCO-25225-166805"
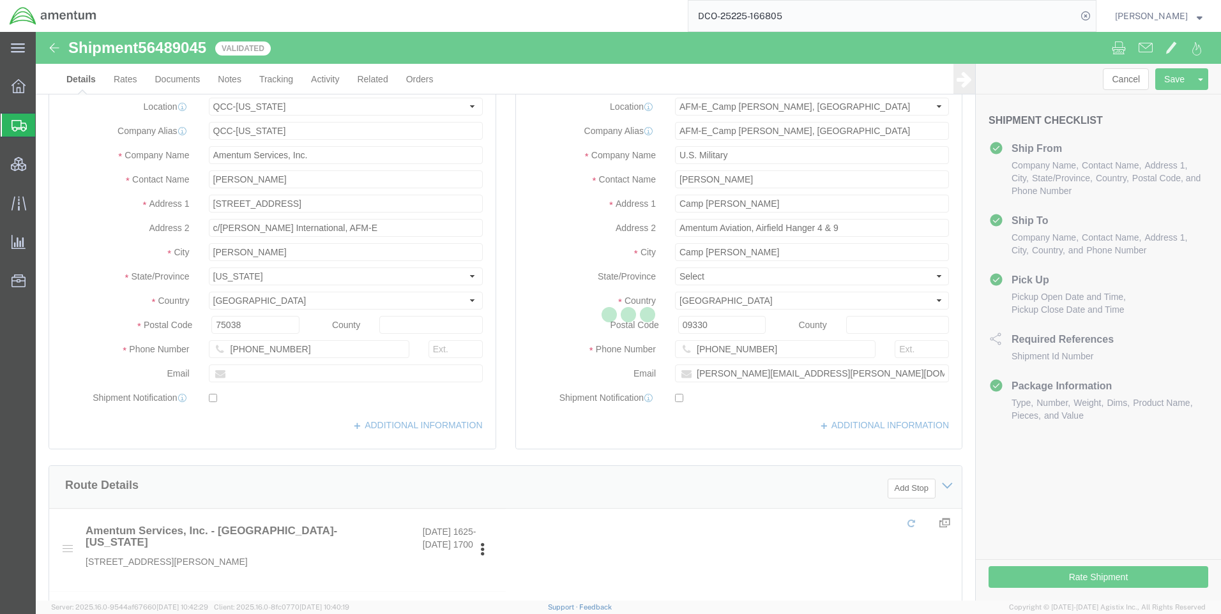
select select "42668"
select select "58432"
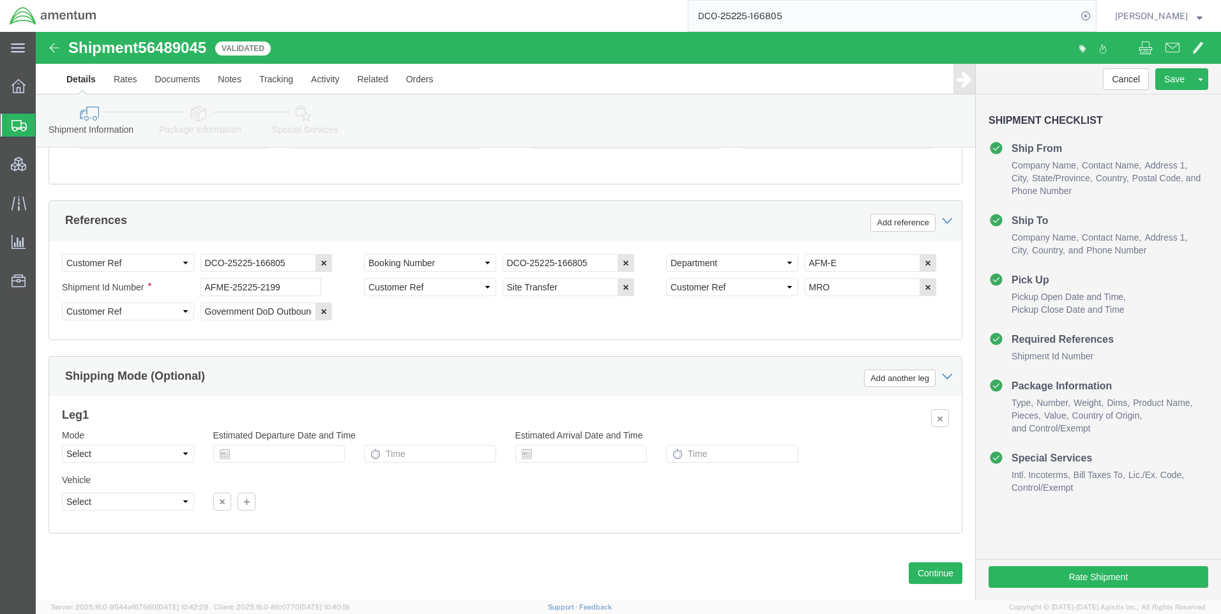
scroll to position [805, 0]
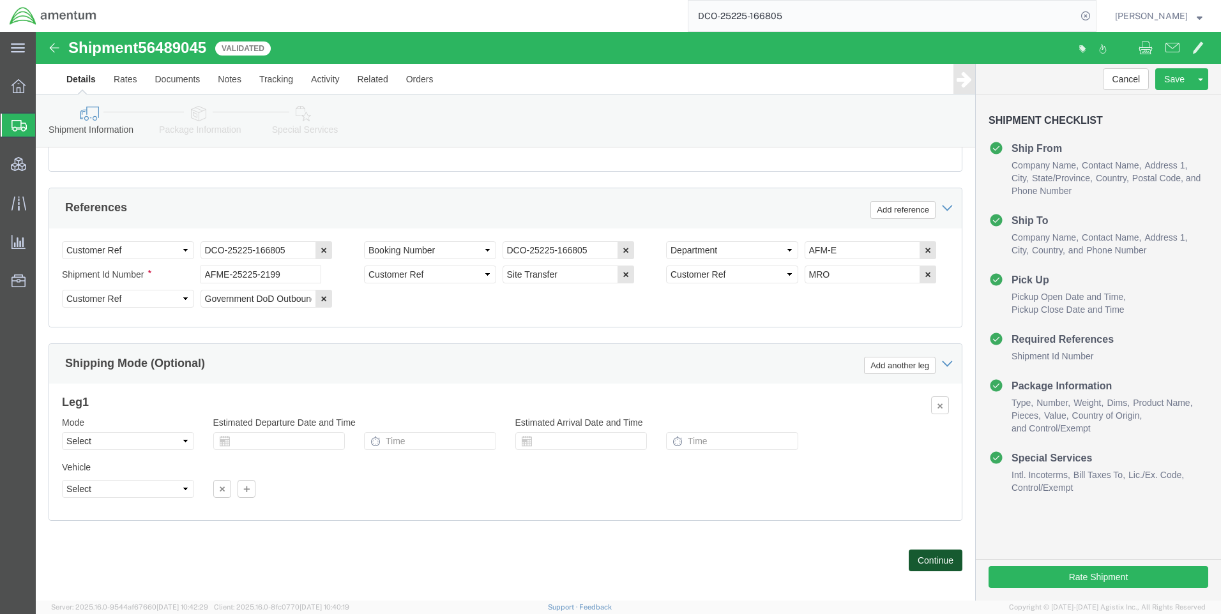
drag, startPoint x: 890, startPoint y: 520, endPoint x: 886, endPoint y: 468, distance: 52.5
click button "Continue"
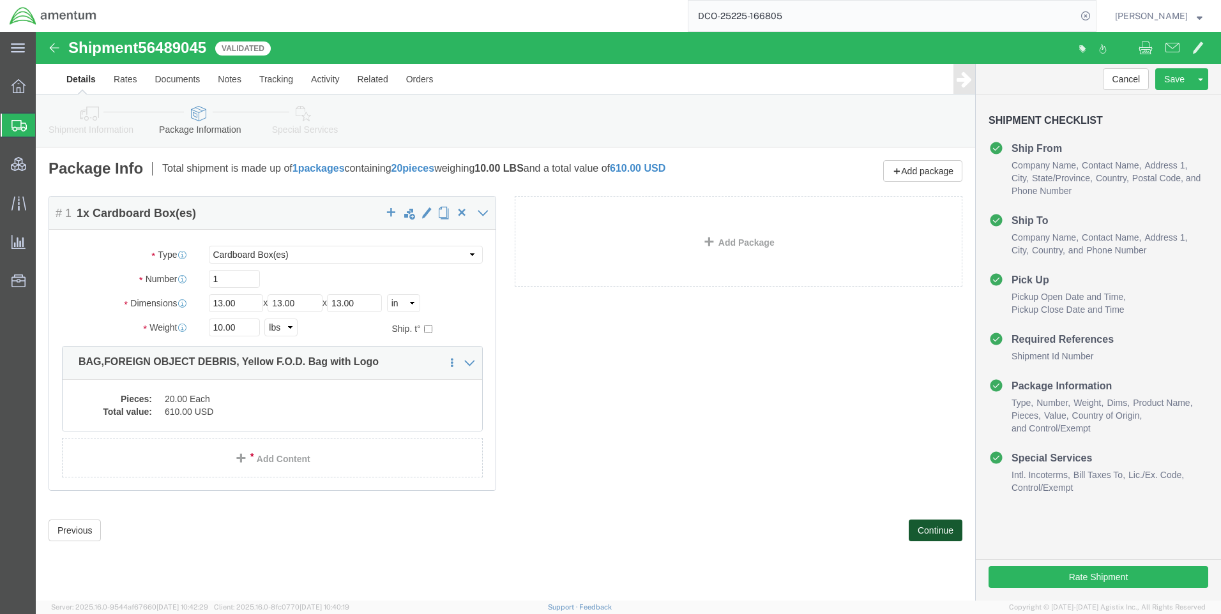
click button "Continue"
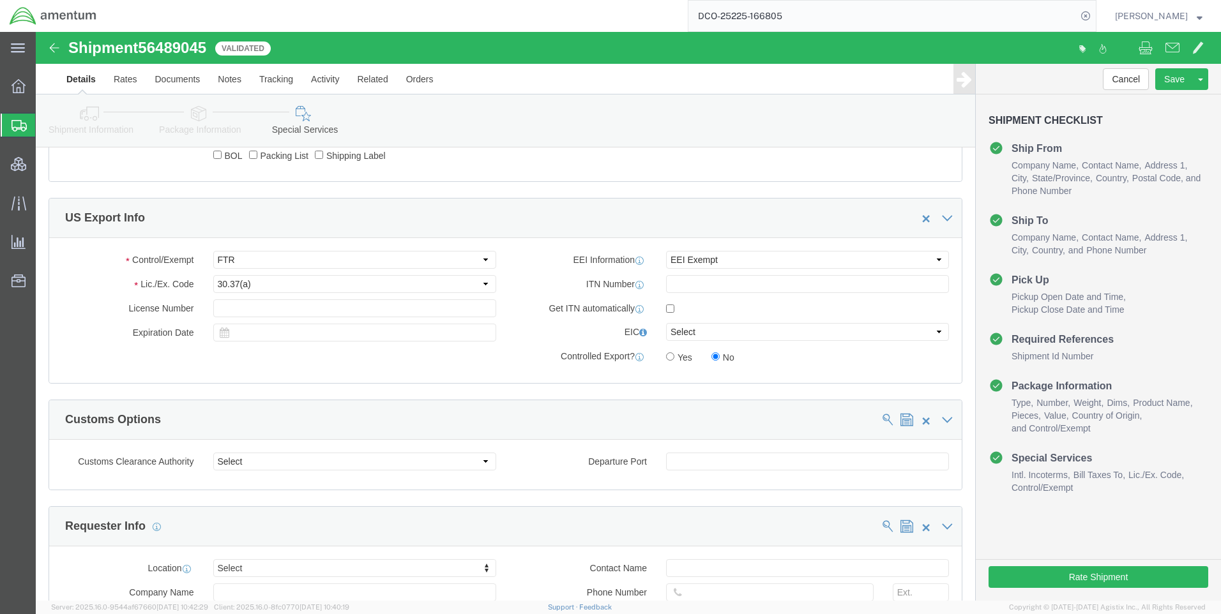
scroll to position [900, 0]
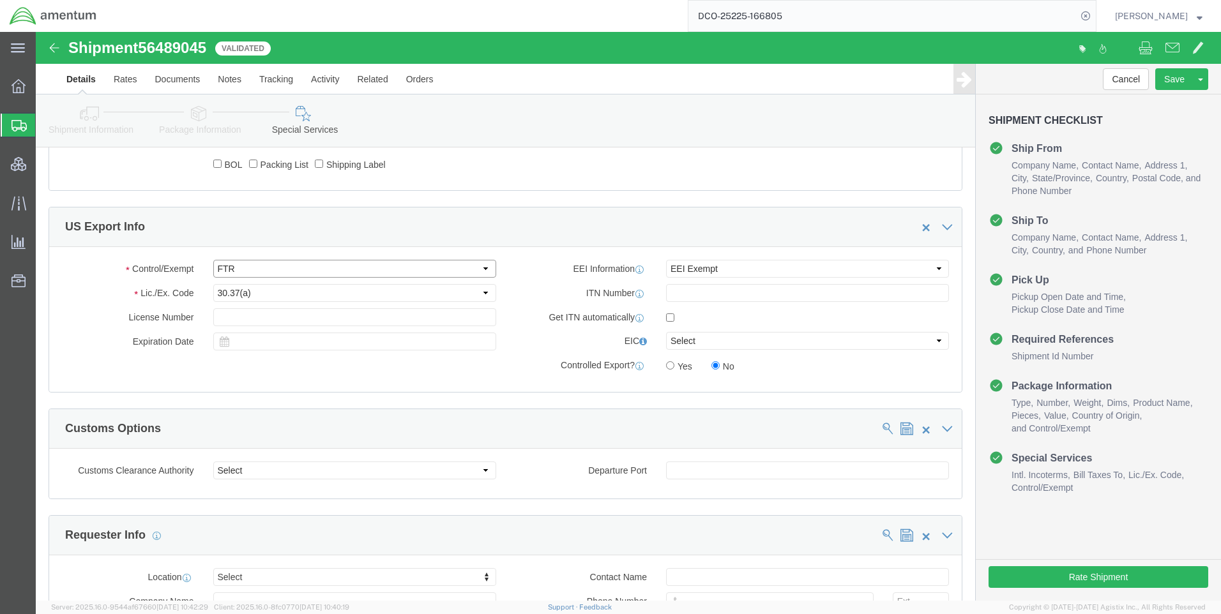
click select "Select ATF BIS DEA EPA FDA FTR ITAR OFAC Other (OPA)"
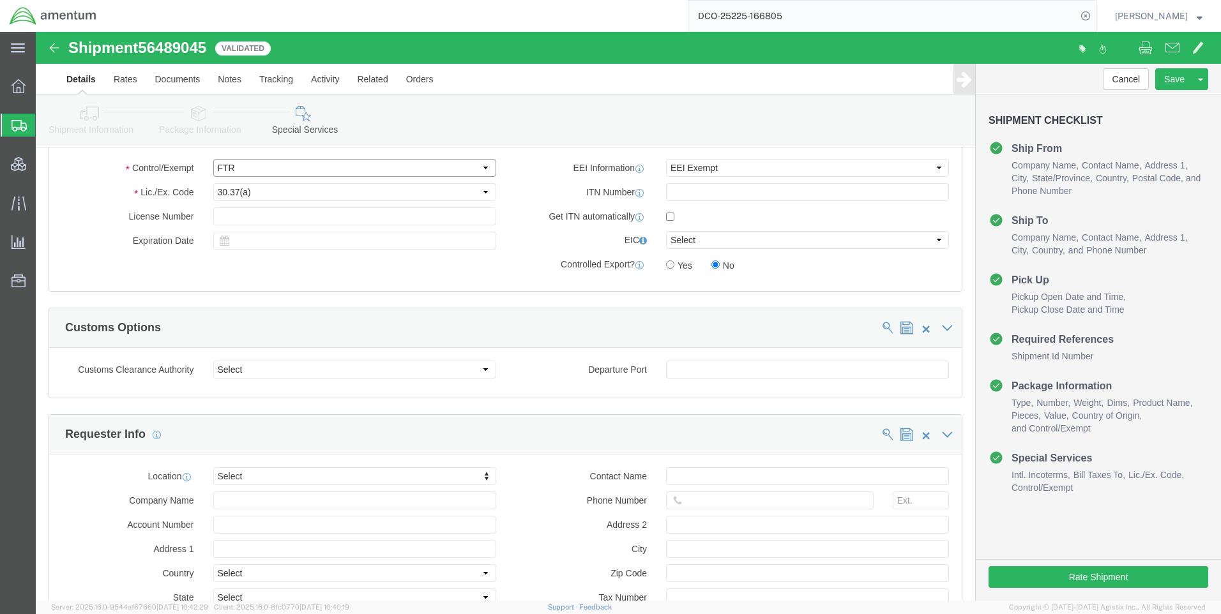
scroll to position [1219, 0]
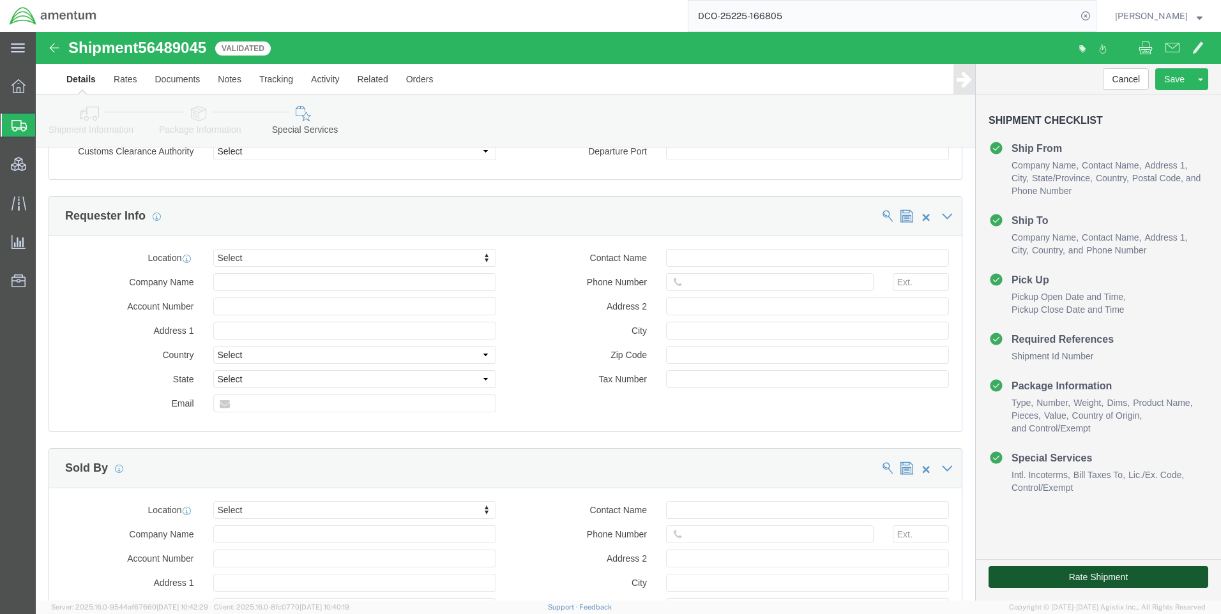
click button "Rate Shipment"
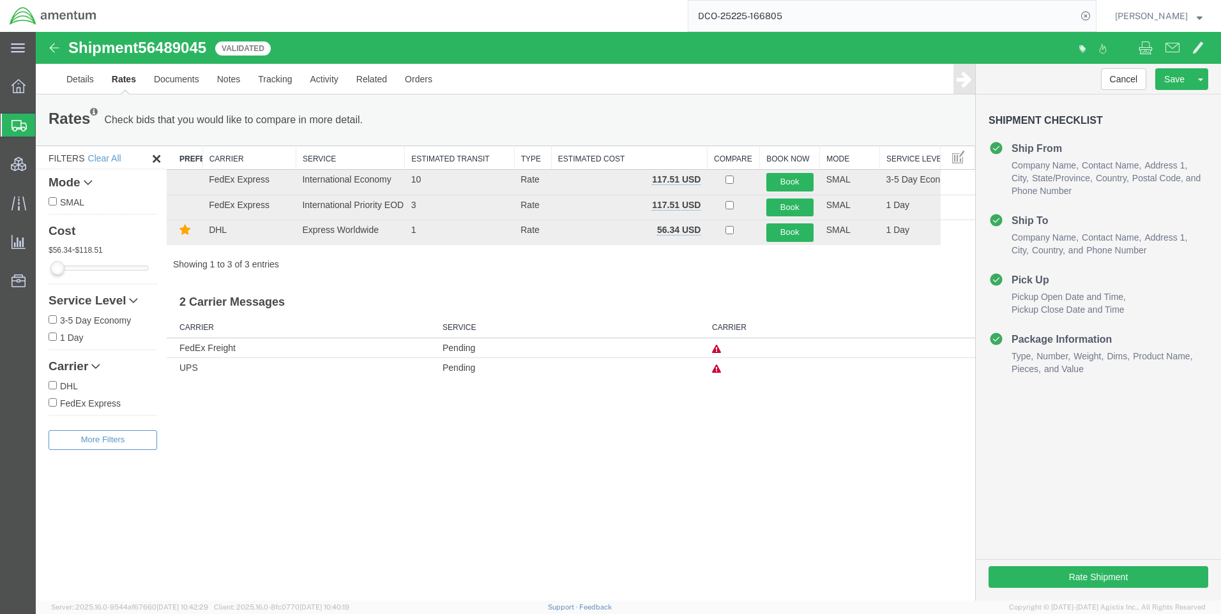
scroll to position [0, 0]
click at [786, 231] on button "Book" at bounding box center [789, 233] width 47 height 19
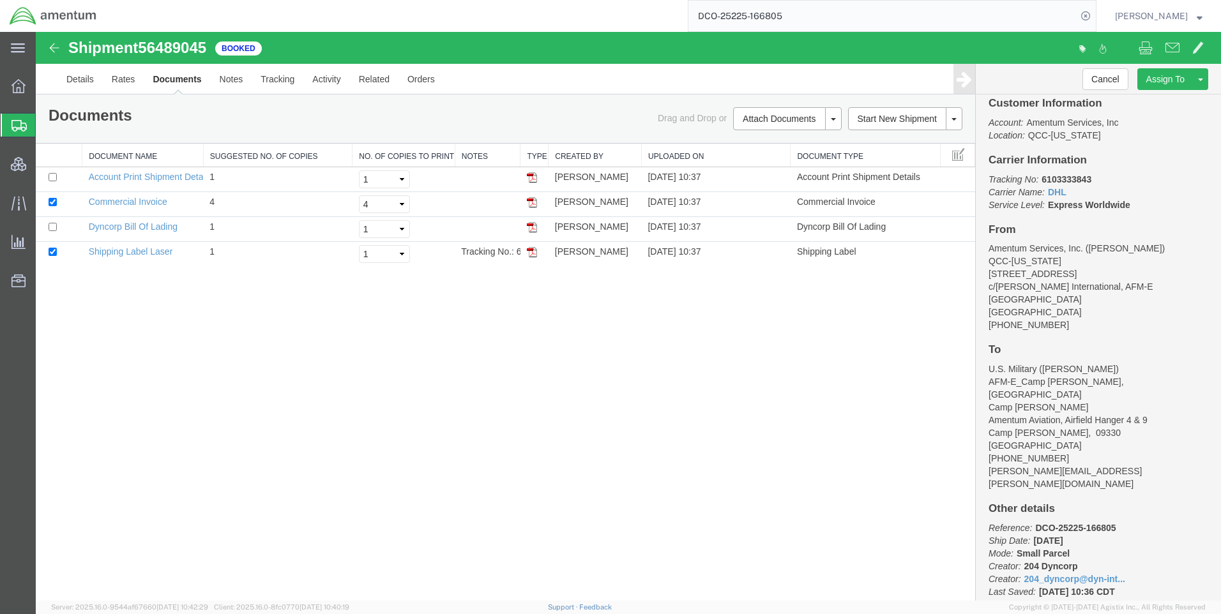
scroll to position [22, 0]
click at [1095, 15] on icon at bounding box center [1086, 16] width 18 height 18
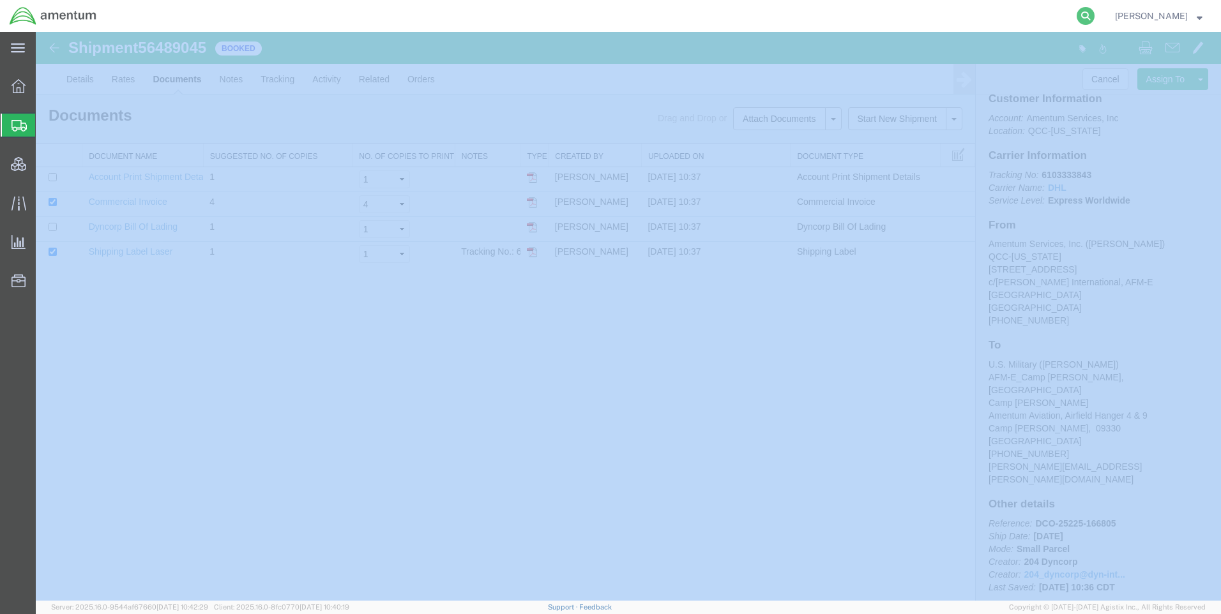
click at [1095, 16] on icon at bounding box center [1086, 16] width 18 height 18
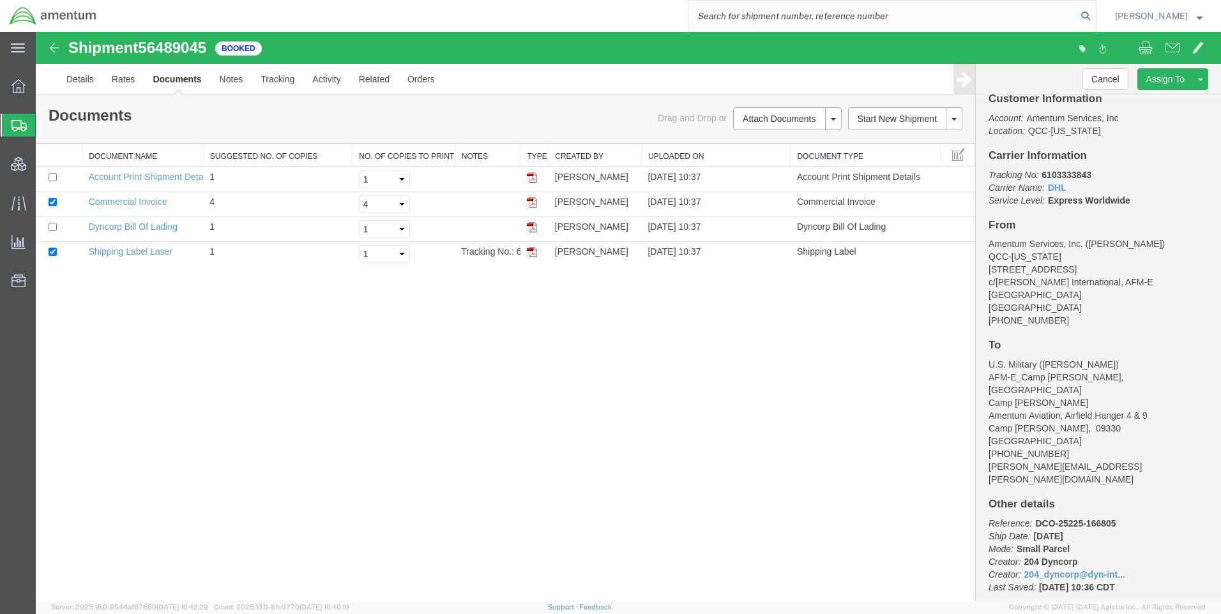
paste input "DCO-25225-166806"
click at [1095, 15] on icon at bounding box center [1086, 16] width 18 height 18
type input "DCO-25225-166806"
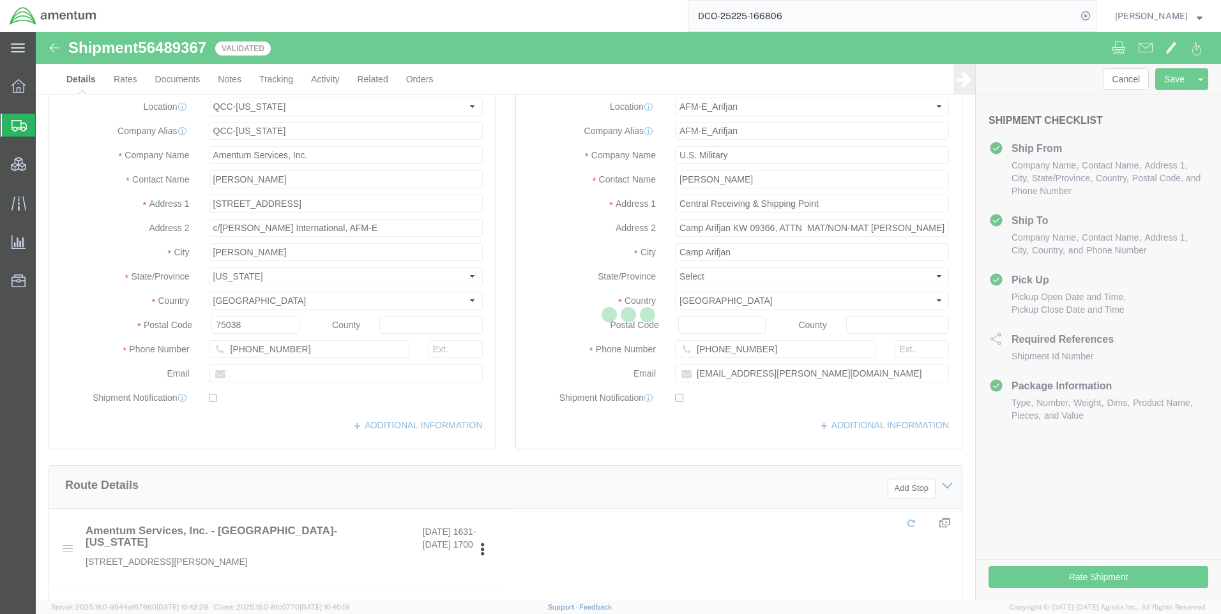
select select "42668"
select select "58431"
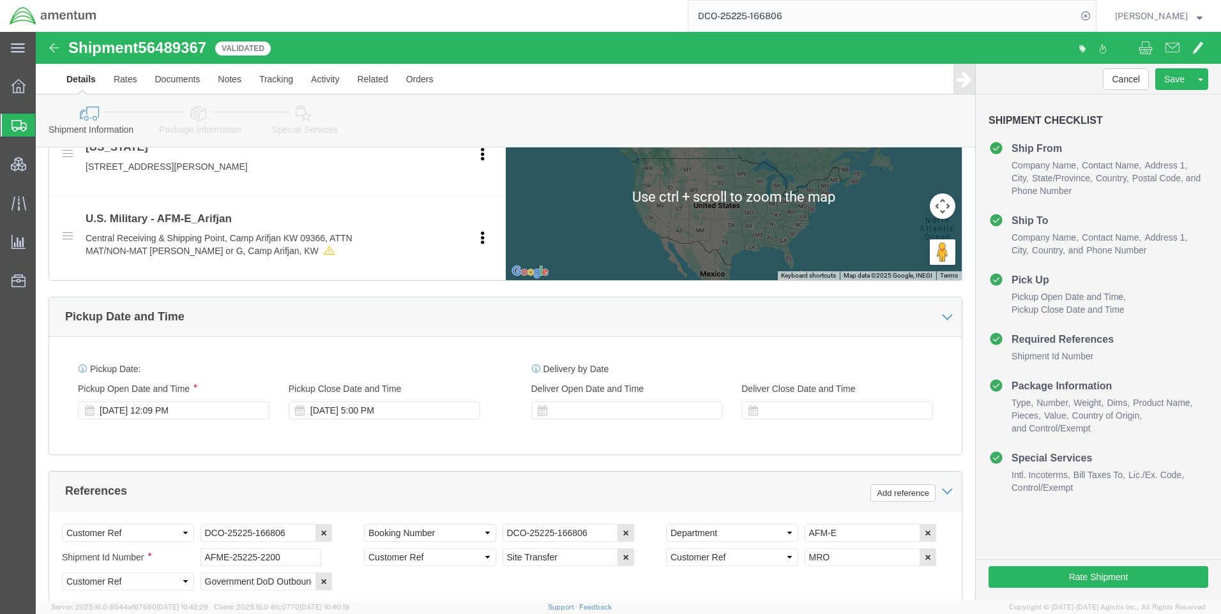
scroll to position [805, 0]
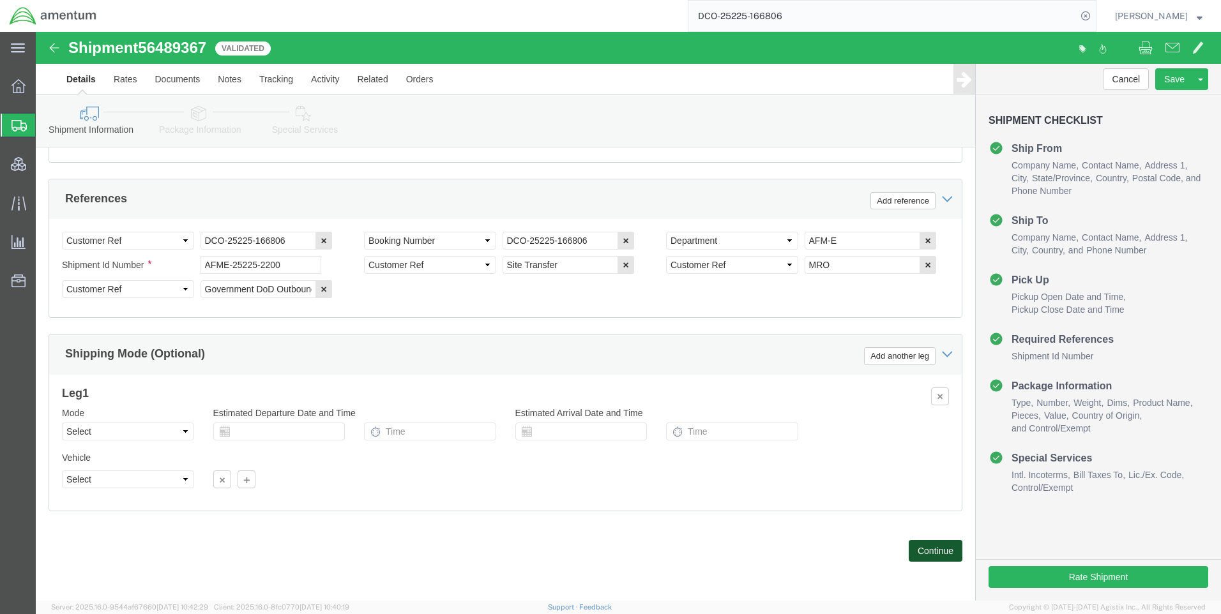
drag, startPoint x: 894, startPoint y: 513, endPoint x: 537, endPoint y: 17, distance: 610.9
click button "Continue"
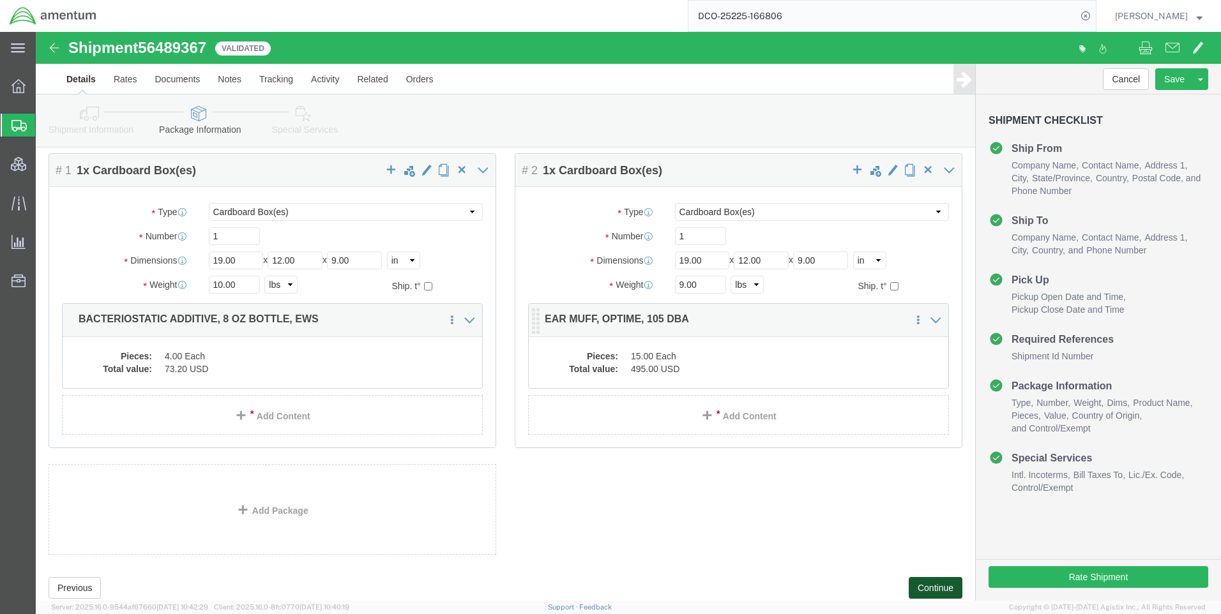
scroll to position [80, 0]
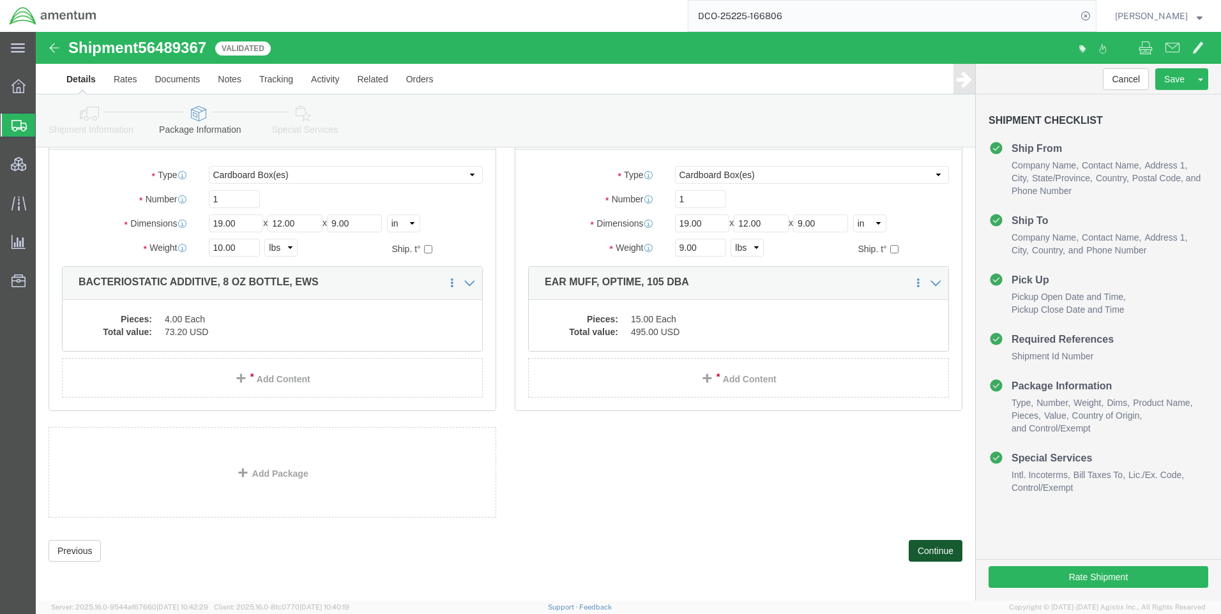
drag, startPoint x: 902, startPoint y: 524, endPoint x: 524, endPoint y: 301, distance: 438.1
click button "Continue"
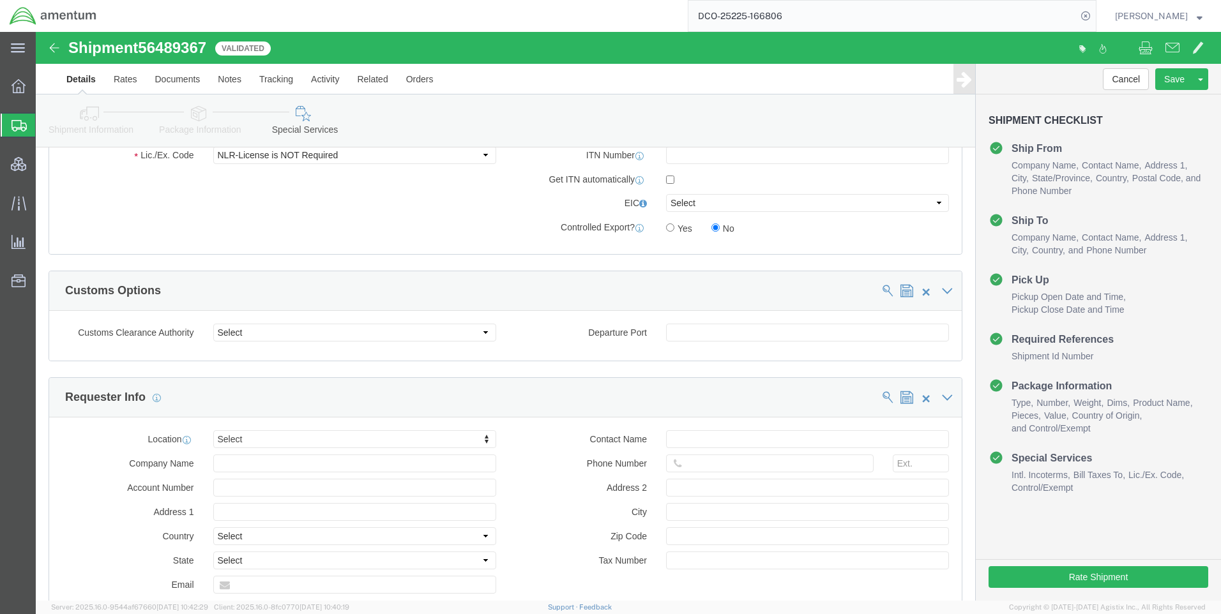
scroll to position [782, 0]
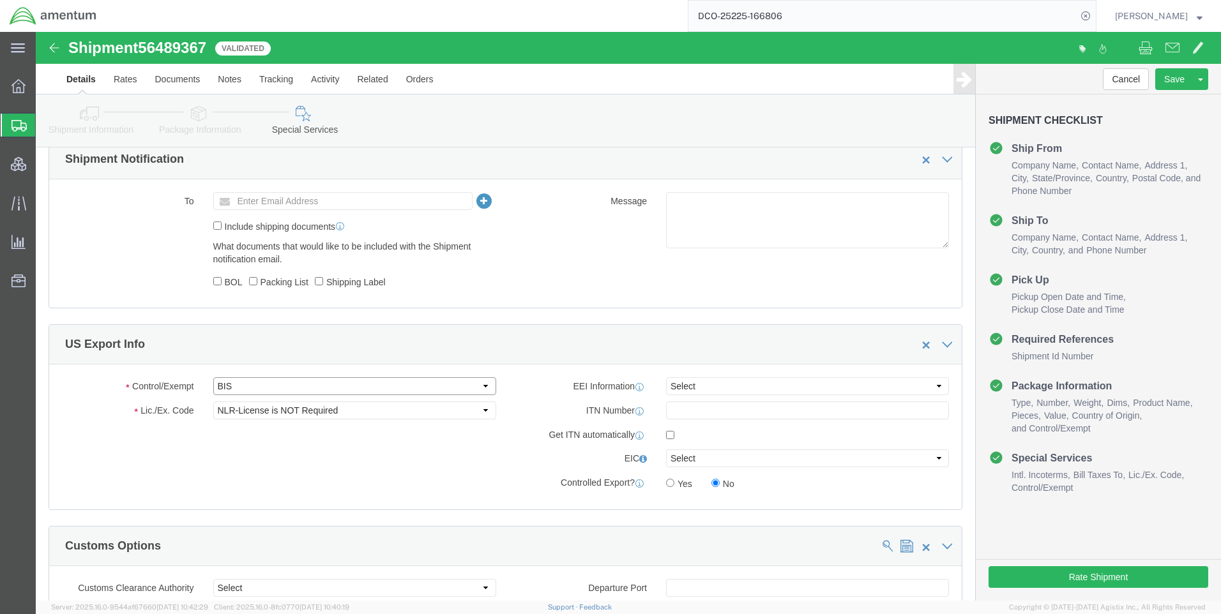
click select "Select ATF BIS DEA EPA FDA FTR ITAR OFAC Other (OPA)"
select select "FTR"
click select "Select ATF BIS DEA EPA FDA FTR ITAR OFAC Other (OPA)"
drag, startPoint x: 231, startPoint y: 382, endPoint x: 227, endPoint y: 369, distance: 13.5
click select "Select 30.2(d)(2) 30.36 30.37(a) 30.37(f) 30.37(g) 30.37(h) 30.37(i) 30.37(j) 3…"
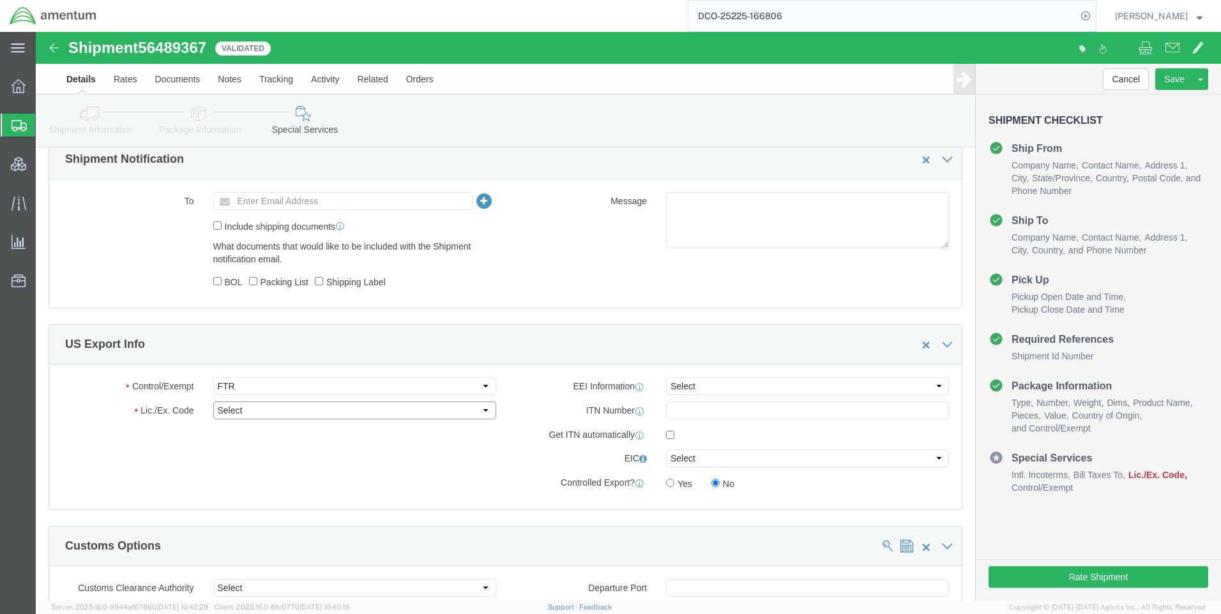
select select "30.37(a)"
click select "Select 30.2(d)(2) 30.36 30.37(a) 30.37(f) 30.37(g) 30.37(h) 30.37(i) 30.37(j) 3…"
drag, startPoint x: 646, startPoint y: 353, endPoint x: 646, endPoint y: 362, distance: 8.9
click select "Select AES-Direct EEI Carrier File EEI EEI Exempt"
select select "EXEM"
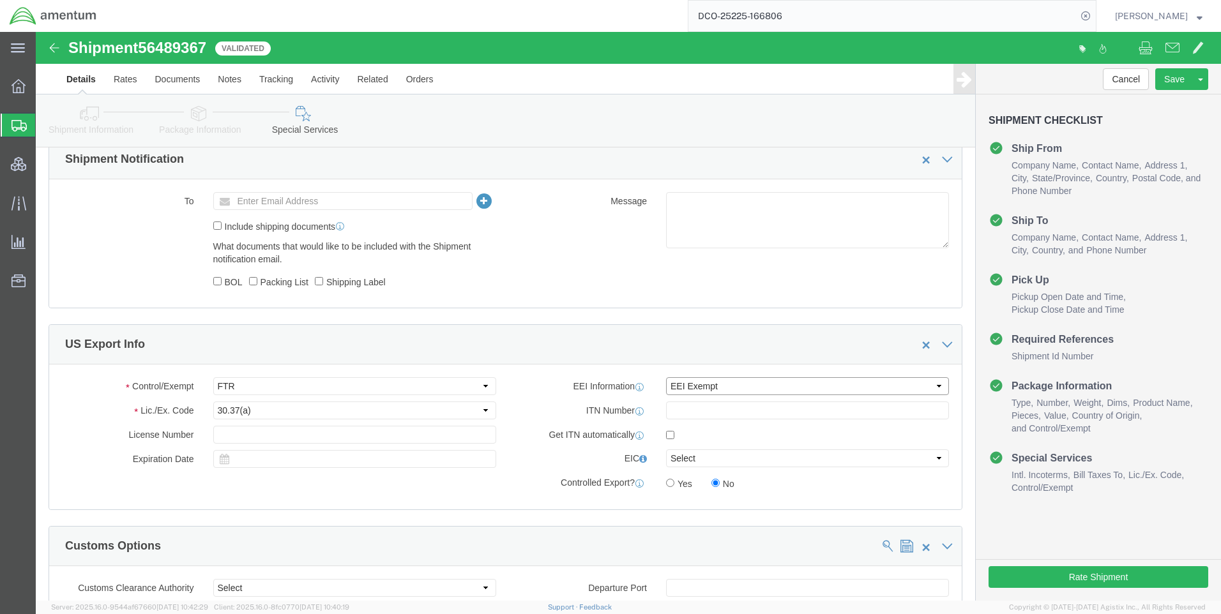
click select "Select AES-Direct EEI Carrier File EEI EEI Exempt"
click button "Rate Shipment"
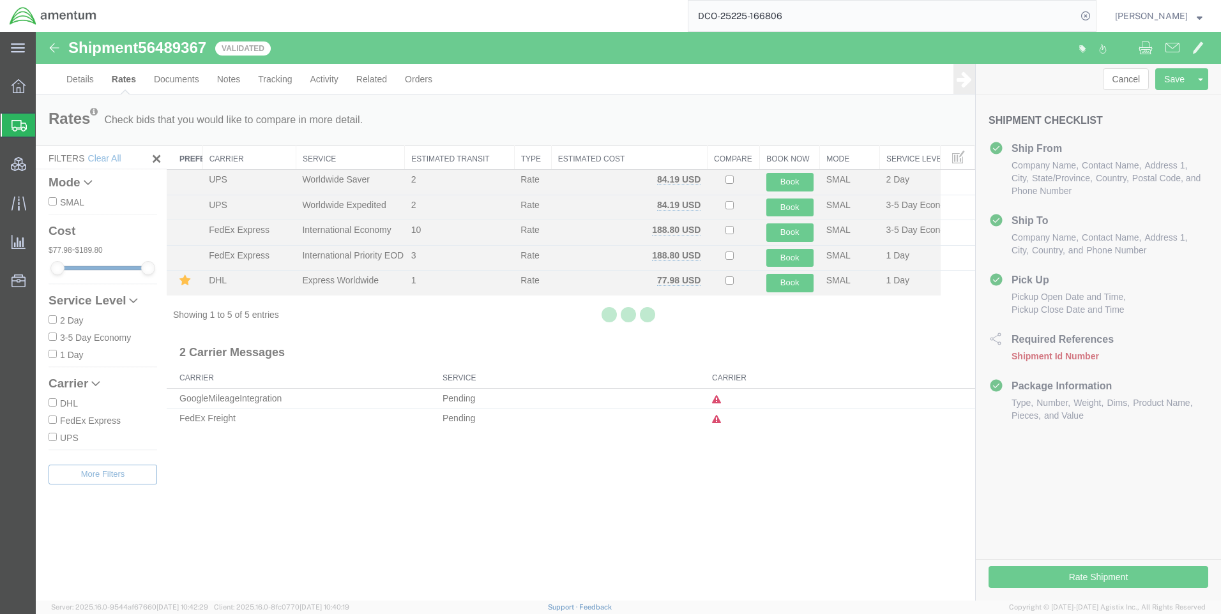
scroll to position [0, 0]
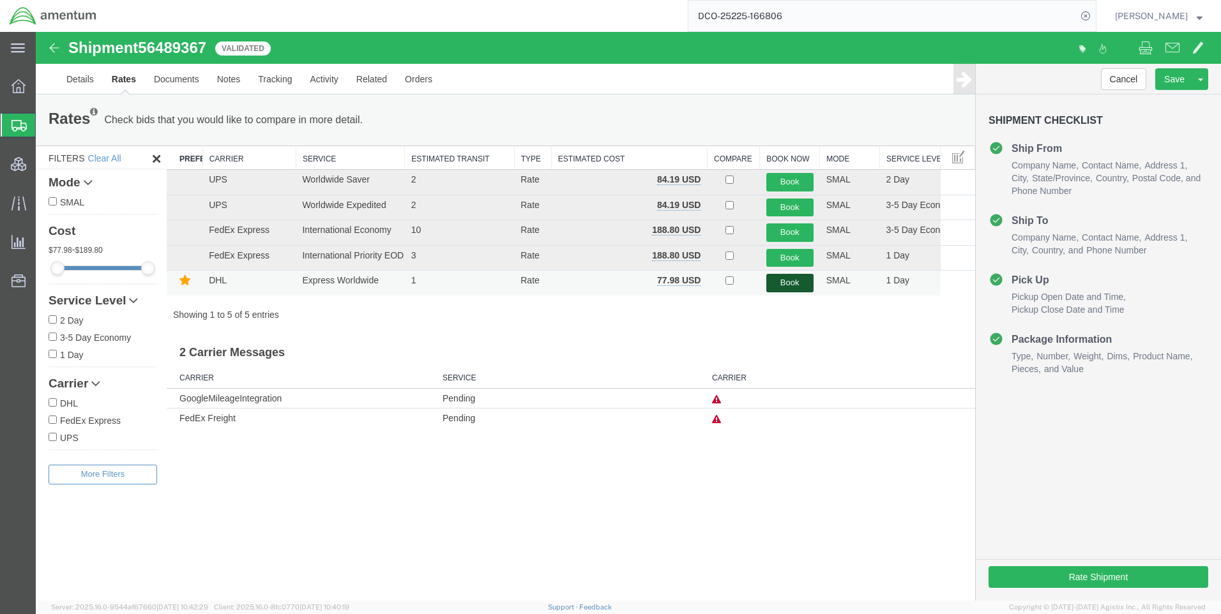
click at [786, 279] on button "Book" at bounding box center [789, 283] width 47 height 19
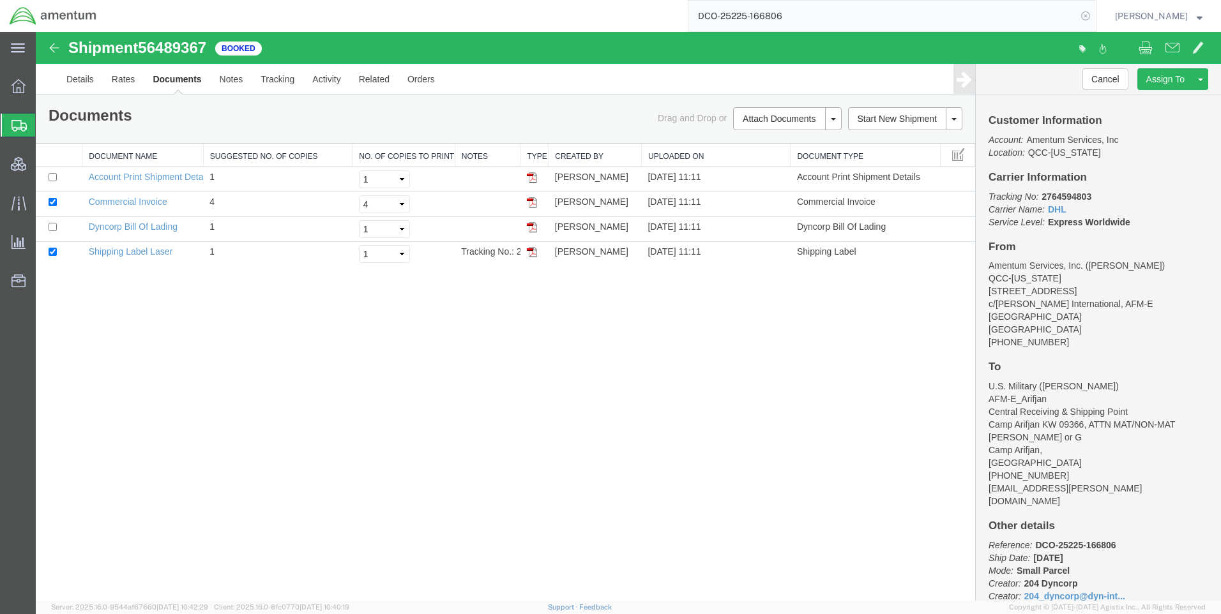
click at [1092, 16] on icon at bounding box center [1086, 16] width 18 height 18
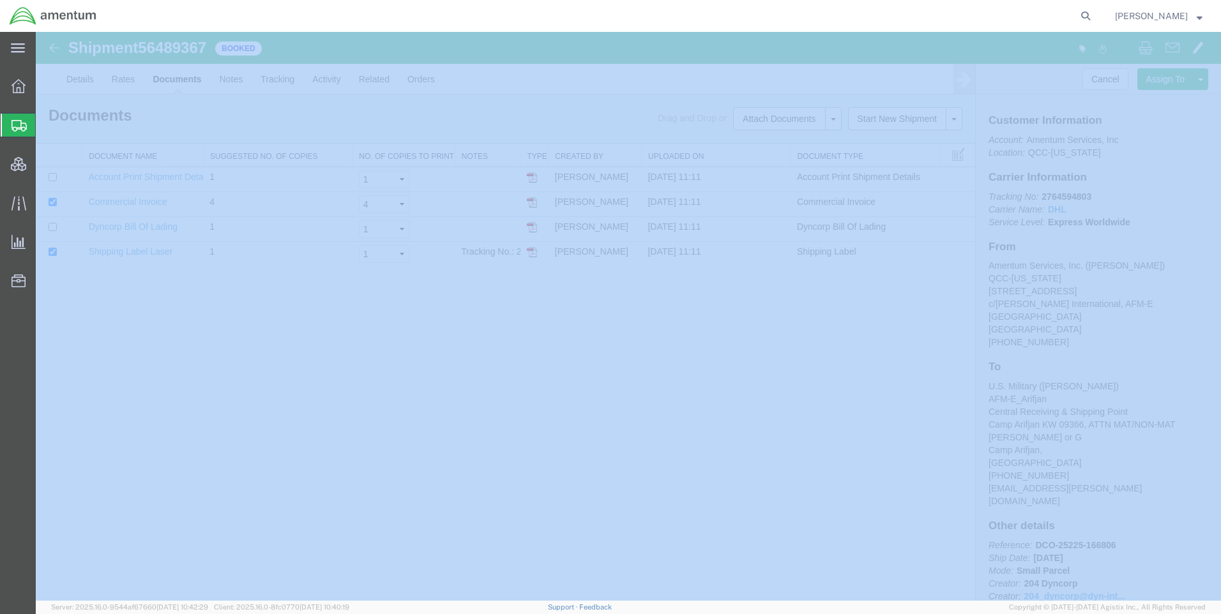
click at [1092, 16] on icon at bounding box center [1086, 16] width 18 height 18
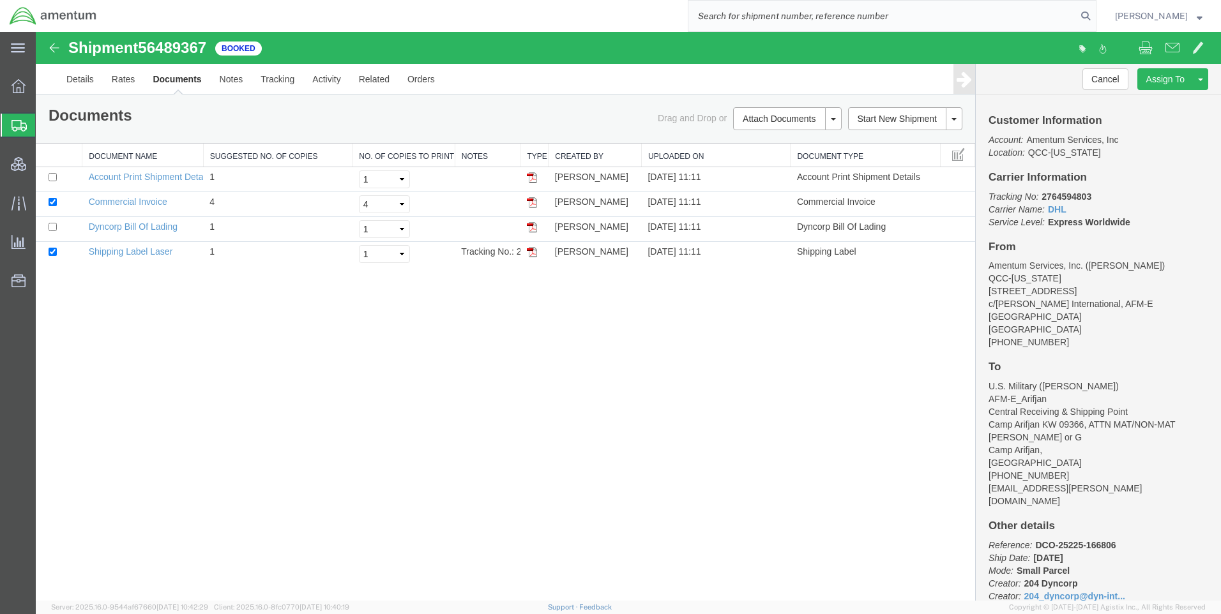
paste input "DCO-25226-166873"
click at [1094, 16] on icon at bounding box center [1086, 16] width 18 height 18
type input "DCO-25226-166873"
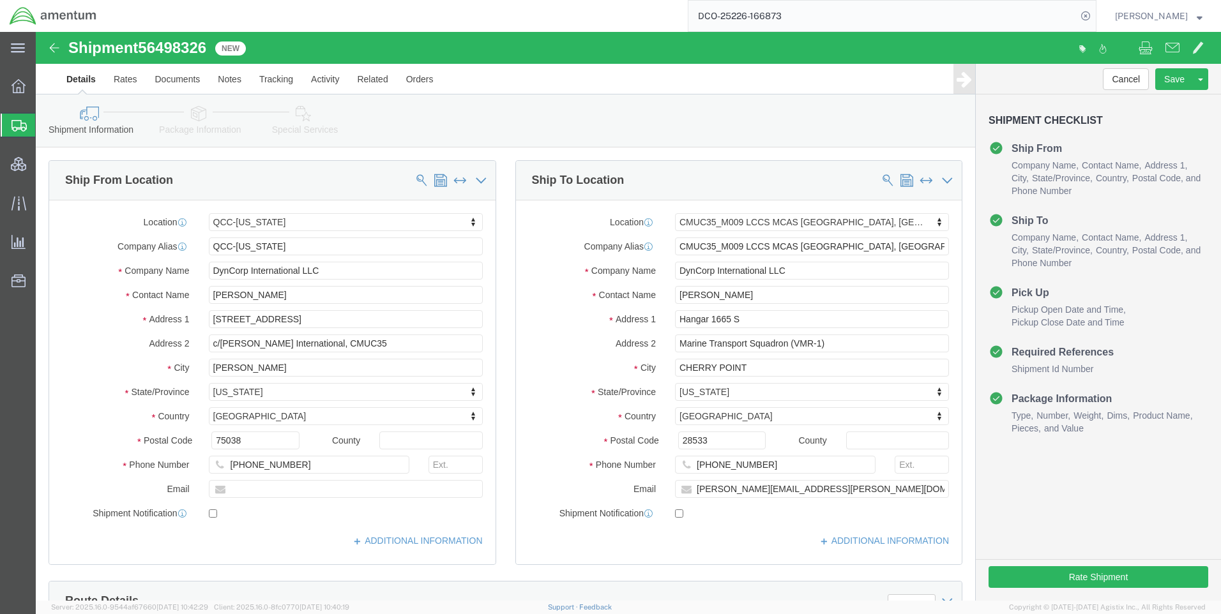
select select "42668"
select select "42656"
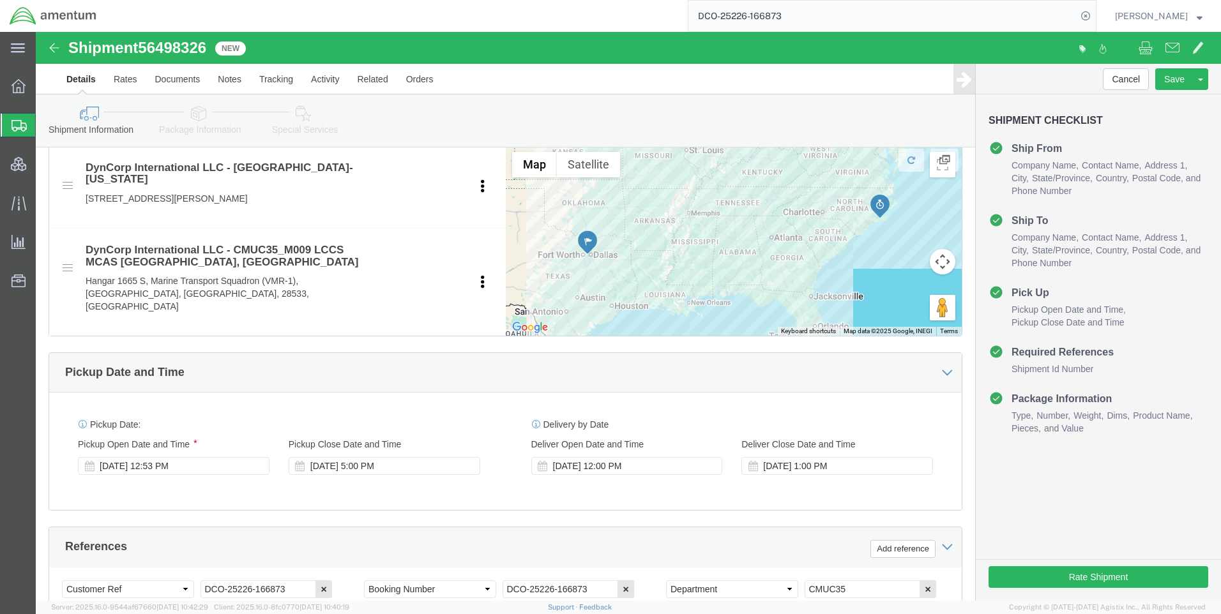
scroll to position [575, 0]
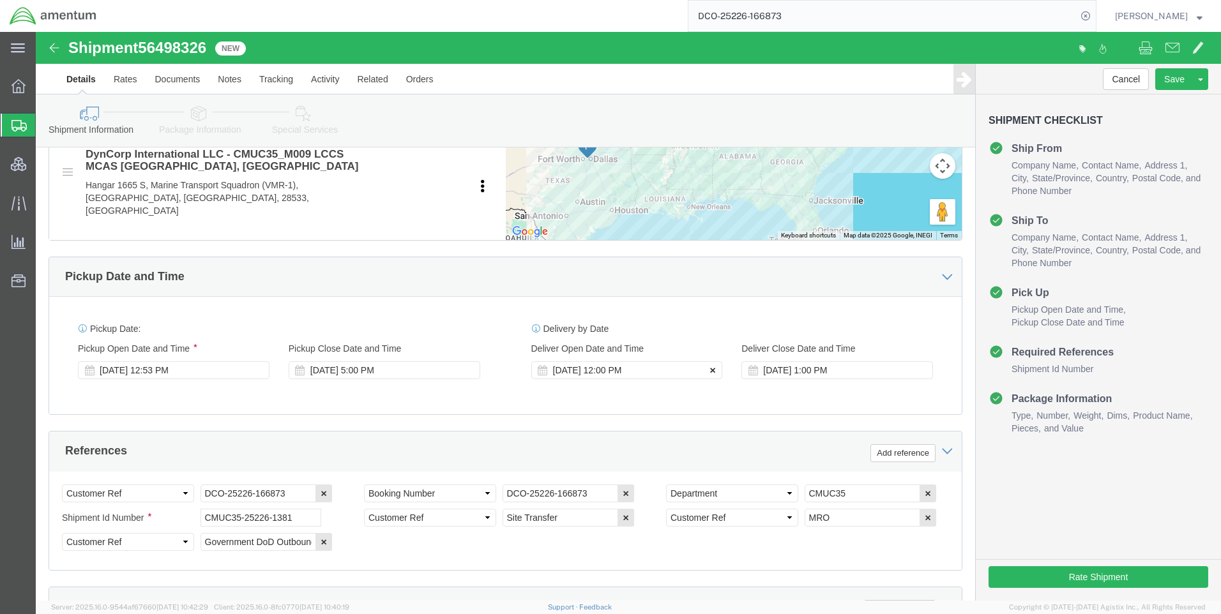
click icon
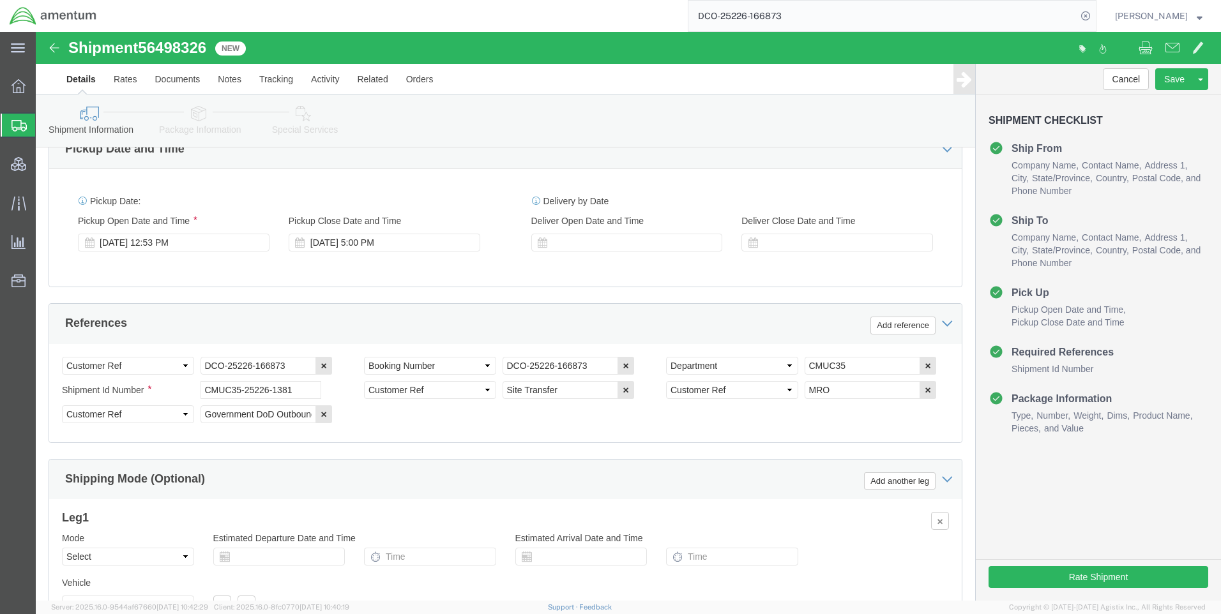
scroll to position [816, 0]
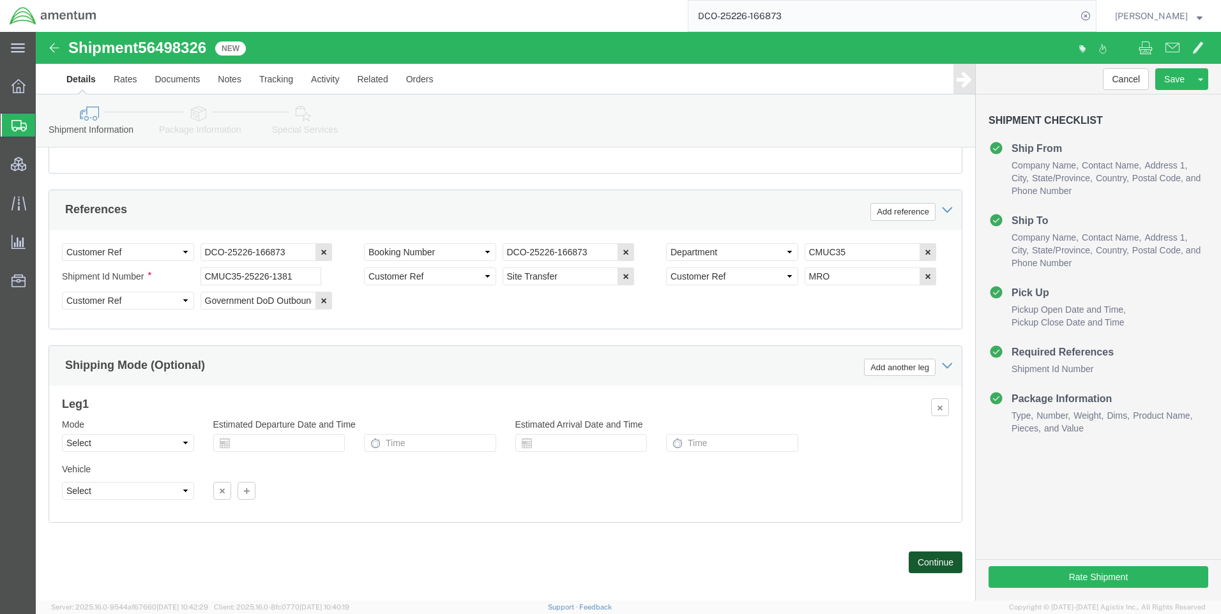
click button "Continue"
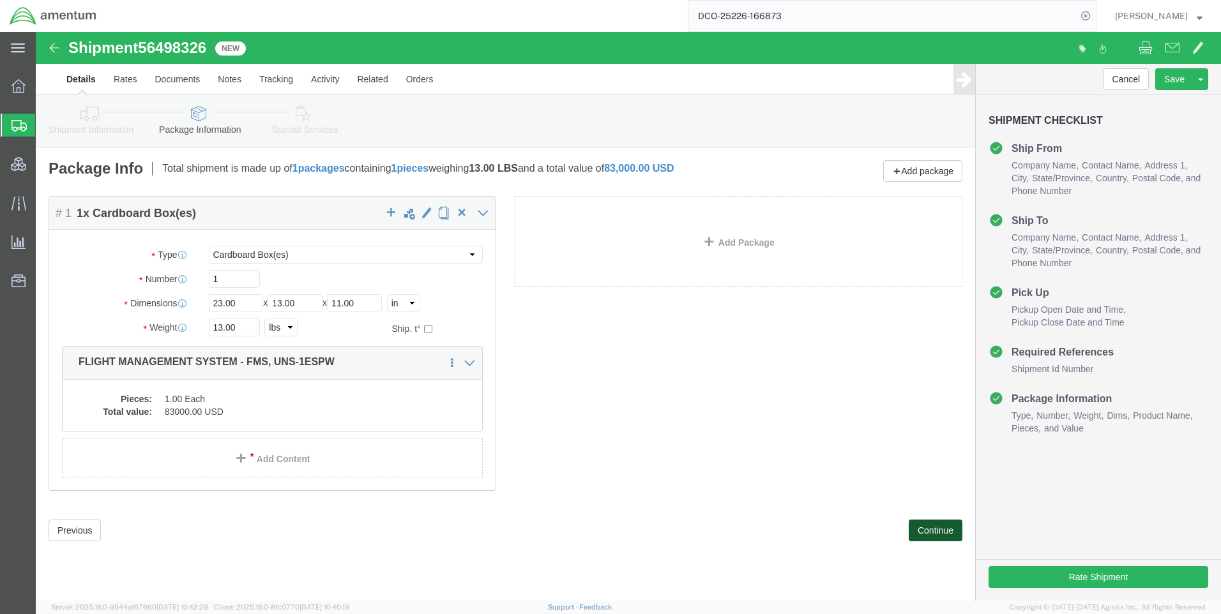
drag, startPoint x: 897, startPoint y: 499, endPoint x: 515, endPoint y: 319, distance: 422.3
click button "Continue"
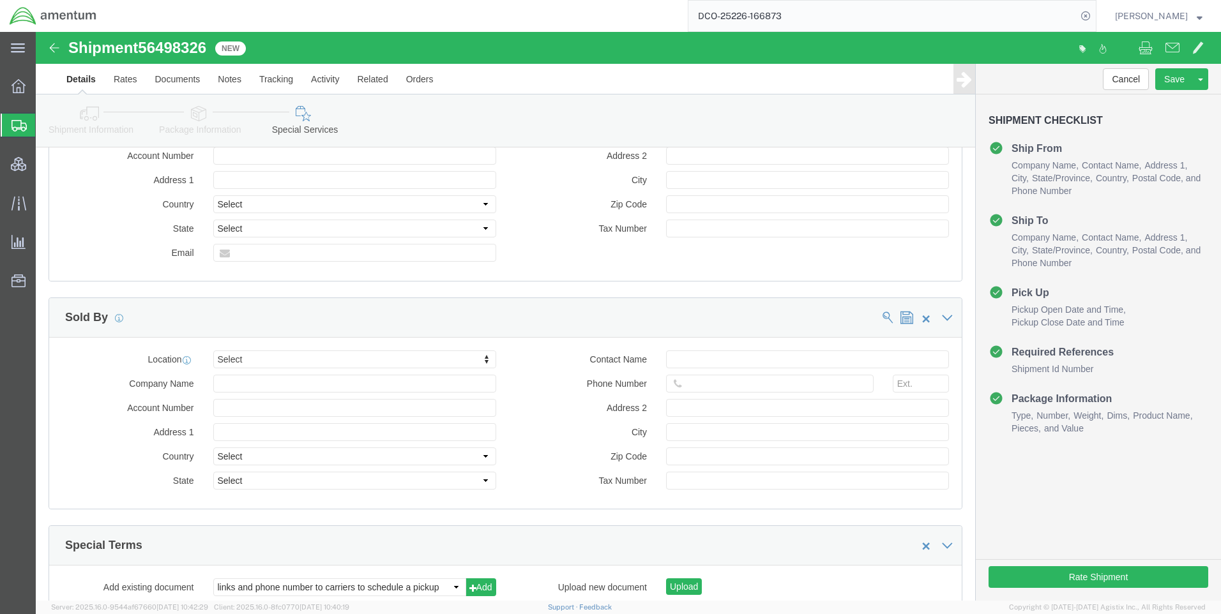
scroll to position [1166, 0]
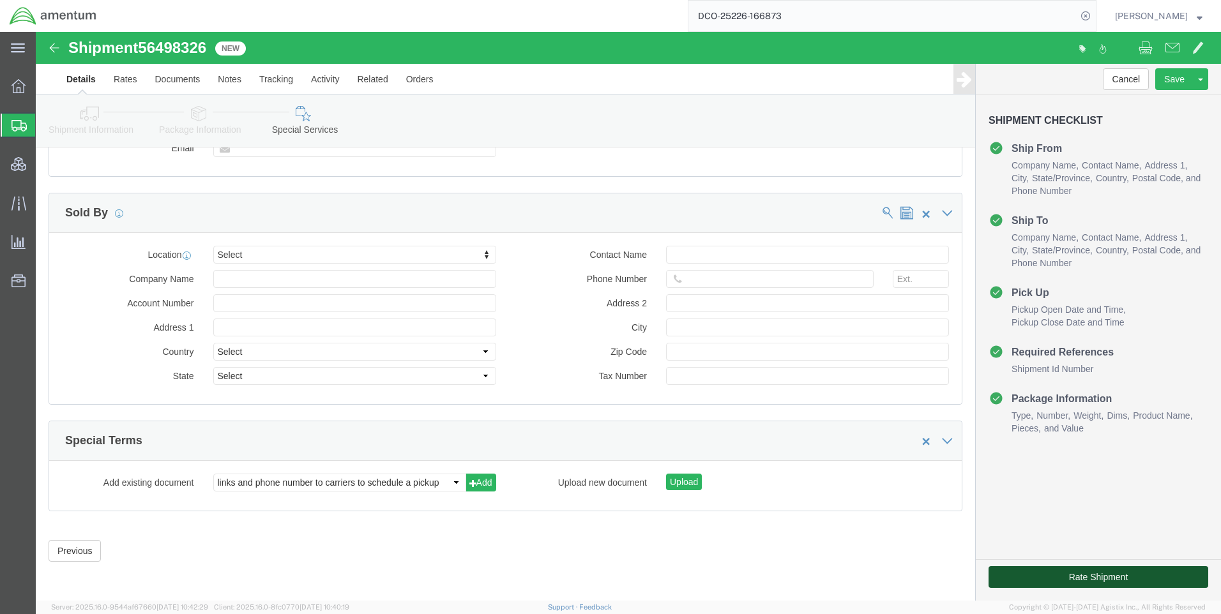
click button "Rate Shipment"
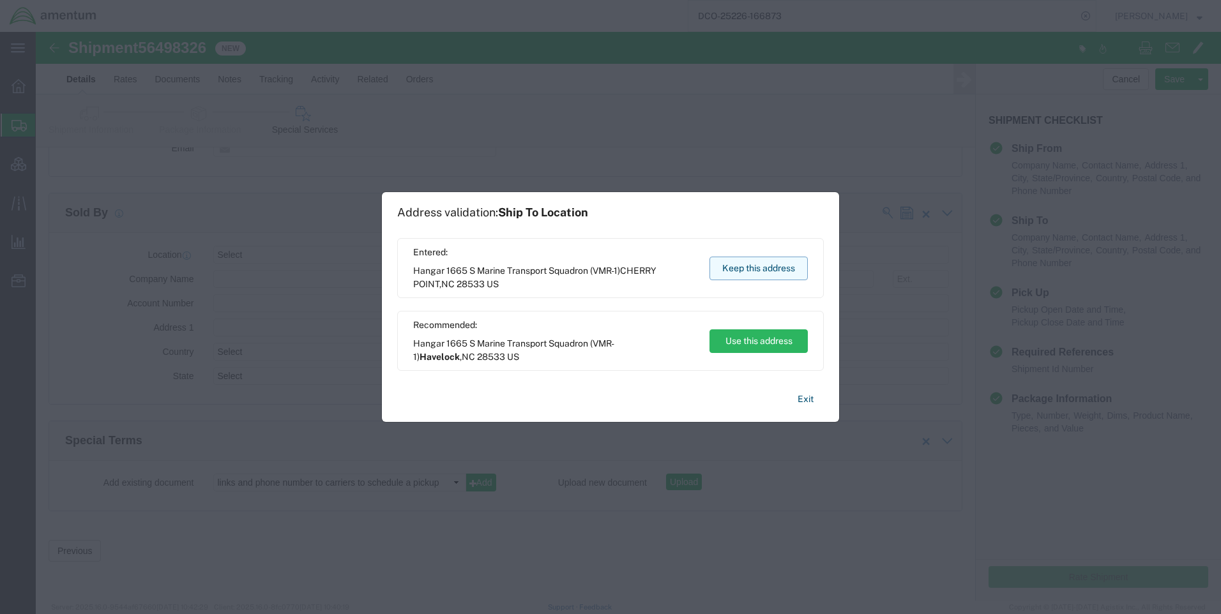
click at [753, 270] on button "Keep this address" at bounding box center [759, 269] width 98 height 24
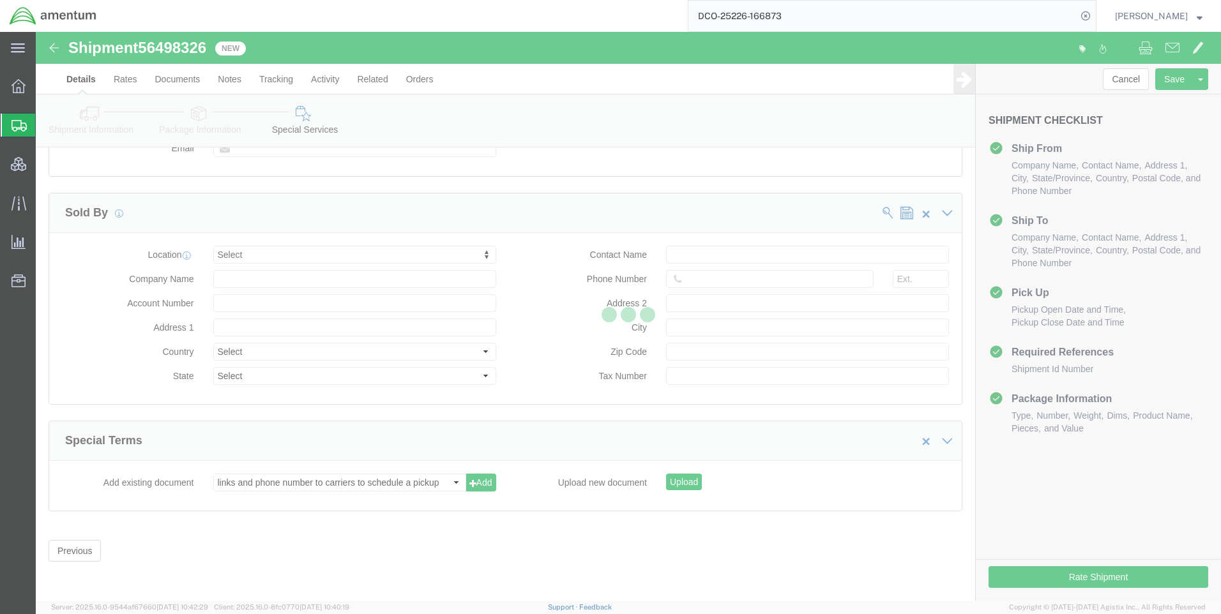
scroll to position [73, 0]
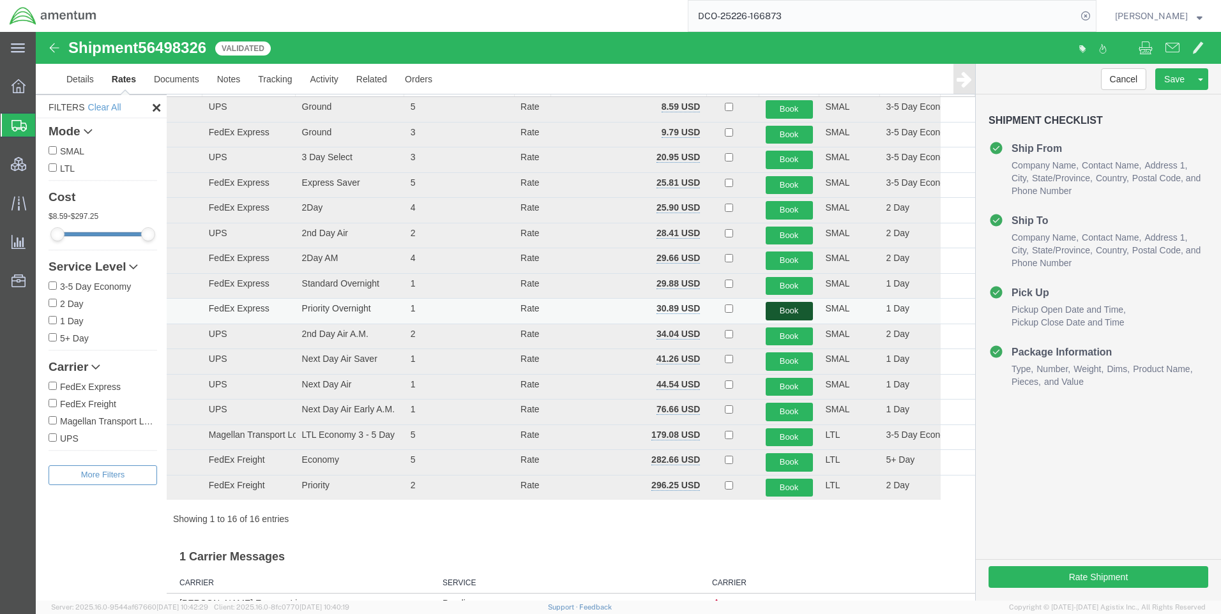
click at [772, 309] on button "Book" at bounding box center [789, 311] width 47 height 19
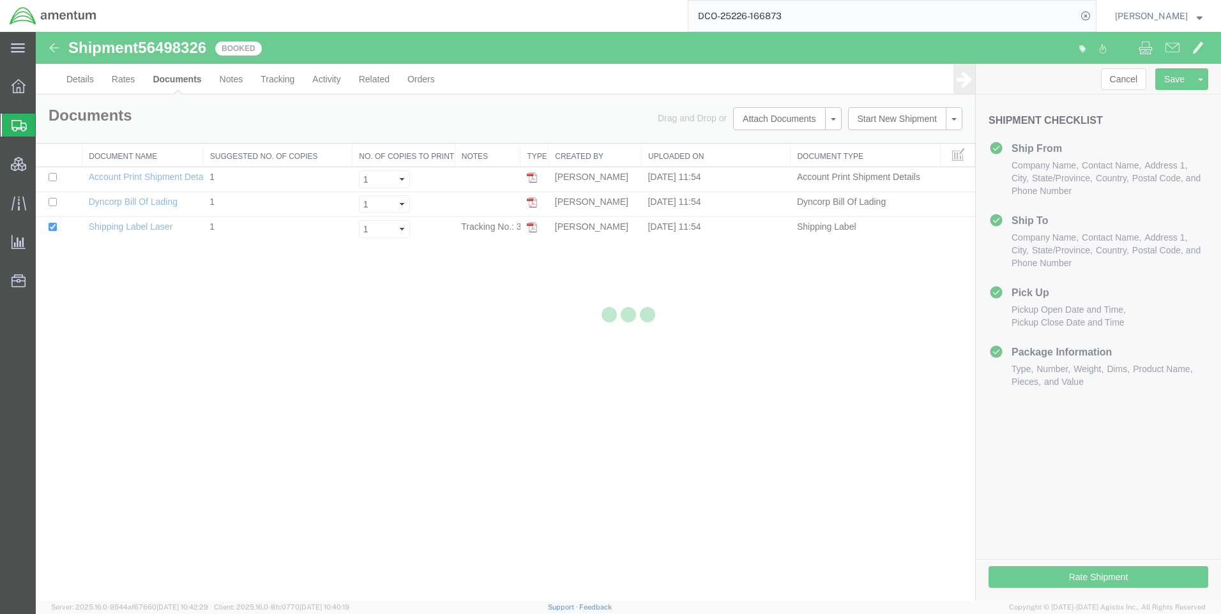
scroll to position [0, 0]
